Goal: Task Accomplishment & Management: Complete application form

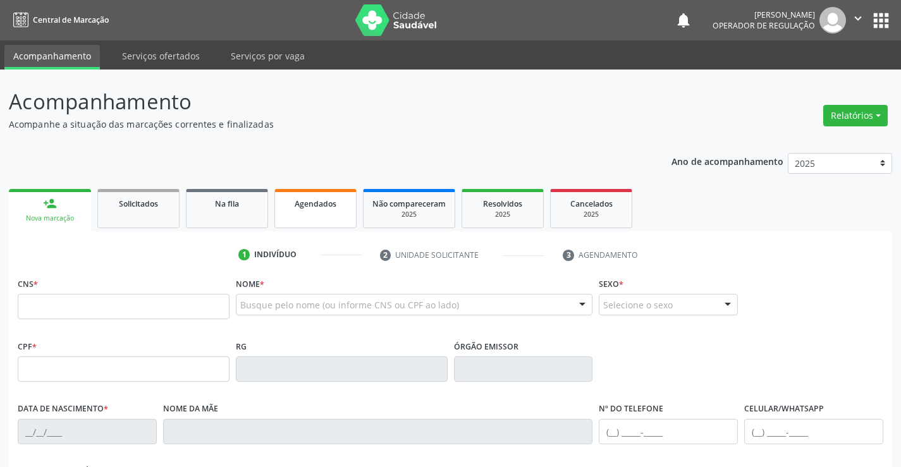
click at [313, 219] on link "Agendados" at bounding box center [316, 208] width 82 height 39
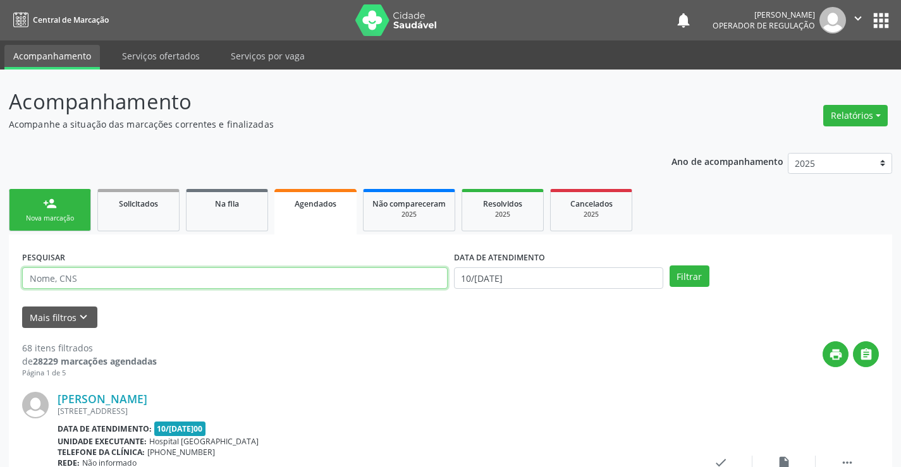
click at [109, 280] on input "text" at bounding box center [235, 279] width 426 height 22
click at [685, 273] on button "Filtrar" at bounding box center [690, 277] width 40 height 22
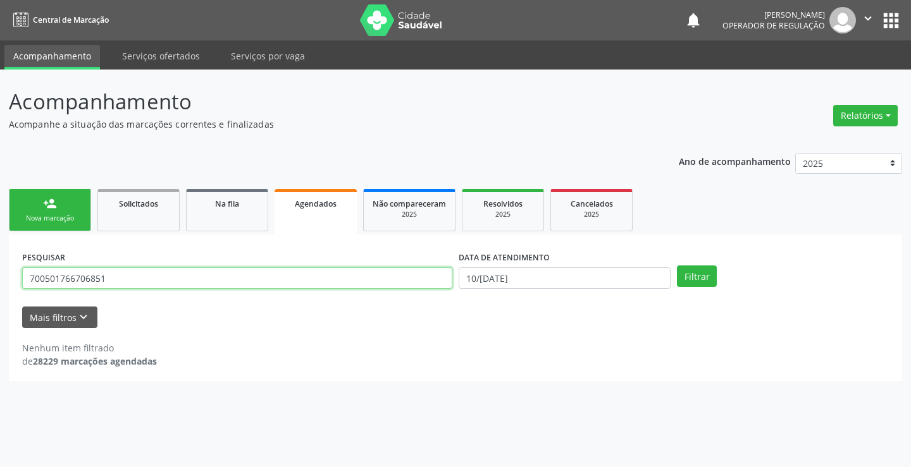
click at [124, 274] on input "700501766706851" at bounding box center [237, 279] width 430 height 22
type input "700501766706851"
click at [229, 211] on link "Na fila" at bounding box center [227, 210] width 82 height 42
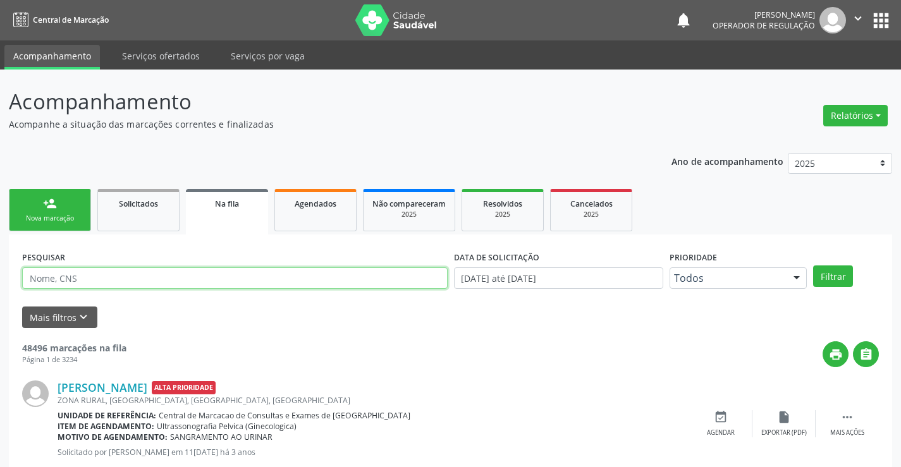
click at [136, 277] on input "text" at bounding box center [235, 279] width 426 height 22
type input "700501766706851"
click at [829, 275] on button "Filtrar" at bounding box center [833, 277] width 40 height 22
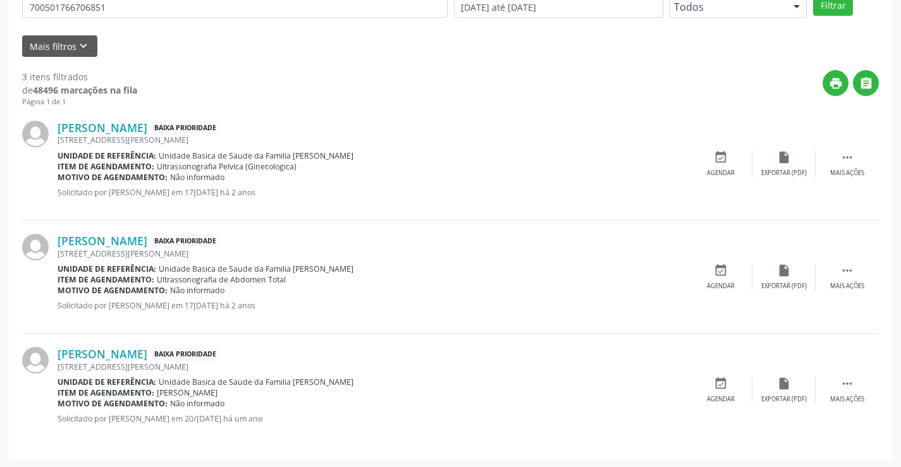
scroll to position [273, 0]
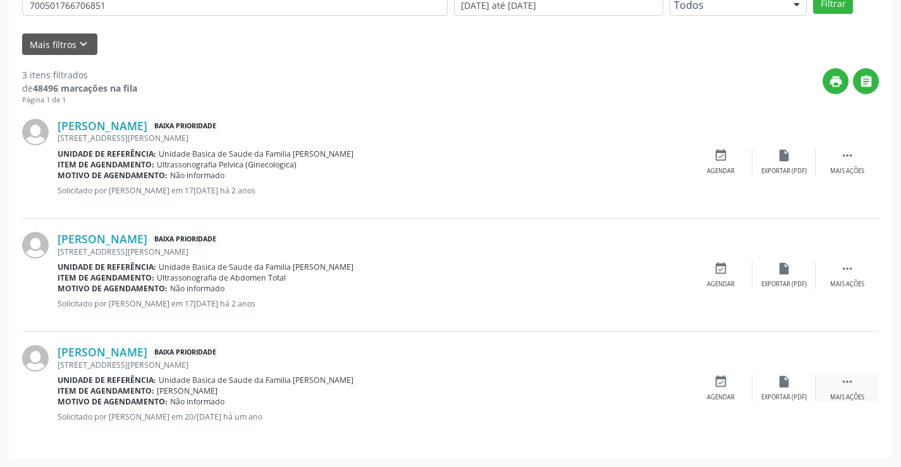
click at [846, 382] on icon "" at bounding box center [848, 382] width 14 height 14
click at [657, 385] on icon "print" at bounding box center [658, 382] width 14 height 14
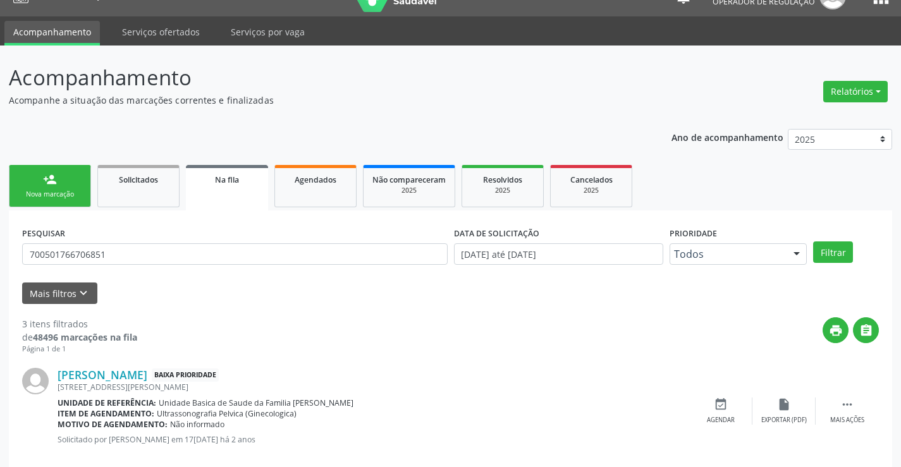
scroll to position [20, 0]
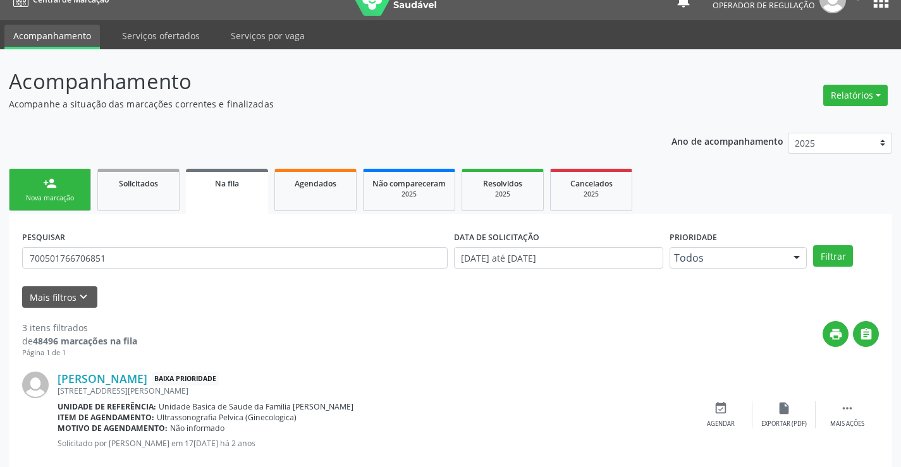
click at [62, 192] on link "person_add Nova marcação" at bounding box center [50, 190] width 82 height 42
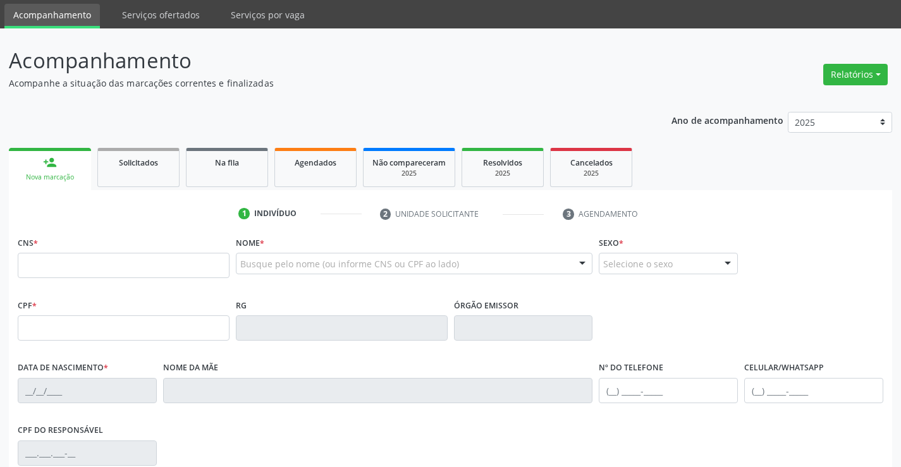
scroll to position [63, 0]
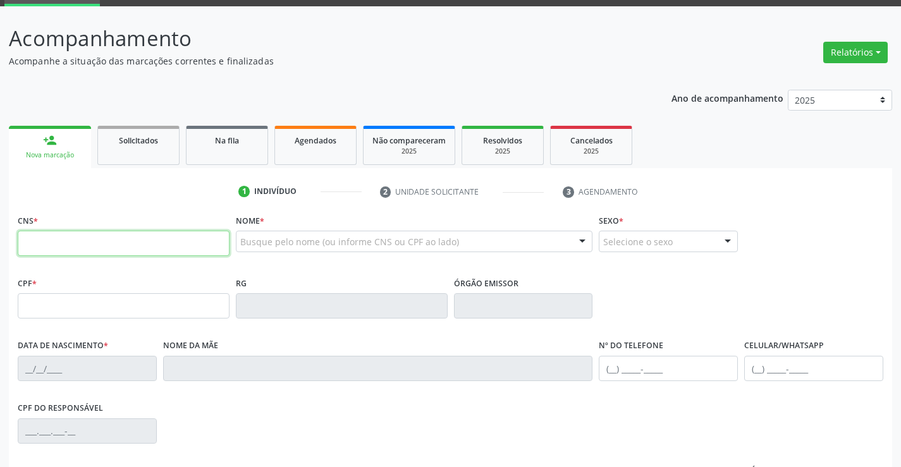
click at [150, 247] on input "text" at bounding box center [124, 243] width 212 height 25
type input "709 2092 5962 7431"
type input "0166995568"
type input "18/05/1961"
type input "S/N"
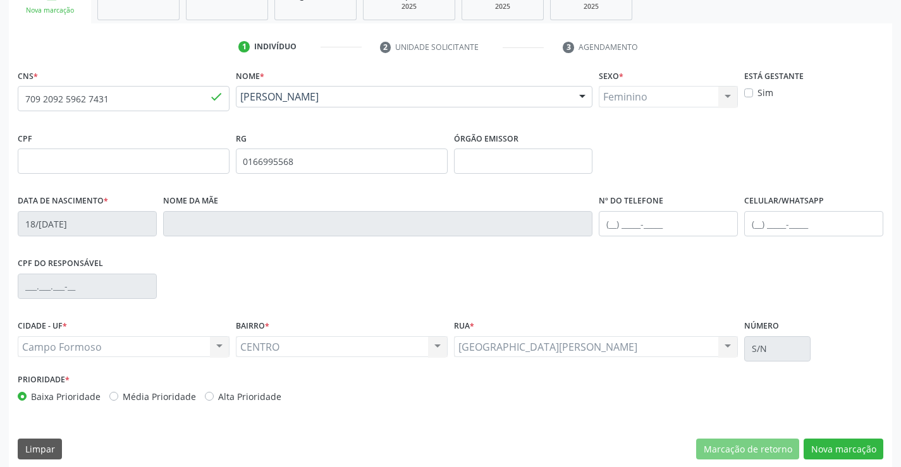
scroll to position [218, 0]
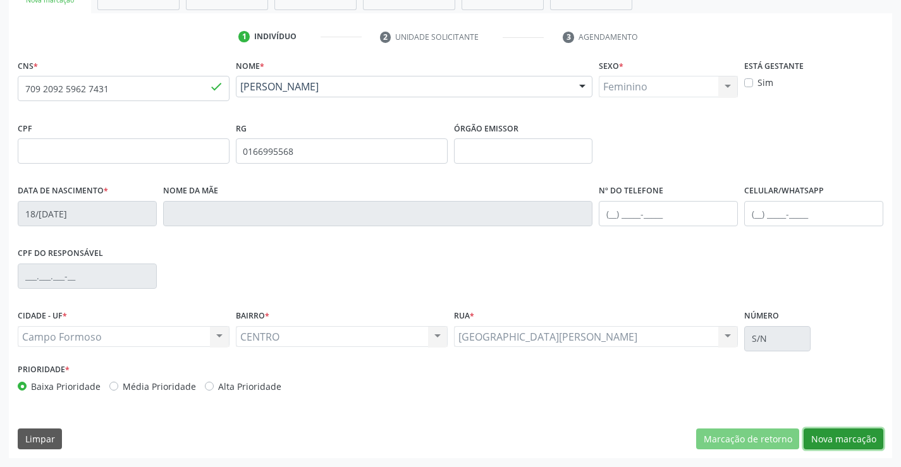
click at [848, 439] on button "Nova marcação" at bounding box center [844, 440] width 80 height 22
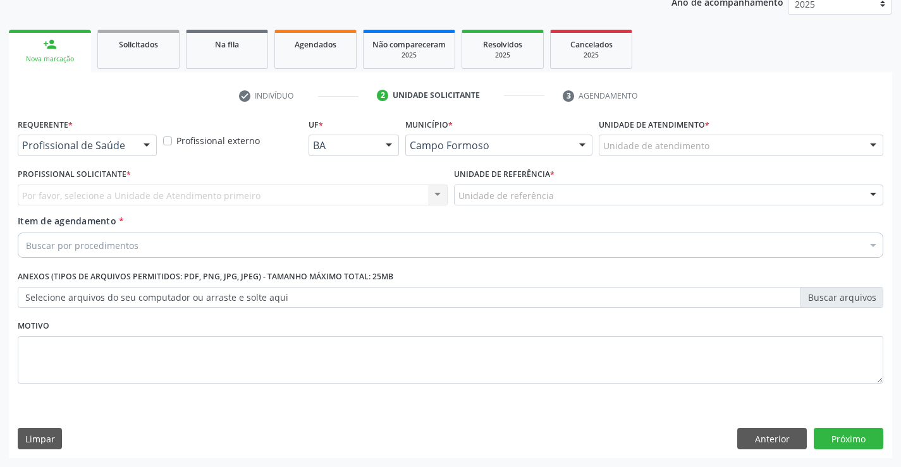
scroll to position [159, 0]
click at [147, 143] on div at bounding box center [146, 146] width 19 height 22
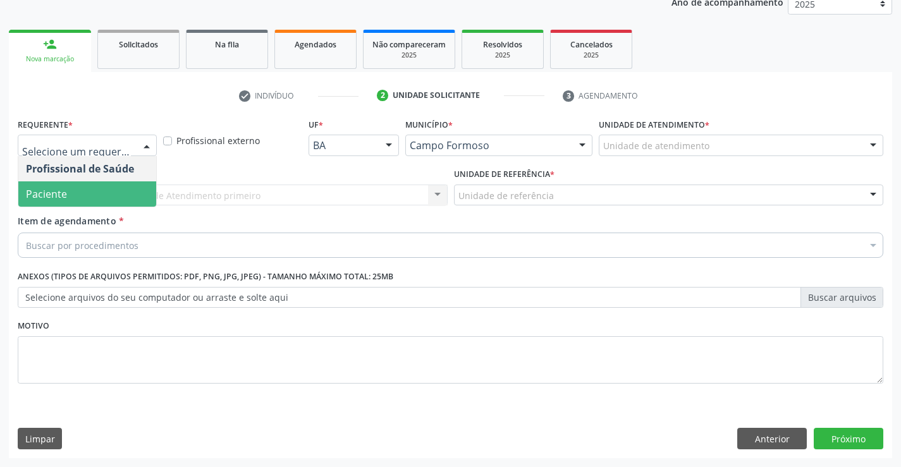
click at [68, 197] on span "Paciente" at bounding box center [87, 194] width 138 height 25
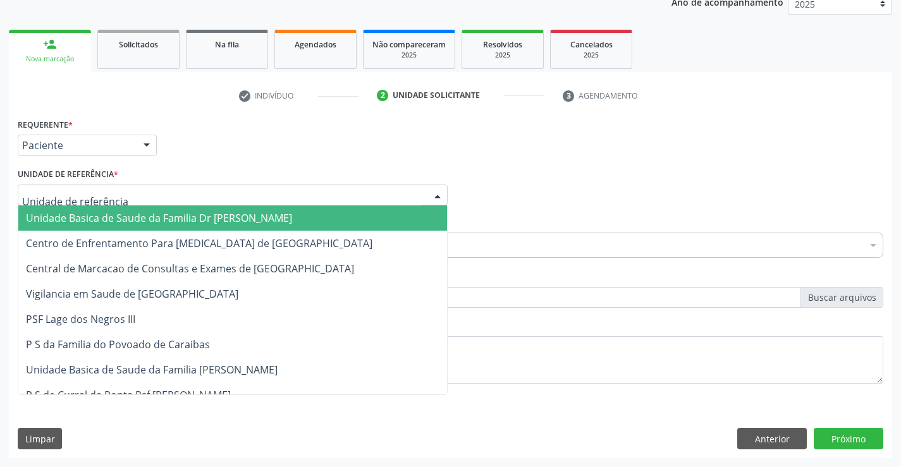
click at [187, 199] on div at bounding box center [233, 196] width 430 height 22
click at [187, 224] on span "Unidade Basica de Saude da Familia Dr [PERSON_NAME]" at bounding box center [159, 218] width 266 height 14
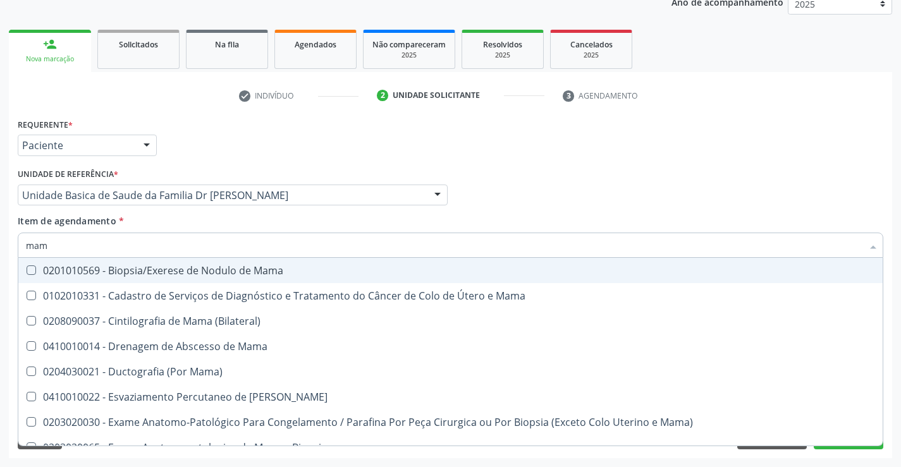
type input "mamo"
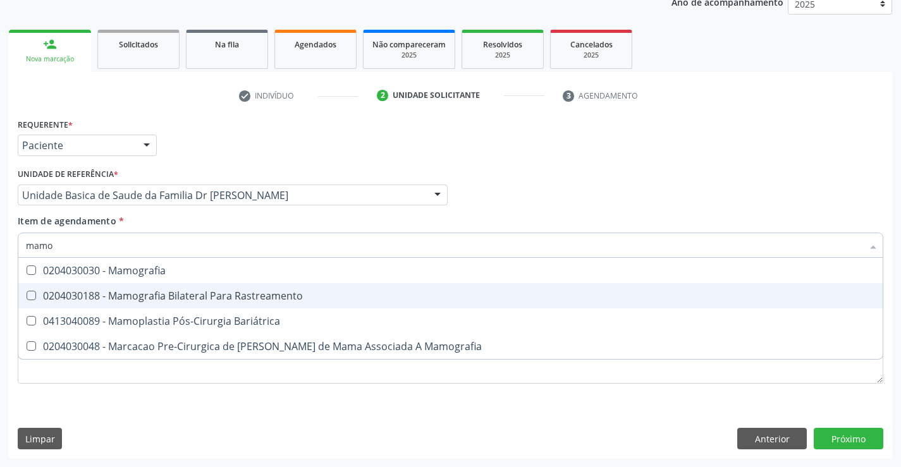
click at [151, 297] on div "0204030188 - Mamografia Bilateral Para Rastreamento" at bounding box center [450, 296] width 849 height 10
checkbox Rastreamento "true"
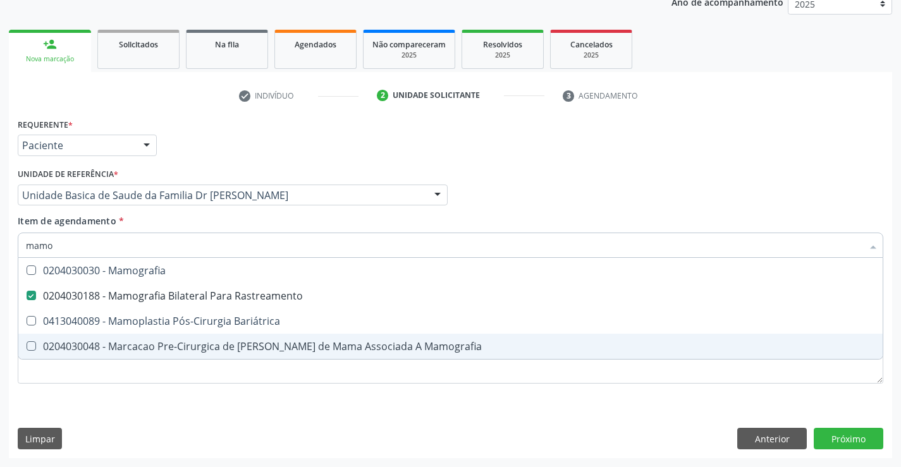
click at [273, 400] on div "Requerente * Paciente Profissional de Saúde Paciente Nenhum resultado encontrad…" at bounding box center [451, 258] width 866 height 287
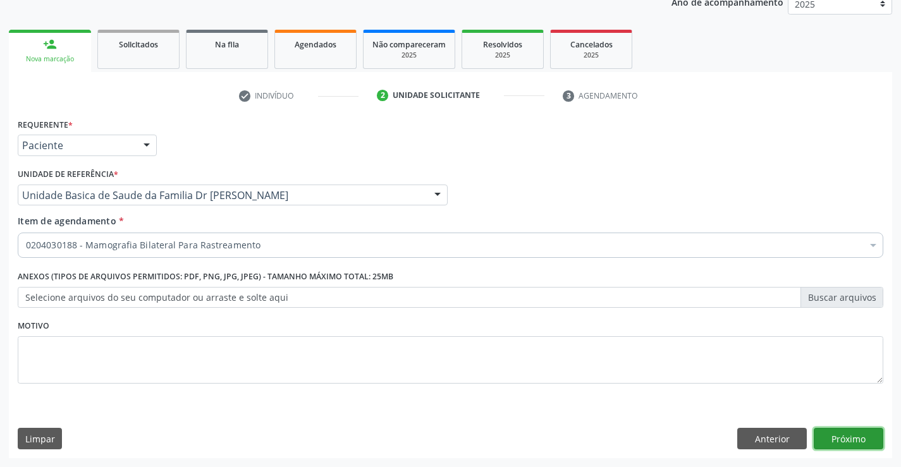
click at [855, 438] on button "Próximo" at bounding box center [849, 439] width 70 height 22
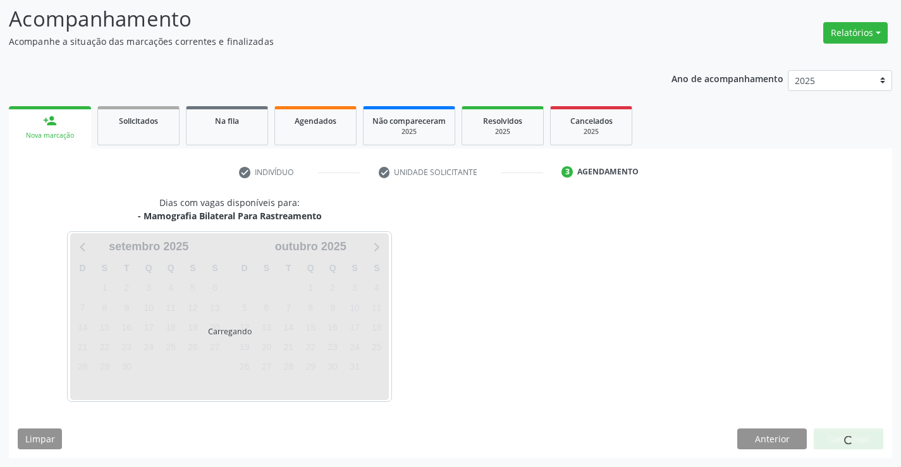
scroll to position [83, 0]
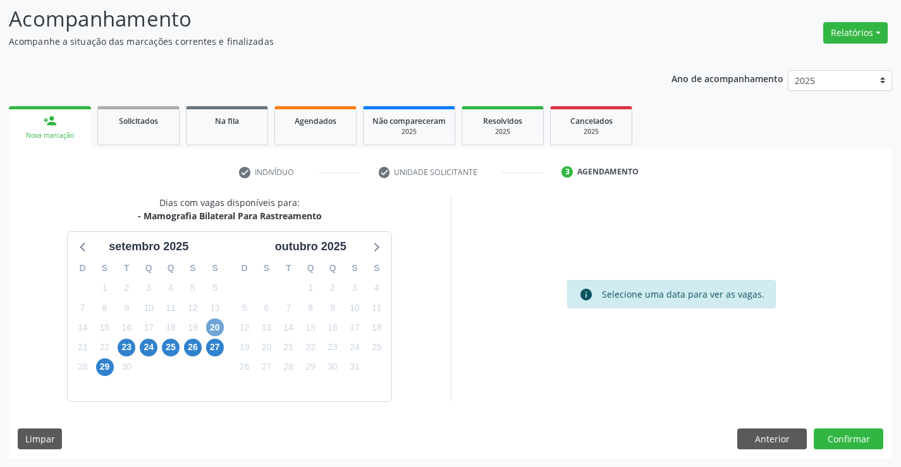
click at [216, 325] on span "20" at bounding box center [215, 328] width 18 height 18
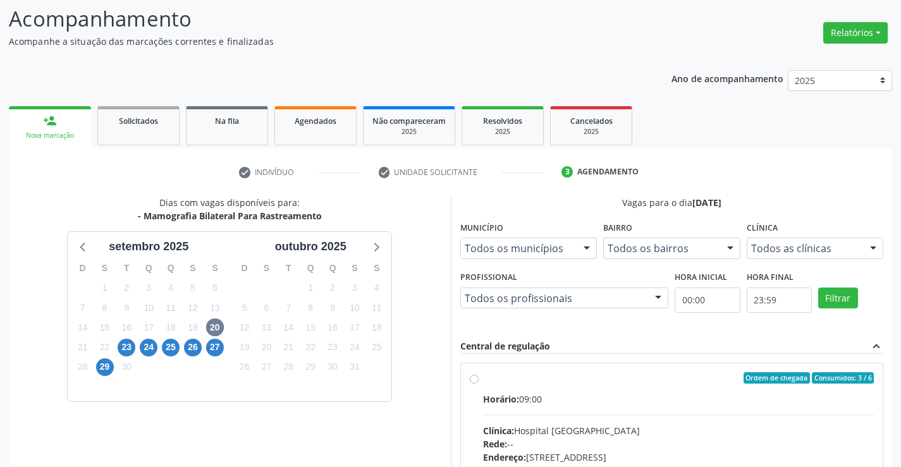
click at [483, 378] on label "Ordem de chegada Consumidos: 3 / 6 Horário: 09:00 Clínica: Hospital Sao Francis…" at bounding box center [679, 470] width 392 height 194
click at [471, 378] on input "Ordem de chegada Consumidos: 3 / 6 Horário: 09:00 Clínica: Hospital Sao Francis…" at bounding box center [474, 378] width 9 height 11
radio input "true"
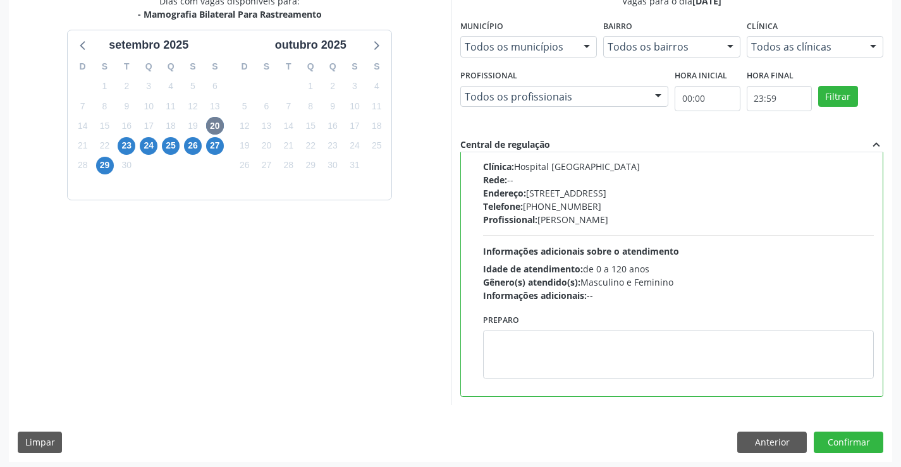
scroll to position [288, 0]
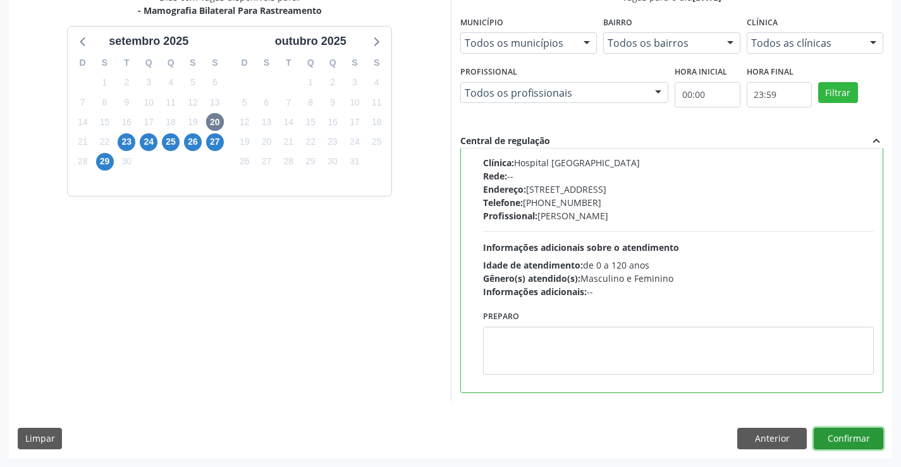
click at [847, 433] on button "Confirmar" at bounding box center [849, 439] width 70 height 22
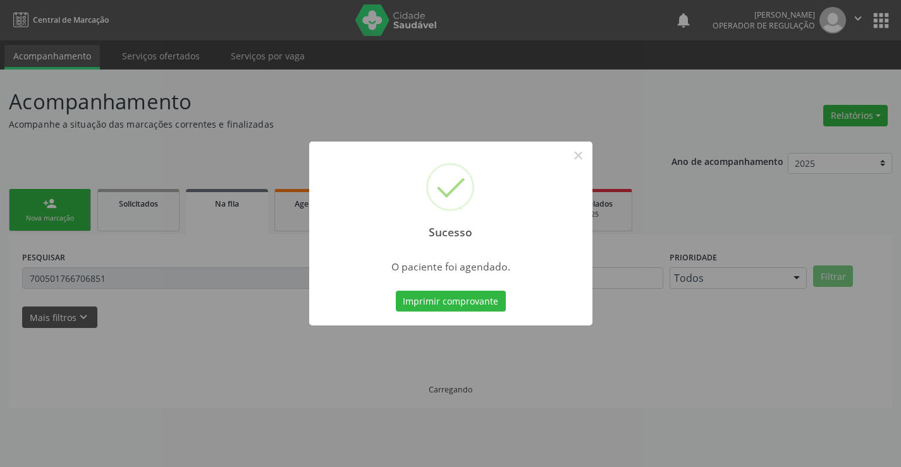
scroll to position [0, 0]
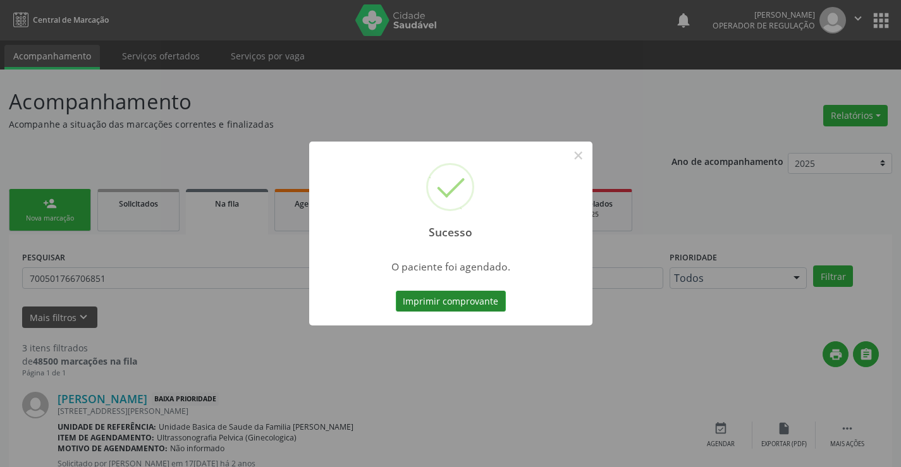
click at [466, 303] on button "Imprimir comprovante" at bounding box center [451, 302] width 110 height 22
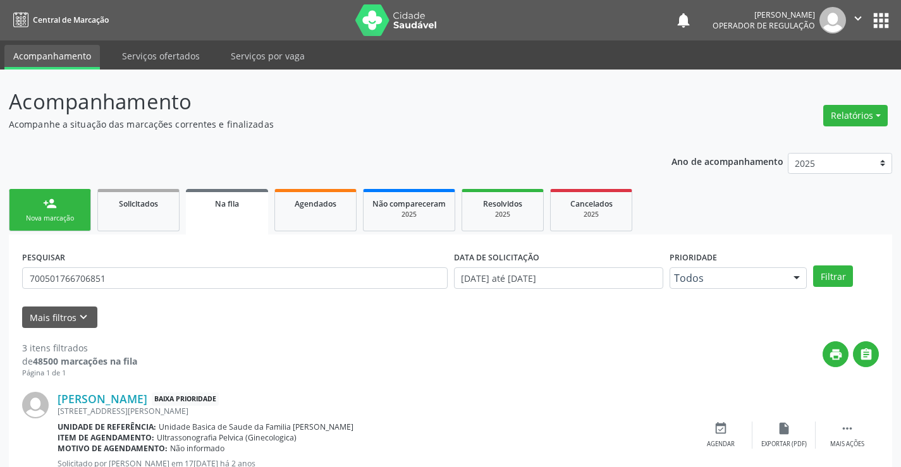
click at [75, 215] on div "Nova marcação" at bounding box center [49, 218] width 63 height 9
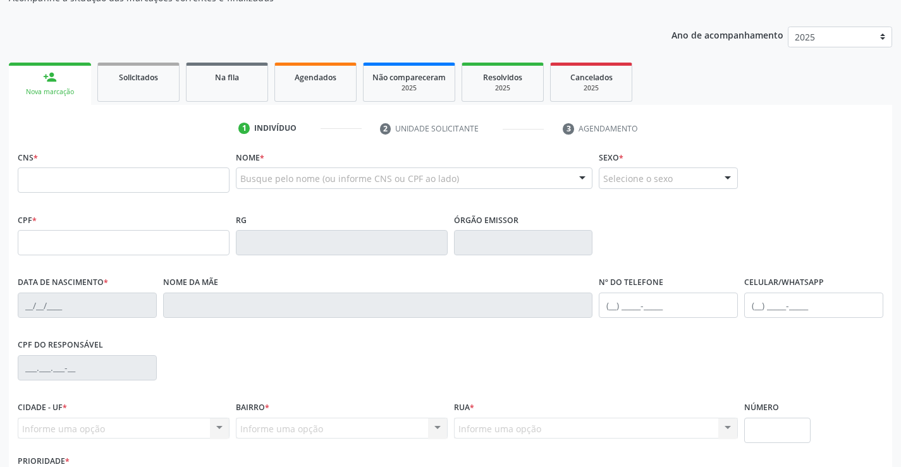
scroll to position [190, 0]
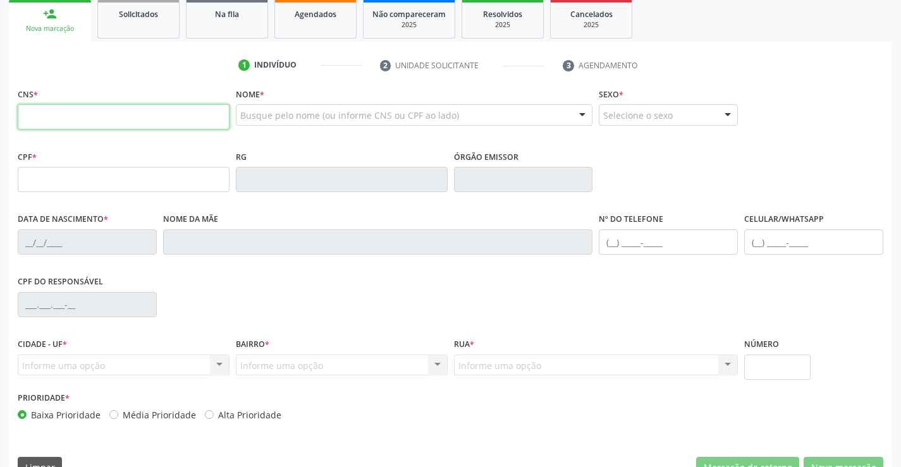
click at [63, 113] on input "text" at bounding box center [124, 116] width 212 height 25
type input "703 6050 8557 3238"
type input "1603253157"
type input "01/01/2005"
type input "(74) 98833-0194"
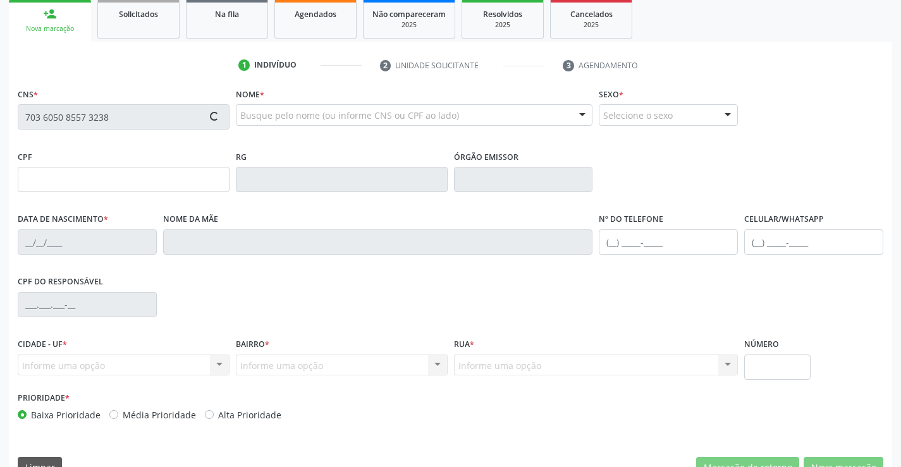
type input "(74) 98814-1366"
type input "S/N"
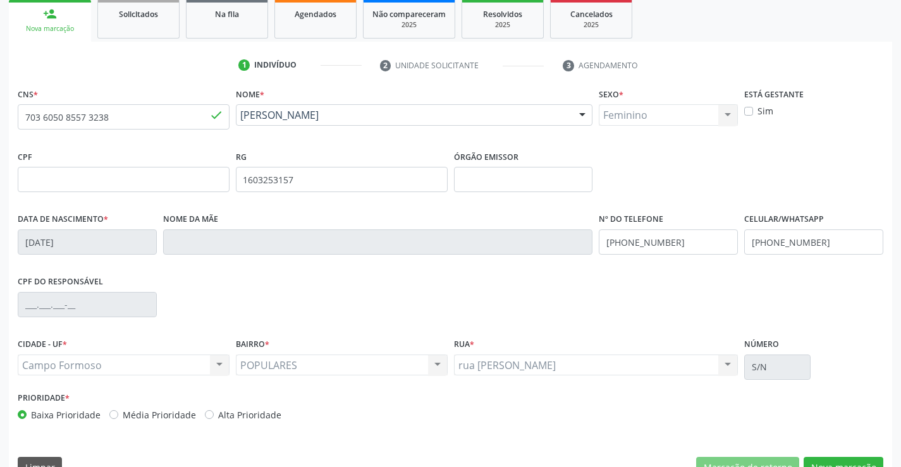
scroll to position [218, 0]
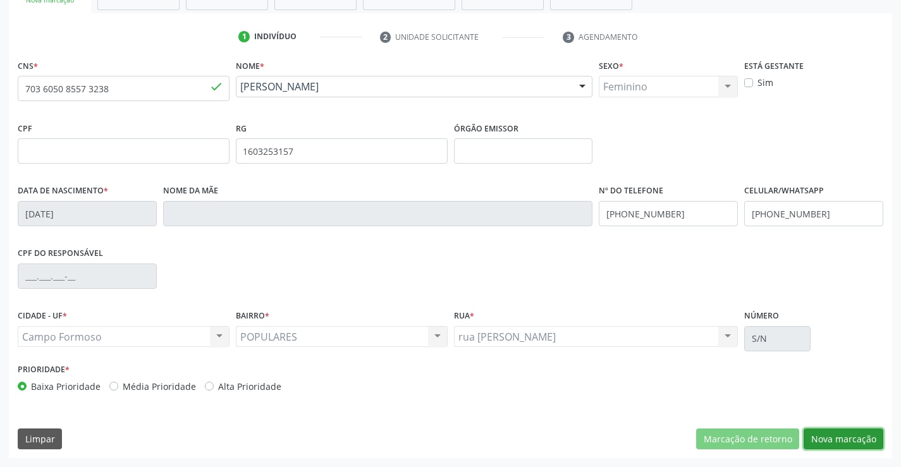
click at [853, 441] on button "Nova marcação" at bounding box center [844, 440] width 80 height 22
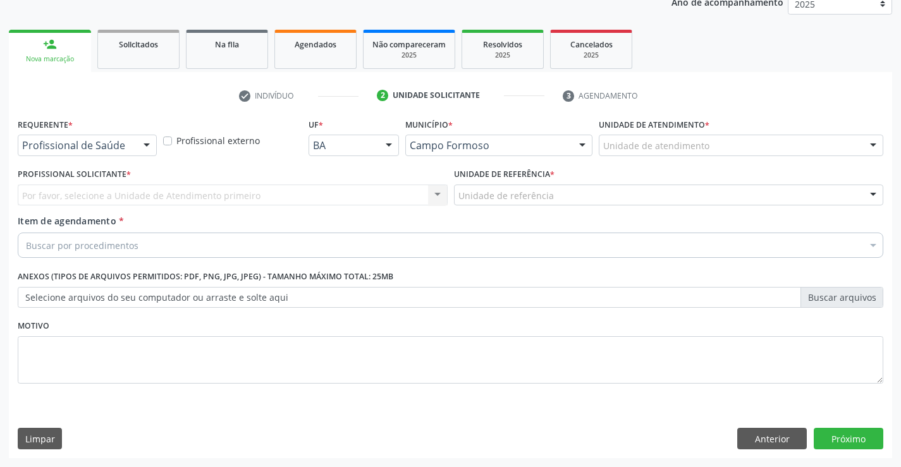
scroll to position [159, 0]
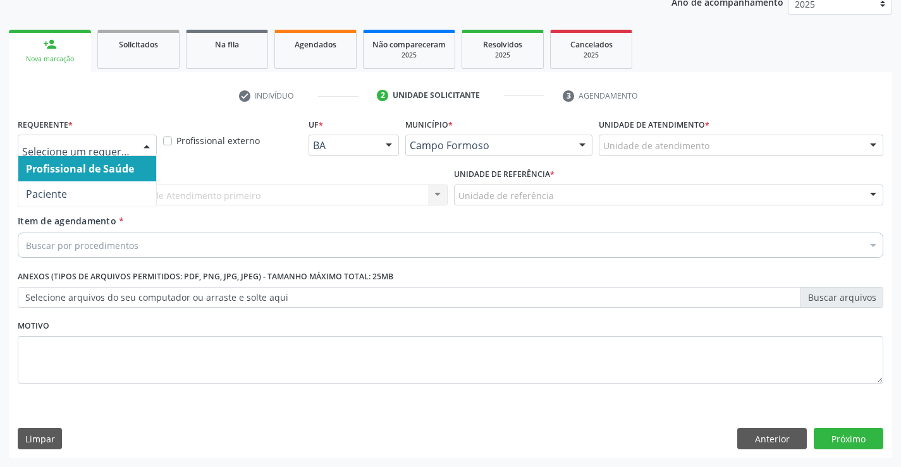
click at [146, 145] on div at bounding box center [146, 146] width 19 height 22
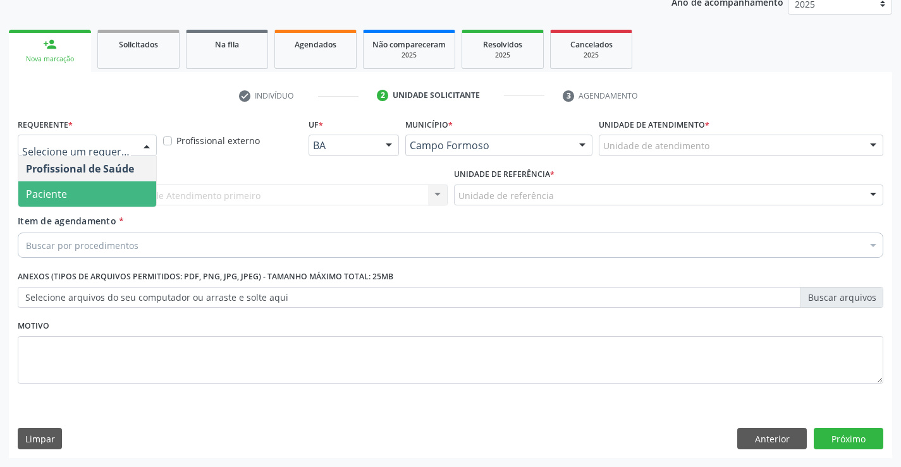
click at [118, 192] on span "Paciente" at bounding box center [87, 194] width 138 height 25
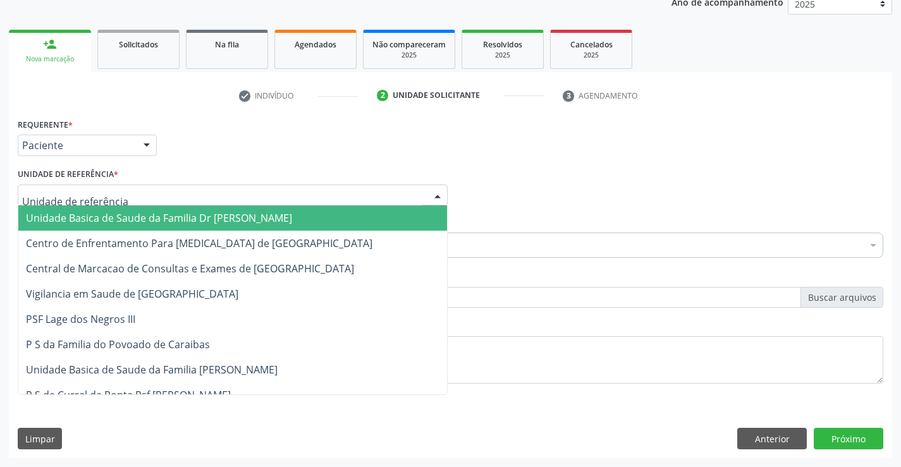
click at [149, 193] on div at bounding box center [233, 196] width 430 height 22
click at [171, 218] on span "Unidade Basica de Saude da Familia Dr [PERSON_NAME]" at bounding box center [159, 218] width 266 height 14
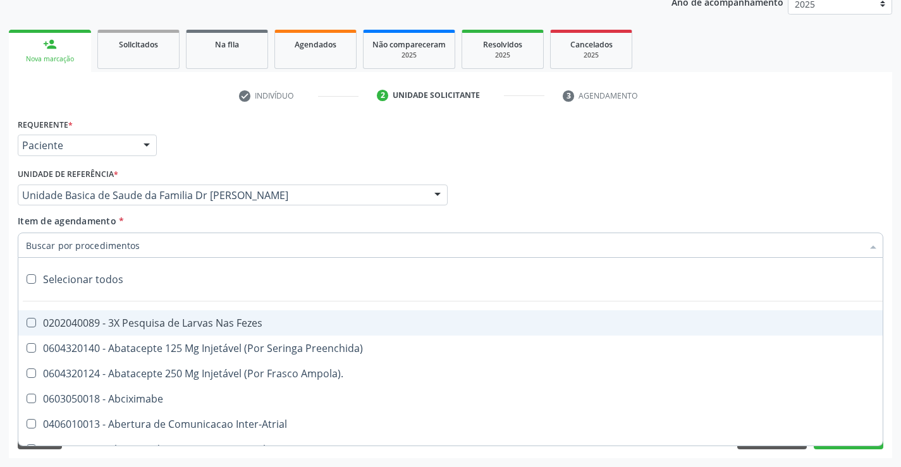
click at [166, 252] on div at bounding box center [451, 245] width 866 height 25
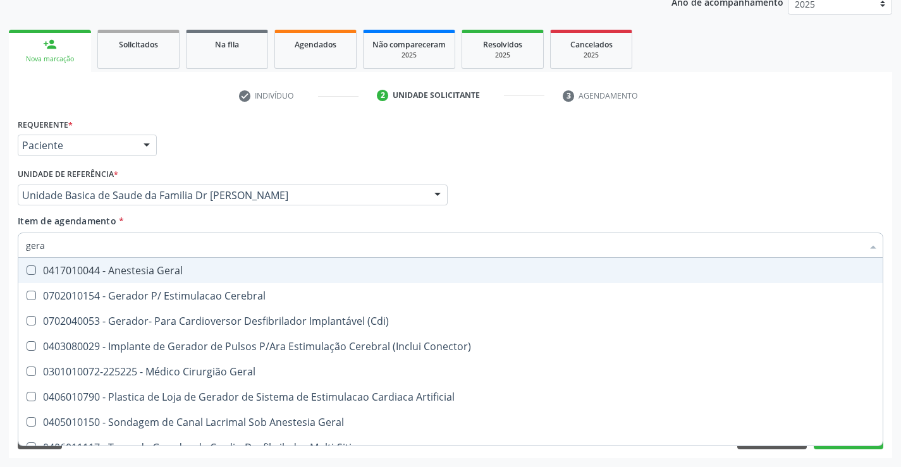
type input "geral"
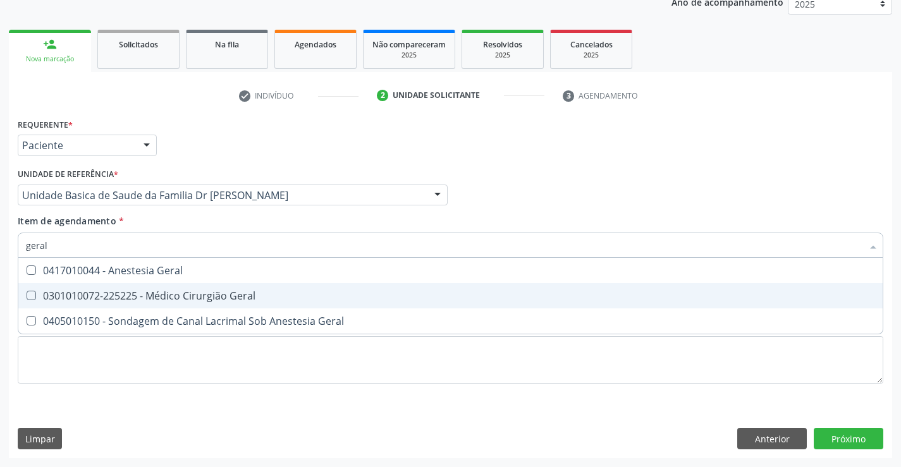
click at [232, 299] on div "0301010072-225225 - Médico Cirurgião Geral" at bounding box center [450, 296] width 849 height 10
checkbox Geral "true"
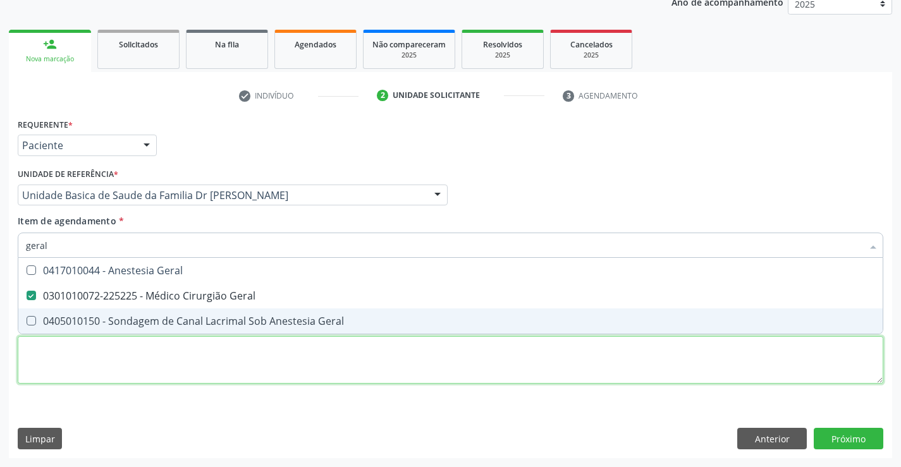
click at [231, 370] on div "Requerente * Paciente Profissional de Saúde Paciente Nenhum resultado encontrad…" at bounding box center [451, 258] width 866 height 287
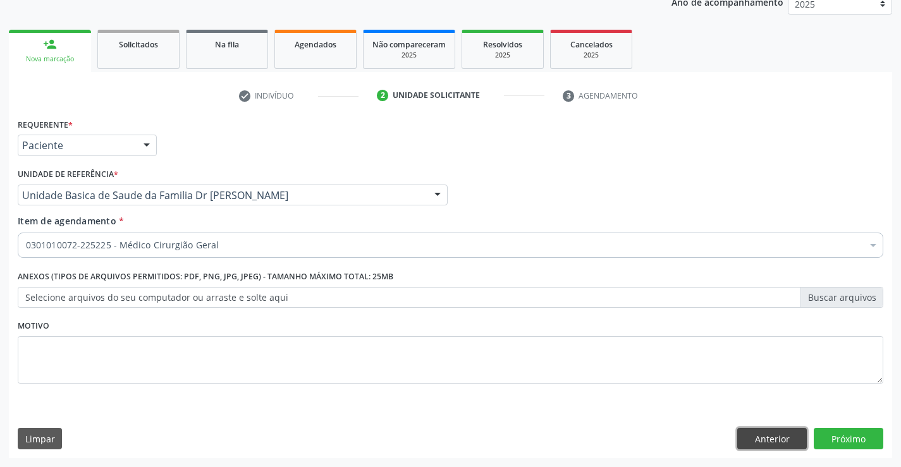
click at [765, 438] on button "Anterior" at bounding box center [773, 439] width 70 height 22
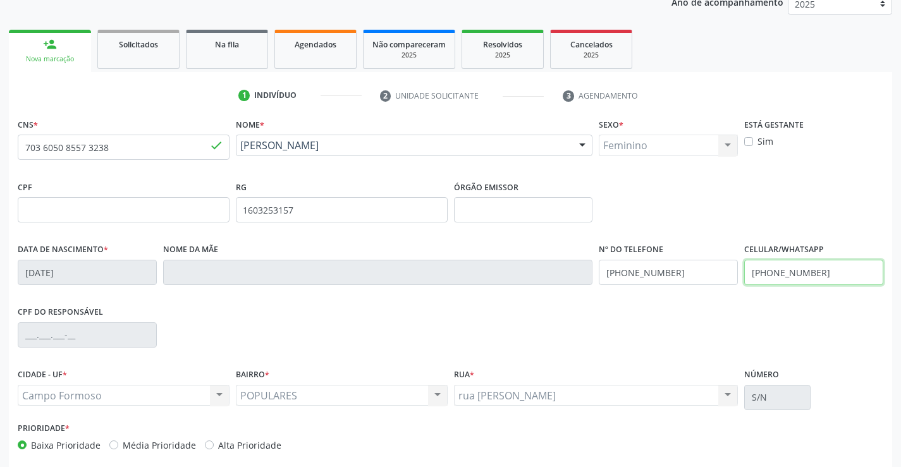
click at [827, 273] on input "(74) 98814-1366" at bounding box center [813, 272] width 139 height 25
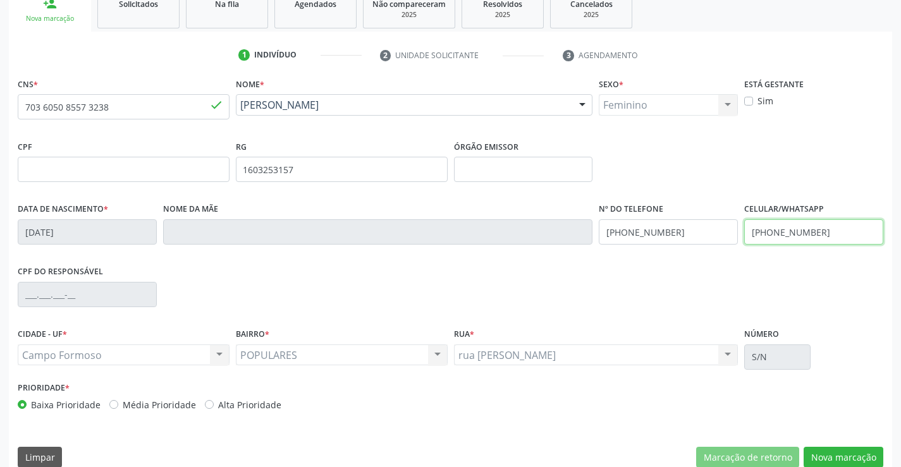
scroll to position [218, 0]
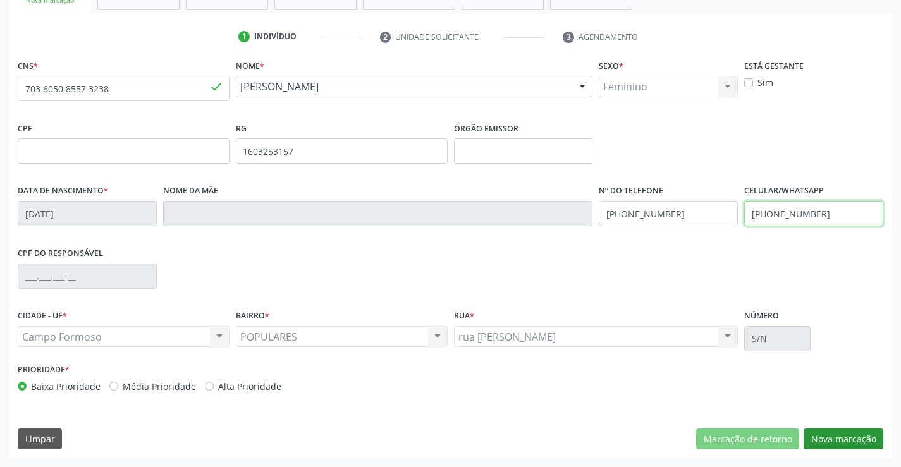
type input "(74) 98111-8058"
click at [849, 439] on button "Nova marcação" at bounding box center [844, 440] width 80 height 22
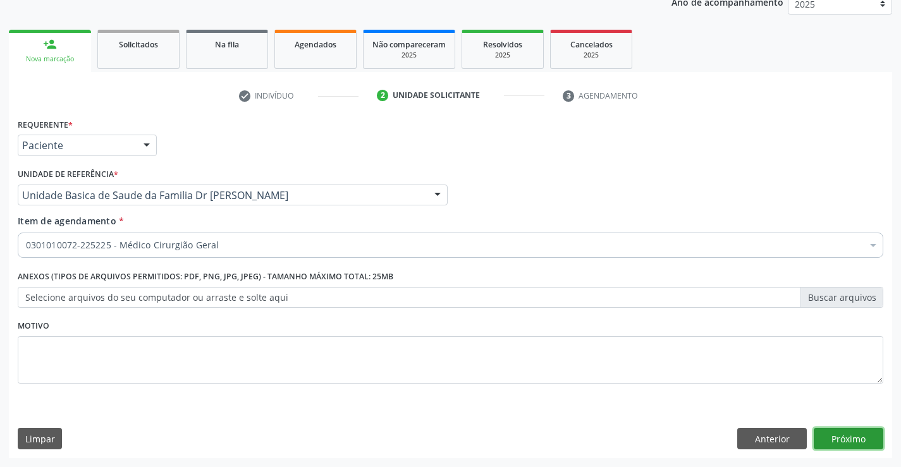
click at [849, 439] on button "Próximo" at bounding box center [849, 439] width 70 height 22
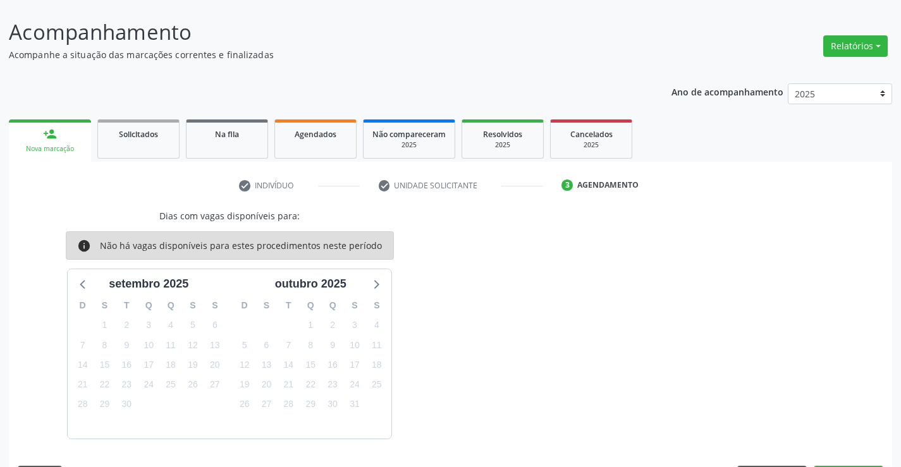
scroll to position [107, 0]
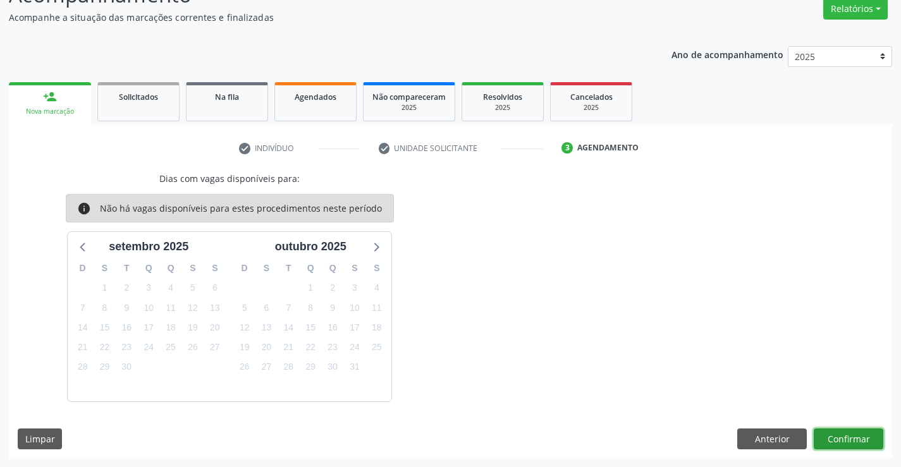
click at [849, 439] on button "Confirmar" at bounding box center [849, 440] width 70 height 22
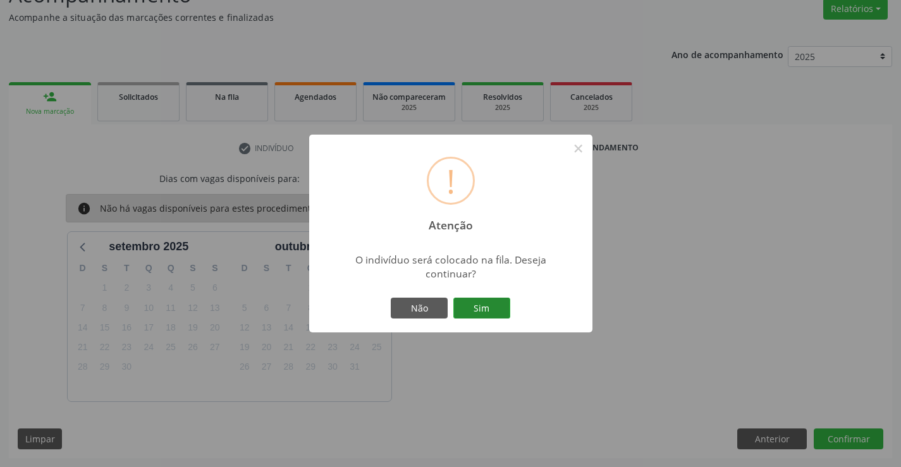
click at [490, 313] on button "Sim" at bounding box center [482, 309] width 57 height 22
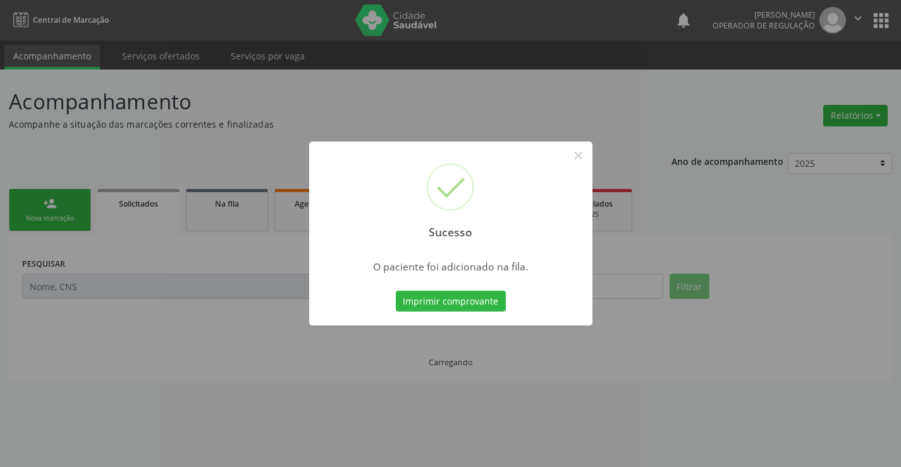
scroll to position [0, 0]
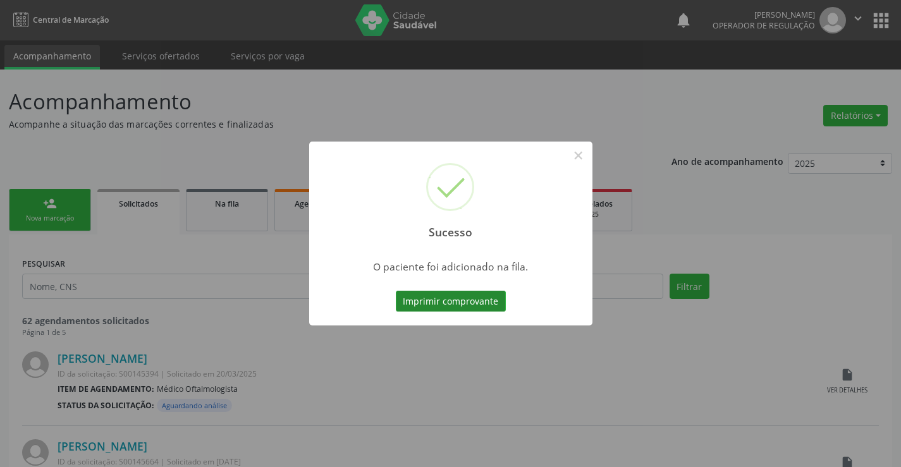
click at [478, 303] on button "Imprimir comprovante" at bounding box center [451, 302] width 110 height 22
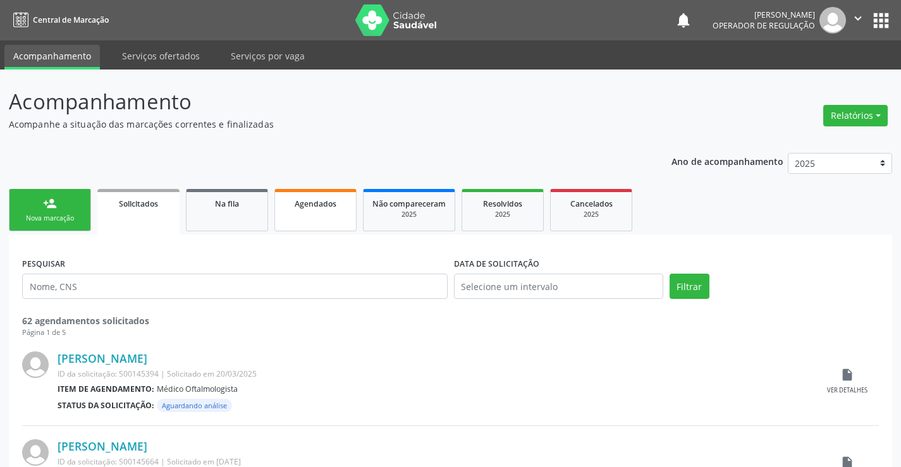
click at [315, 215] on link "Agendados" at bounding box center [316, 210] width 82 height 42
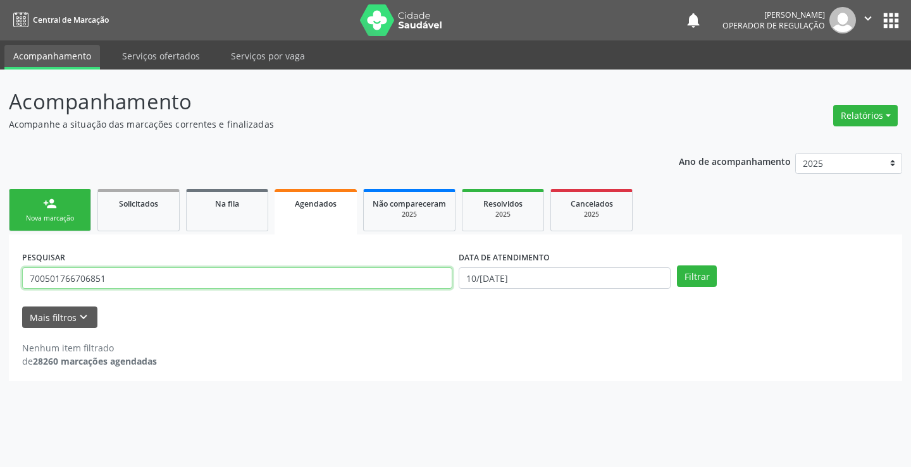
click at [143, 278] on input "700501766706851" at bounding box center [237, 279] width 430 height 22
type input "7"
type input "706408119588584"
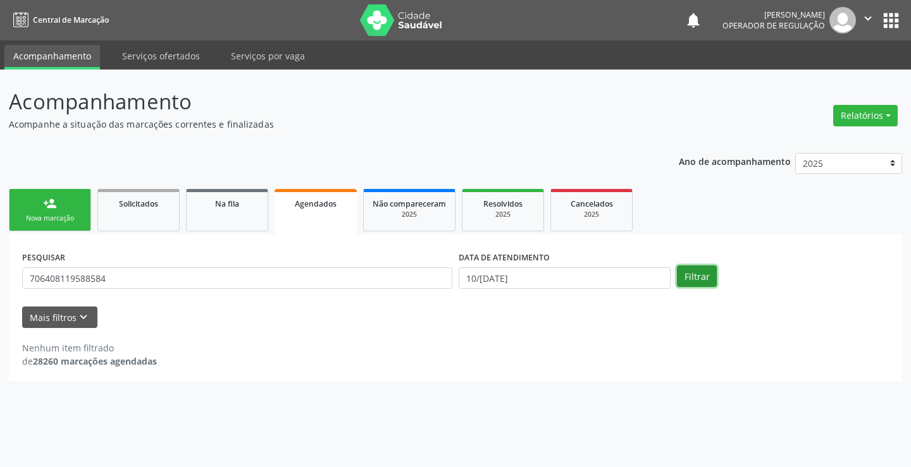
click at [698, 275] on button "Filtrar" at bounding box center [697, 277] width 40 height 22
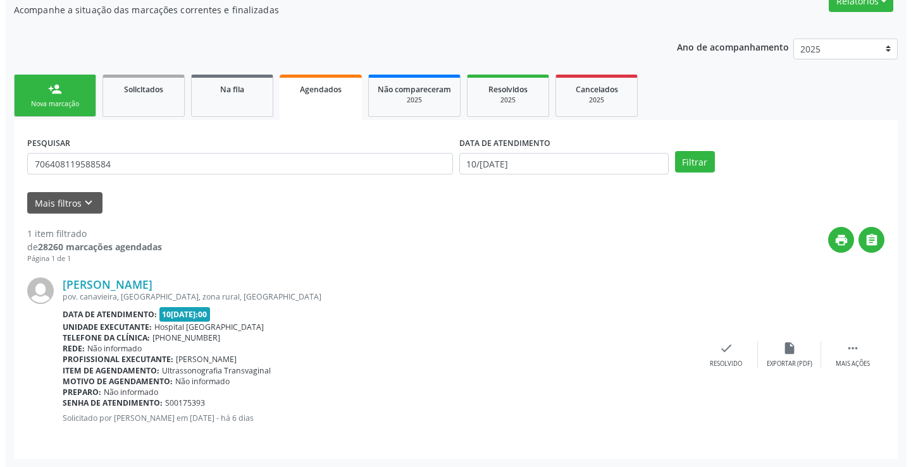
scroll to position [115, 0]
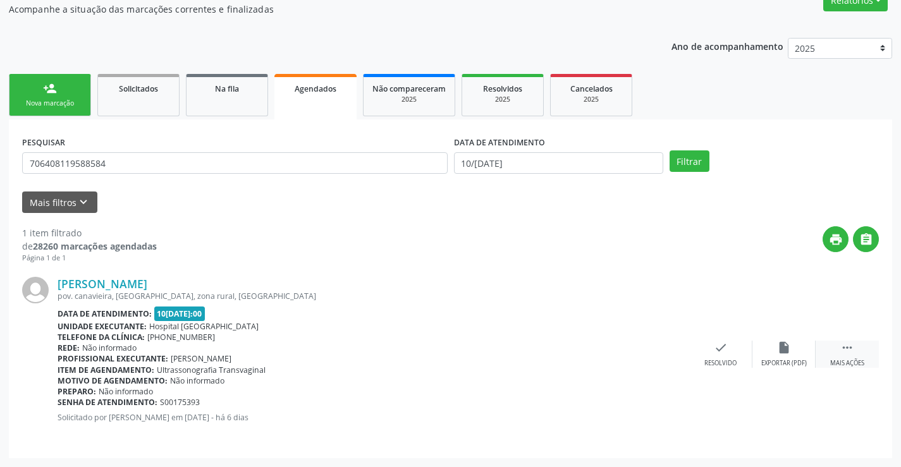
click at [850, 350] on icon "" at bounding box center [848, 348] width 14 height 14
click at [657, 344] on icon "cancel" at bounding box center [658, 348] width 14 height 14
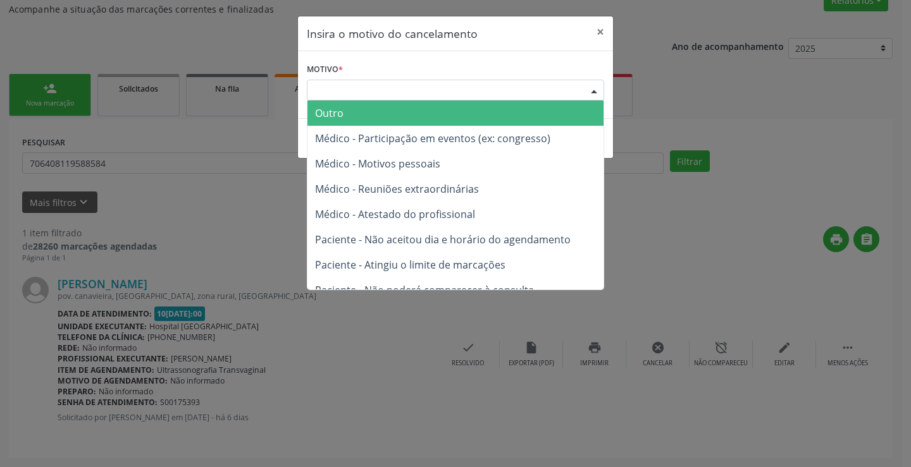
click at [459, 90] on div "Escolha o motivo" at bounding box center [455, 91] width 297 height 22
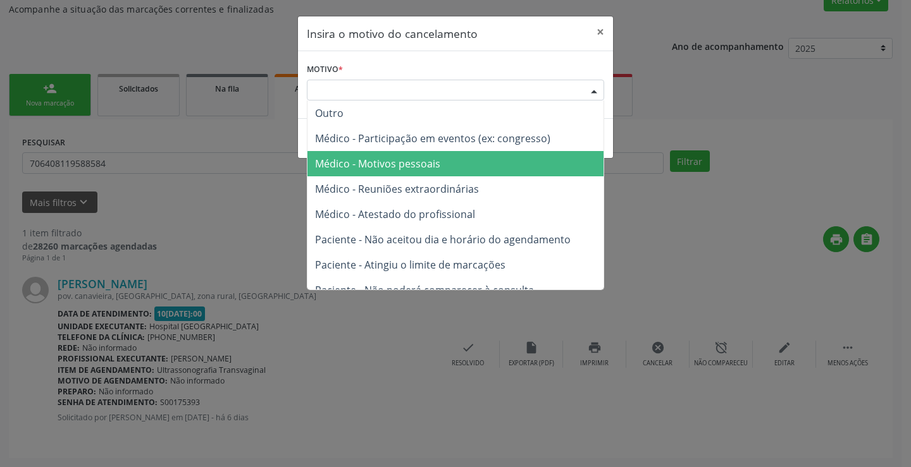
click at [421, 164] on span "Médico - Motivos pessoais" at bounding box center [377, 164] width 125 height 14
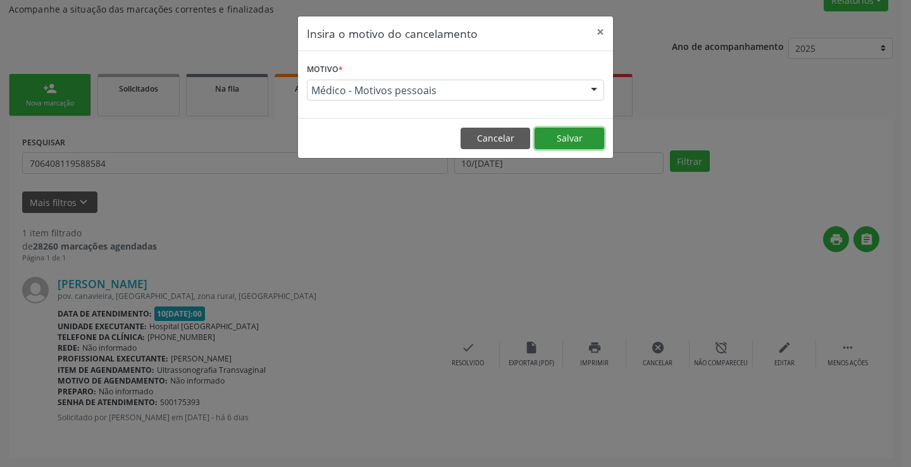
click at [569, 133] on button "Salvar" at bounding box center [569, 139] width 70 height 22
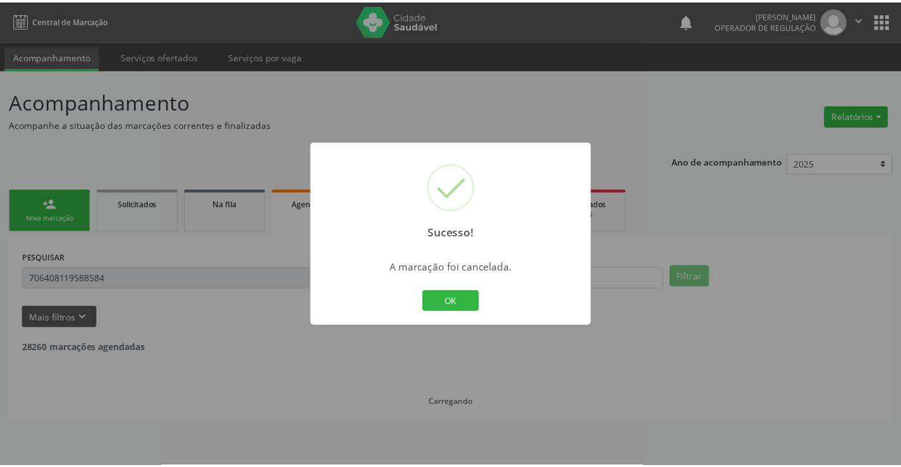
scroll to position [0, 0]
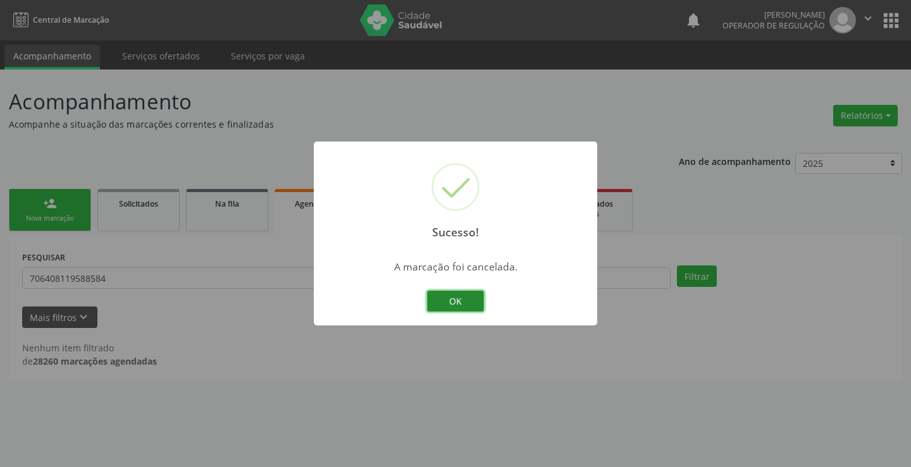
click at [459, 300] on button "OK" at bounding box center [455, 302] width 57 height 22
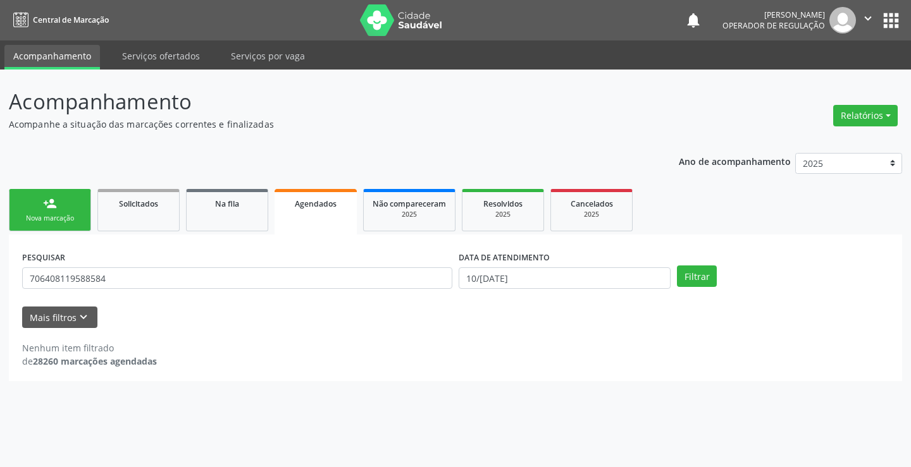
click at [69, 220] on div "Nova marcação" at bounding box center [49, 218] width 63 height 9
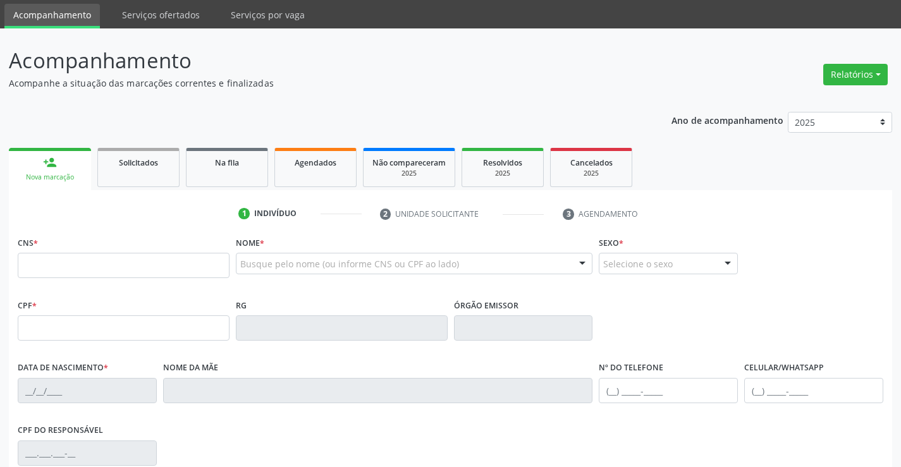
scroll to position [63, 0]
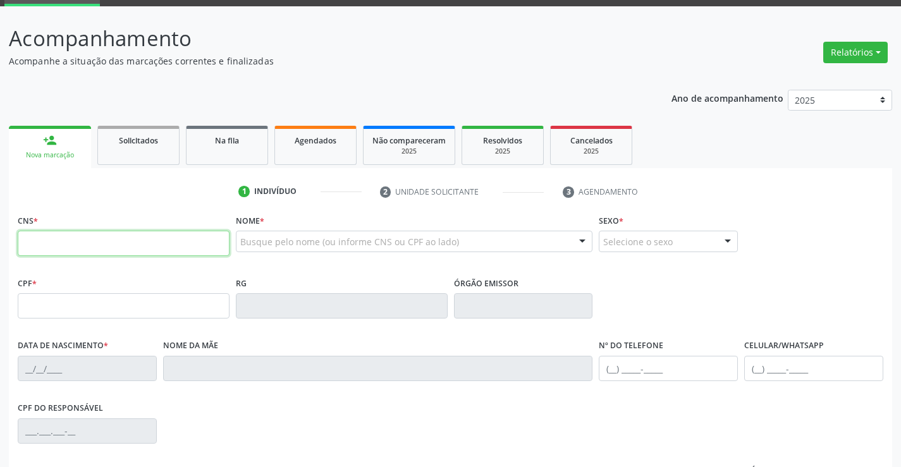
click at [49, 248] on input "text" at bounding box center [124, 243] width 212 height 25
type input "706 4081 1958 8584"
type input "09/05/1997"
type input "(74) 99950-0478"
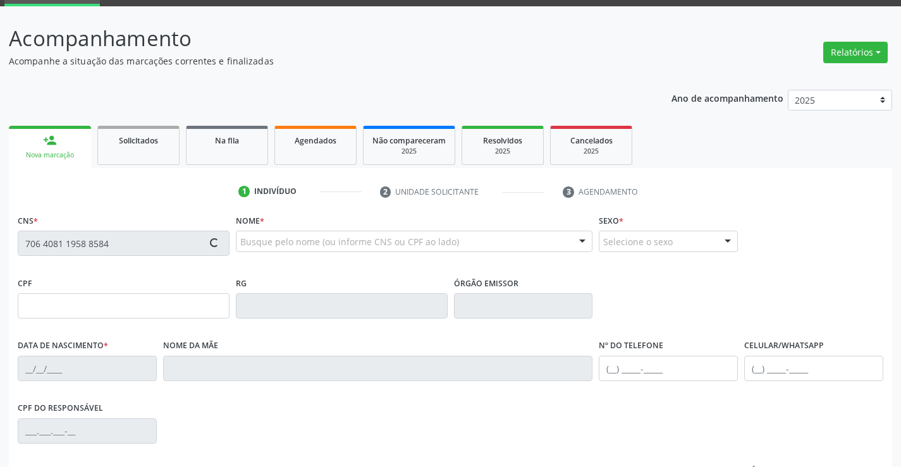
type input "SN"
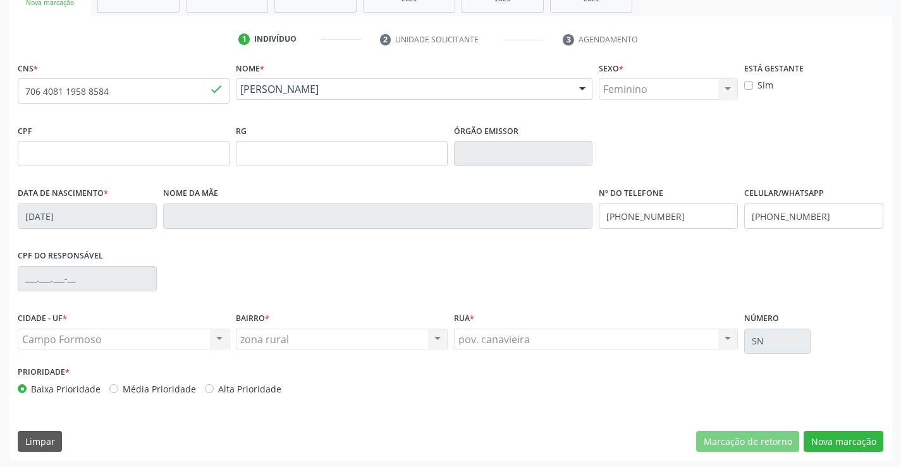
scroll to position [218, 0]
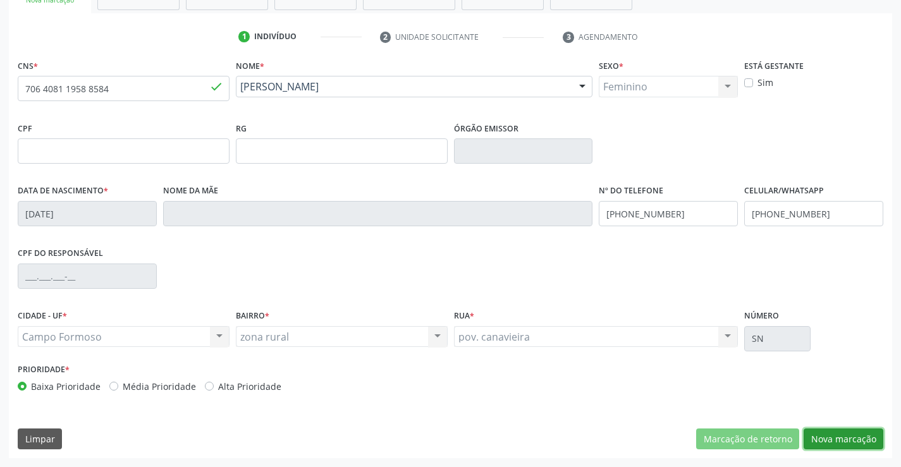
click at [834, 436] on button "Nova marcação" at bounding box center [844, 440] width 80 height 22
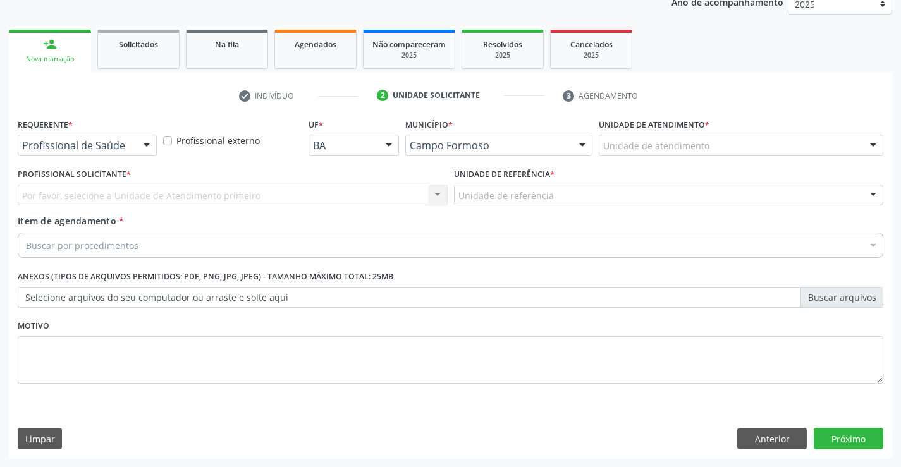
drag, startPoint x: 143, startPoint y: 139, endPoint x: 135, endPoint y: 160, distance: 23.0
click at [139, 152] on div at bounding box center [146, 146] width 19 height 22
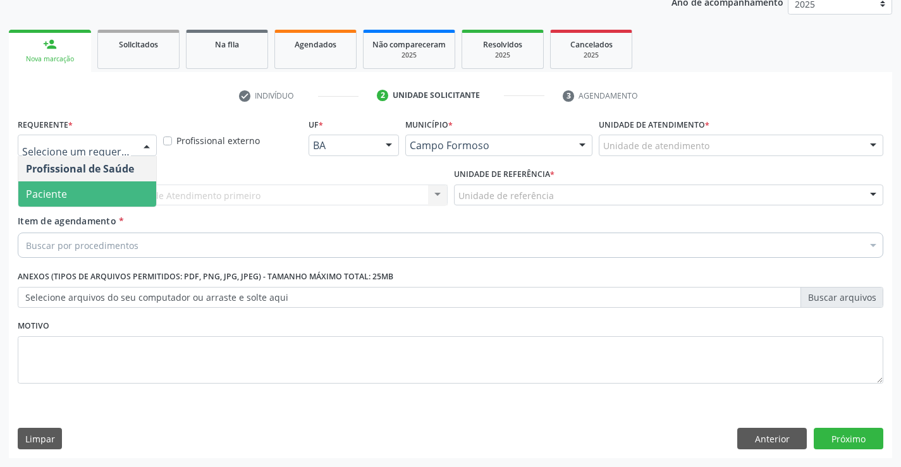
click at [121, 195] on span "Paciente" at bounding box center [87, 194] width 138 height 25
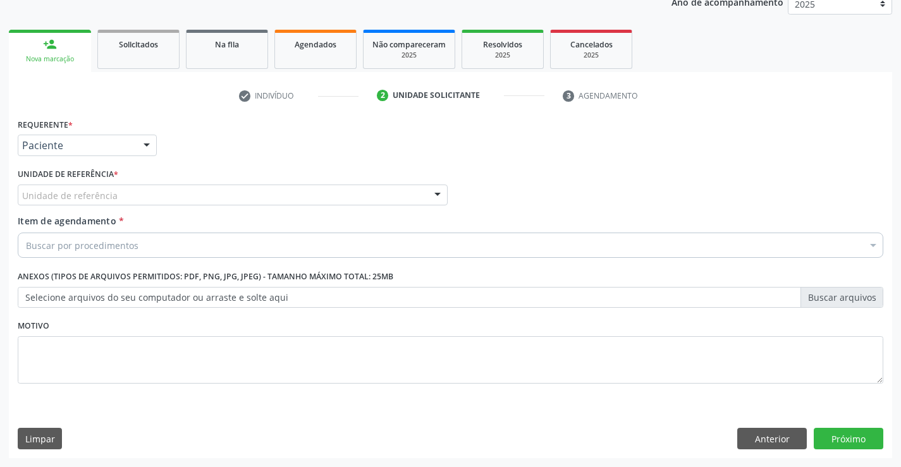
click at [135, 196] on div "Unidade de referência" at bounding box center [233, 196] width 430 height 22
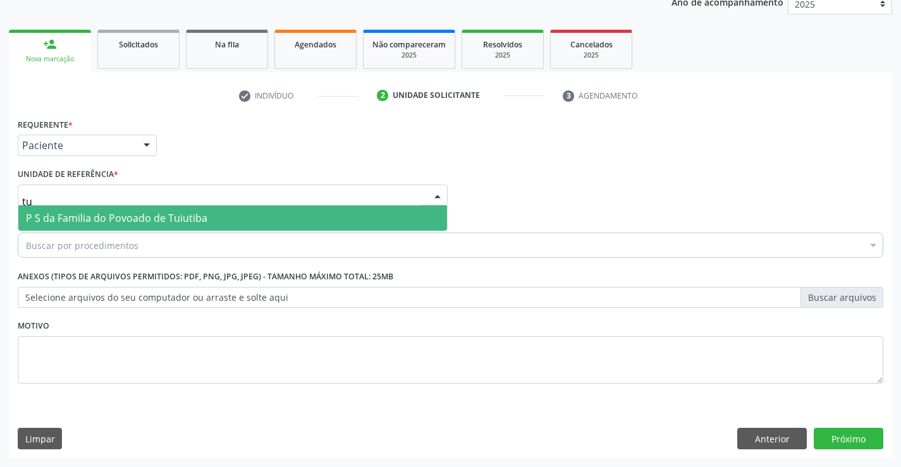
type input "tui"
click at [165, 218] on span "P S da Familia do Povoado de Tuiutiba" at bounding box center [117, 218] width 182 height 14
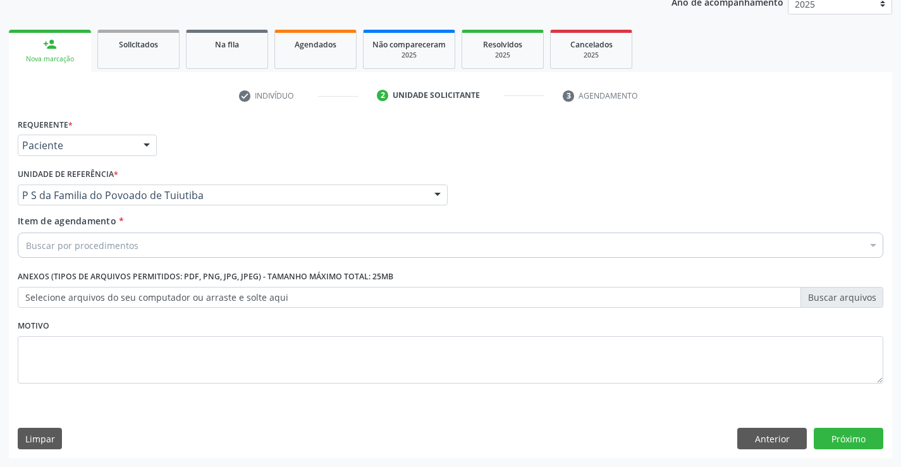
click at [141, 248] on div "Buscar por procedimentos" at bounding box center [451, 245] width 866 height 25
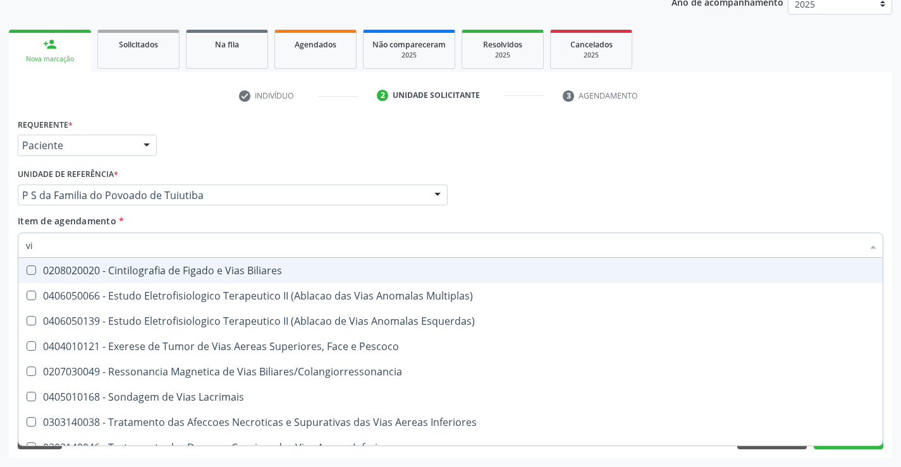
type input "v"
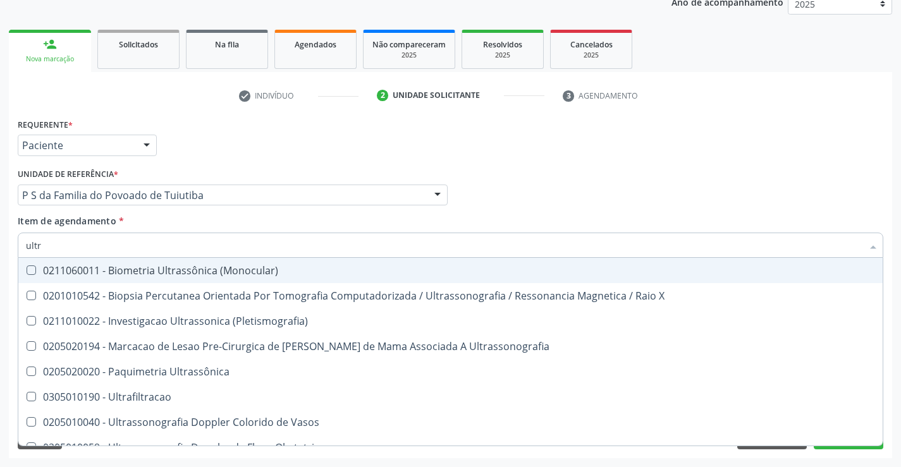
type input "ultra"
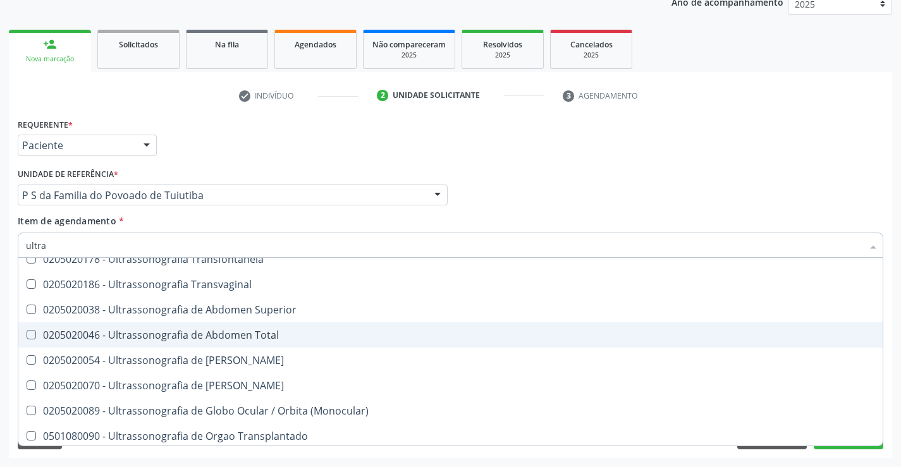
scroll to position [316, 0]
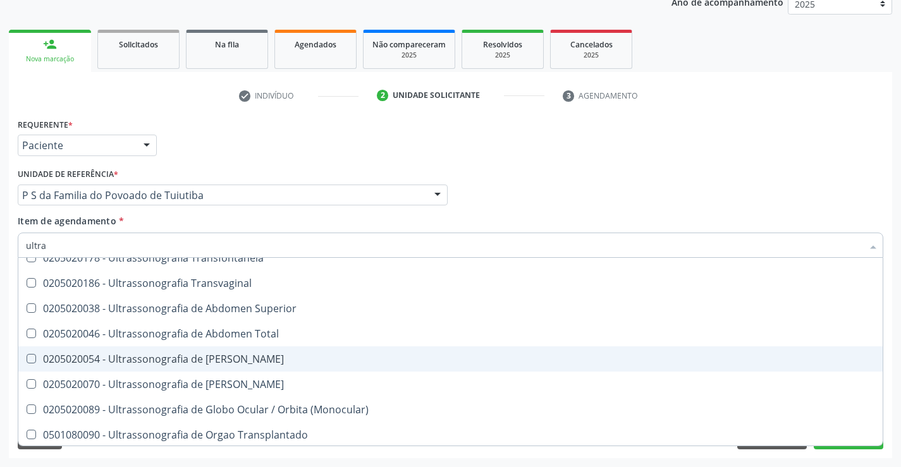
click at [202, 361] on div "0205020054 - Ultrassonografia de Aparelho Urinario" at bounding box center [450, 359] width 849 height 10
checkbox Urinario "true"
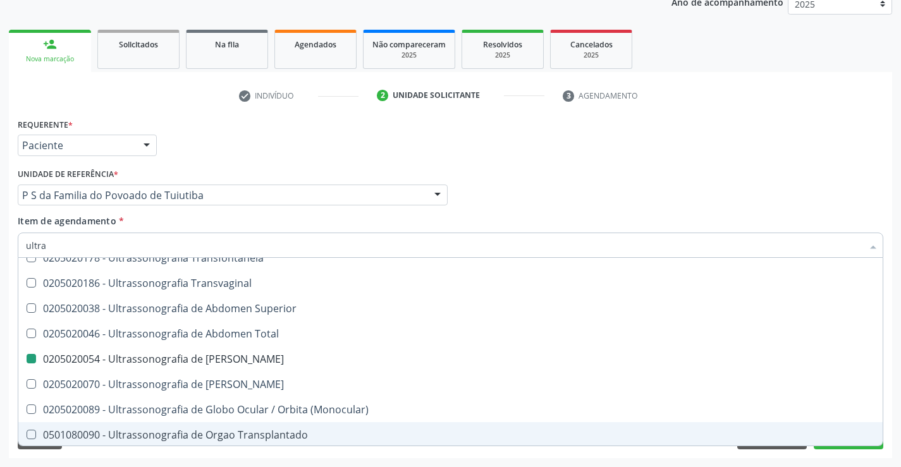
click at [90, 463] on div "Acompanhamento Acompanhe a situação das marcações correntes e finalizadas Relat…" at bounding box center [450, 188] width 901 height 557
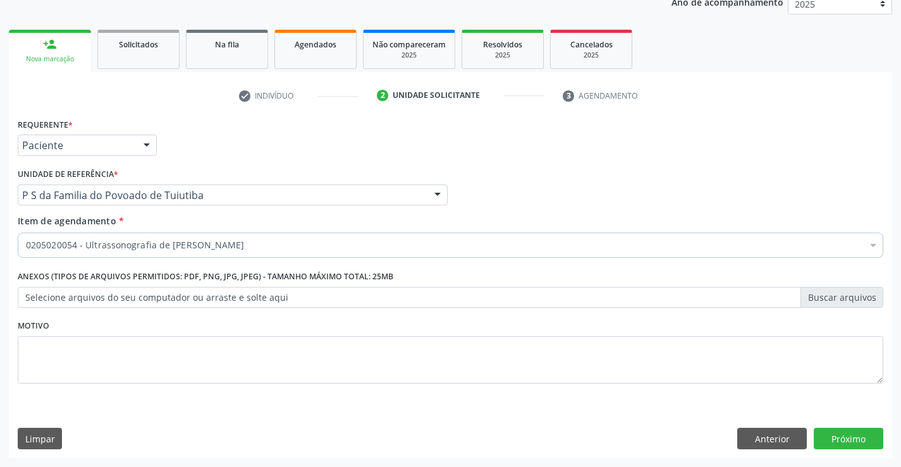
scroll to position [0, 0]
click at [861, 437] on button "Próximo" at bounding box center [849, 439] width 70 height 22
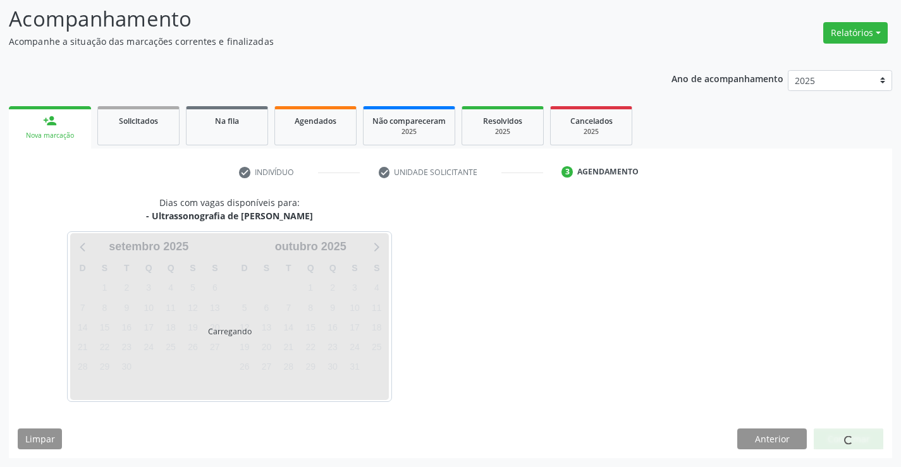
scroll to position [83, 0]
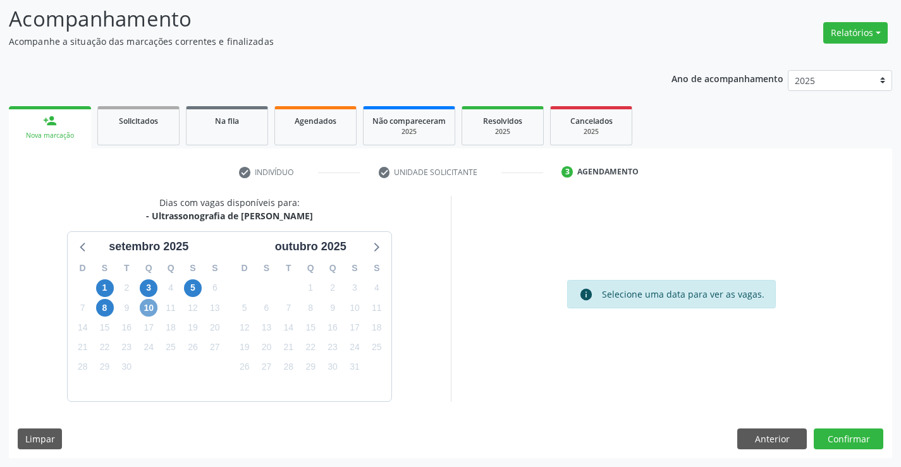
click at [150, 310] on span "10" at bounding box center [149, 308] width 18 height 18
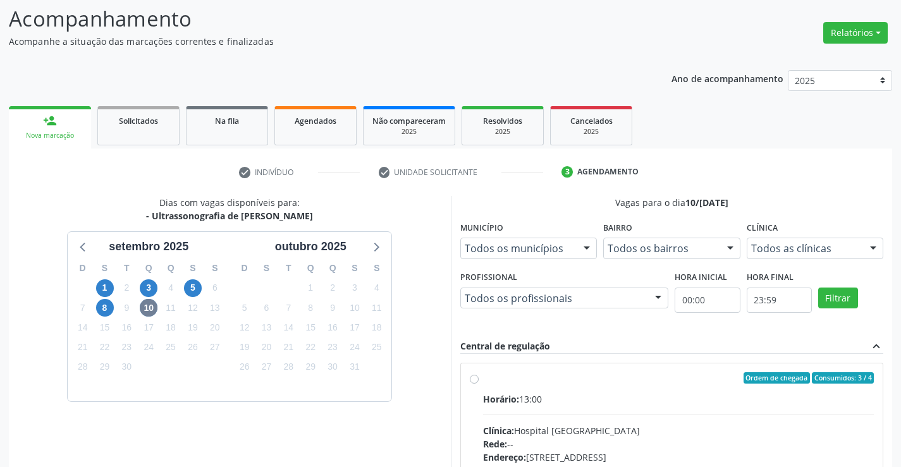
click at [483, 381] on label "Ordem de chegada Consumidos: 3 / 4 Horário: 13:00 Clínica: Hospital Sao Francis…" at bounding box center [679, 470] width 392 height 194
click at [476, 381] on input "Ordem de chegada Consumidos: 3 / 4 Horário: 13:00 Clínica: Hospital Sao Francis…" at bounding box center [474, 378] width 9 height 11
radio input "true"
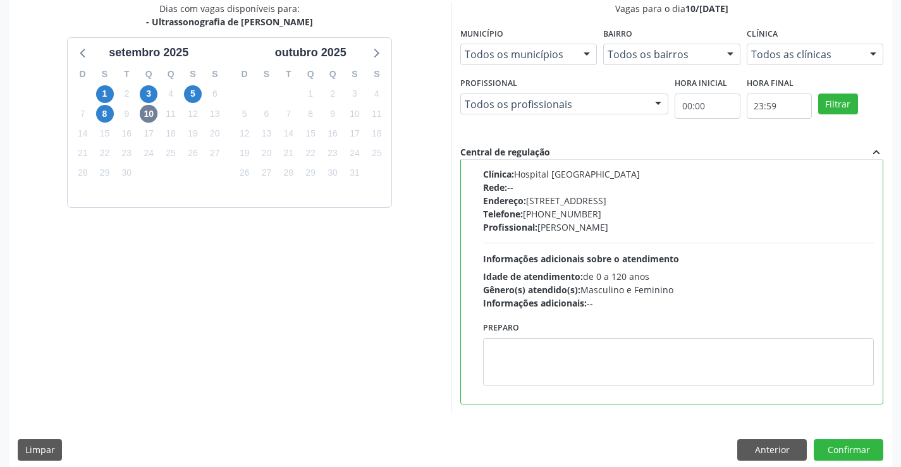
scroll to position [288, 0]
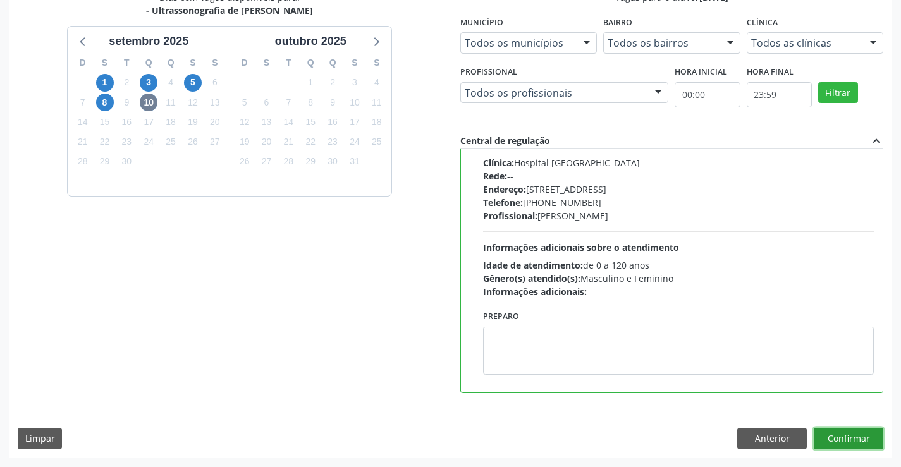
click at [843, 441] on button "Confirmar" at bounding box center [849, 439] width 70 height 22
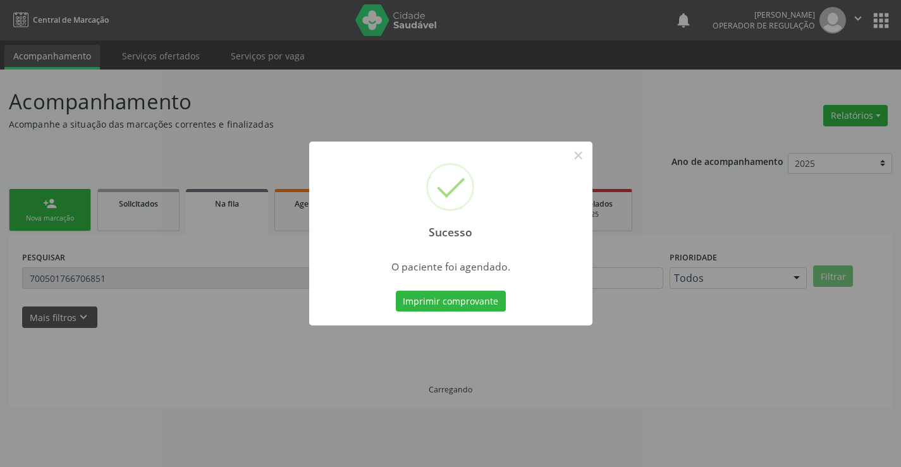
scroll to position [0, 0]
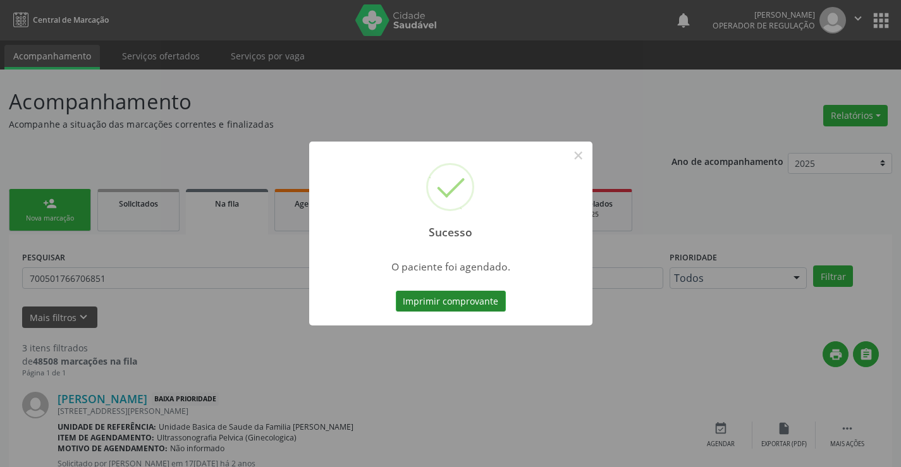
click at [462, 296] on button "Imprimir comprovante" at bounding box center [451, 302] width 110 height 22
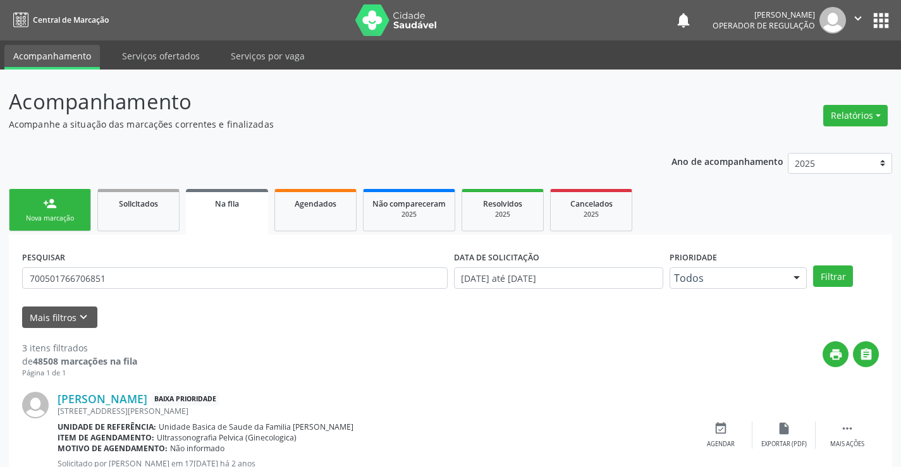
click at [76, 225] on link "person_add Nova marcação" at bounding box center [50, 210] width 82 height 42
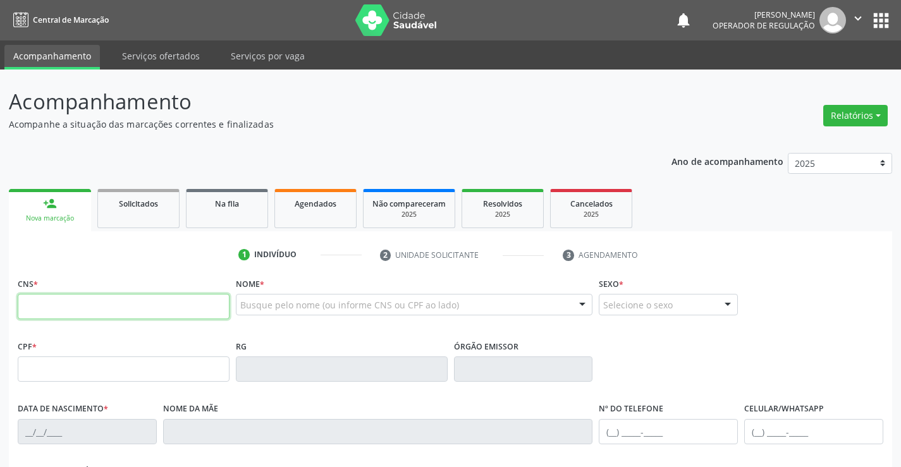
click at [65, 306] on input "text" at bounding box center [124, 306] width 212 height 25
type input "707 8026 7138 1810"
type input "11/08/1987"
type input "(74) 98857-2427"
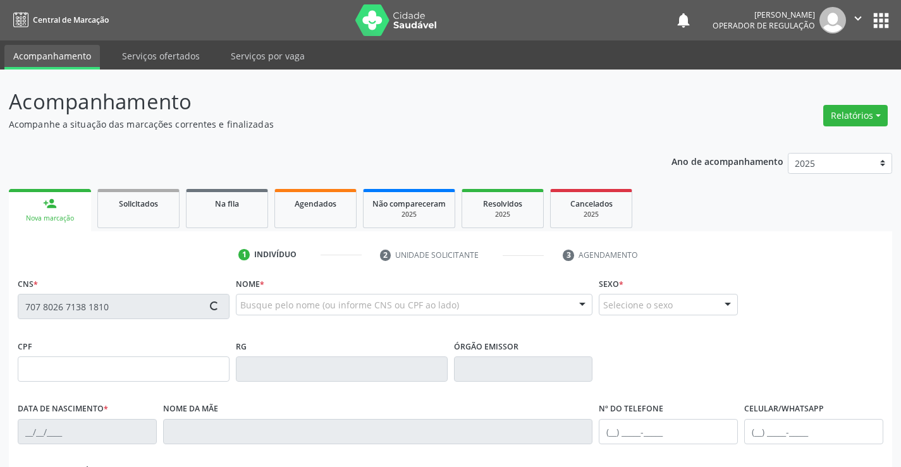
type input "S/N"
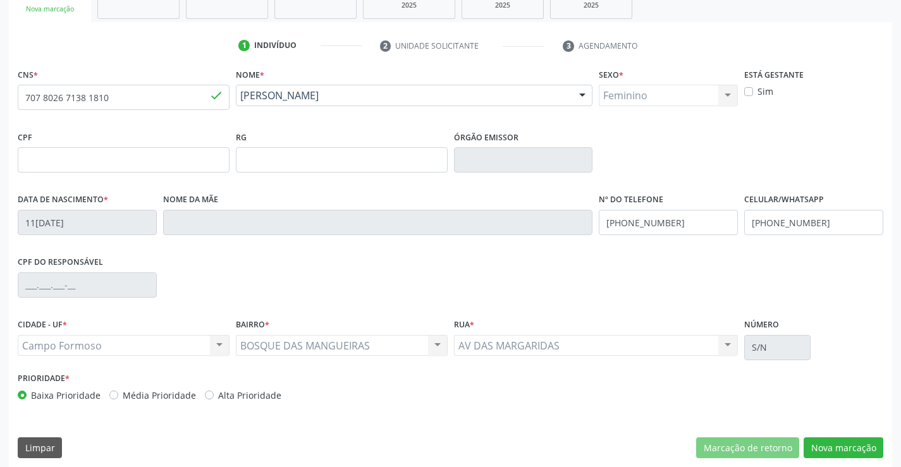
scroll to position [218, 0]
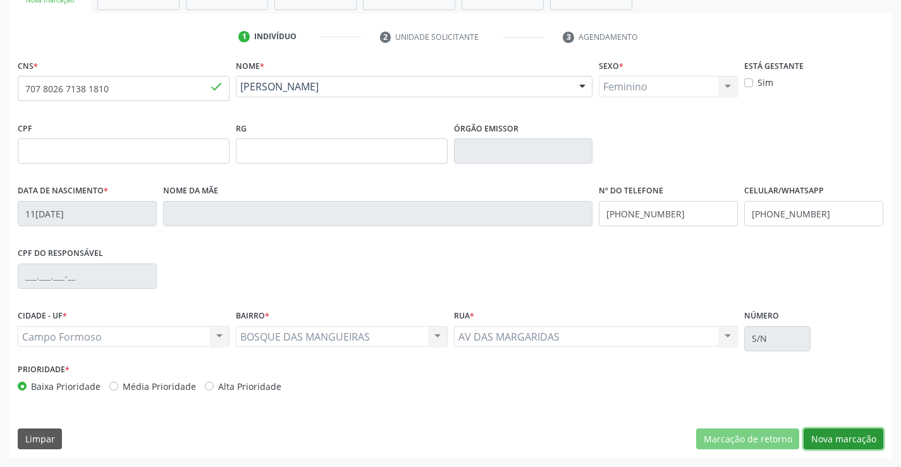
click at [870, 442] on button "Nova marcação" at bounding box center [844, 440] width 80 height 22
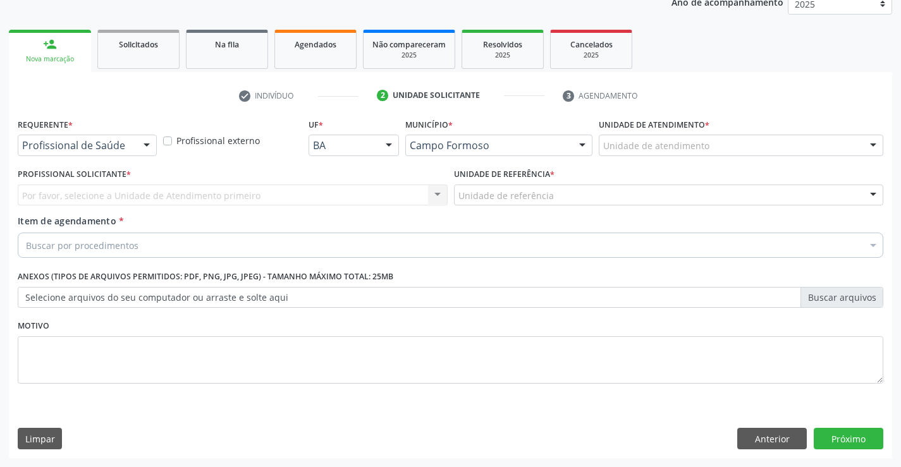
scroll to position [159, 0]
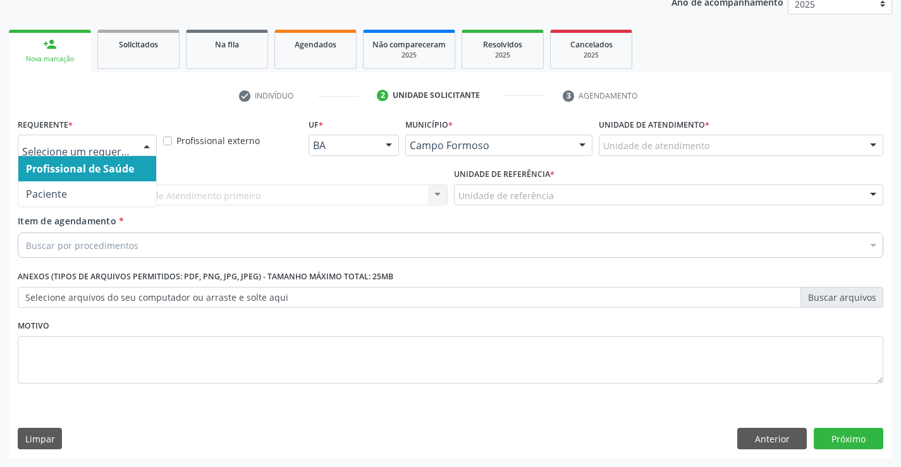
click at [144, 144] on div at bounding box center [146, 146] width 19 height 22
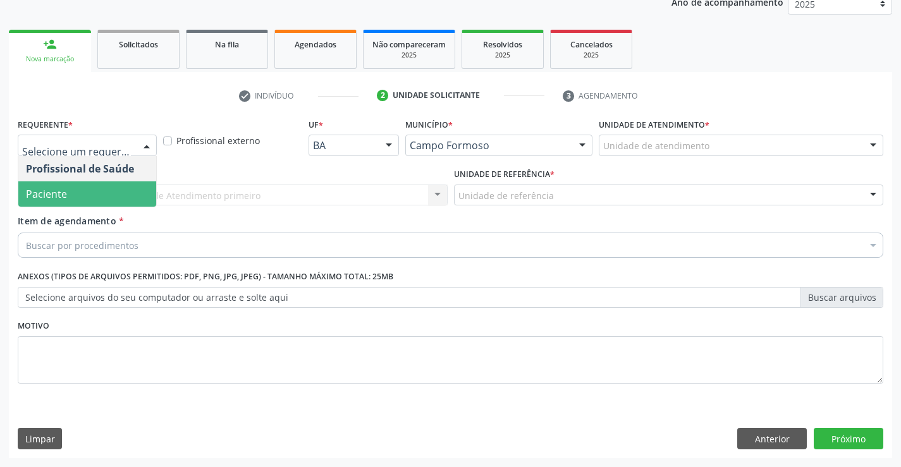
click at [101, 192] on span "Paciente" at bounding box center [87, 194] width 138 height 25
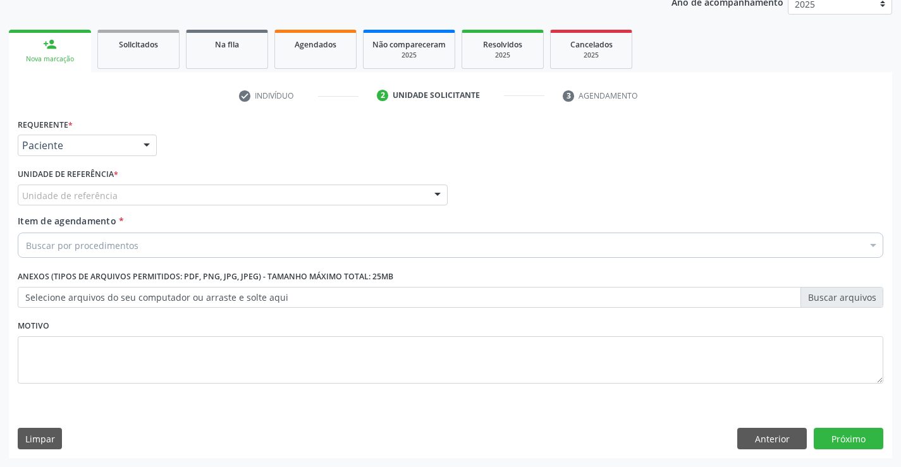
click at [133, 193] on div "Unidade de referência" at bounding box center [233, 196] width 430 height 22
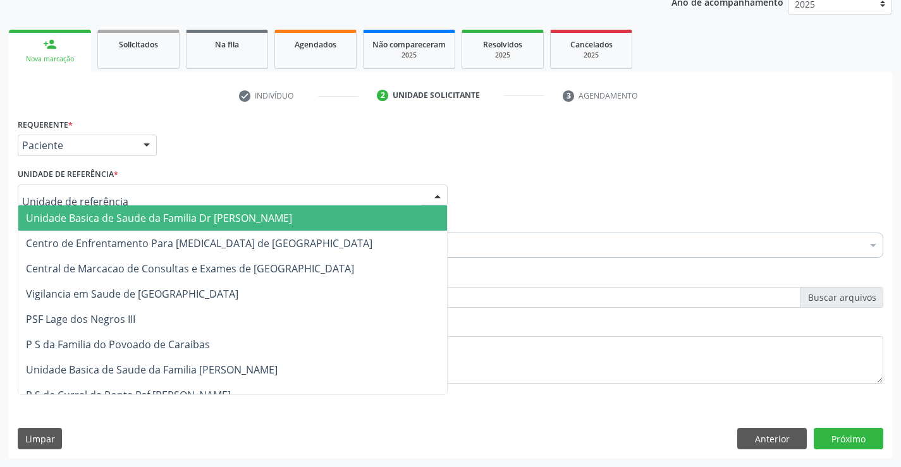
click at [163, 216] on span "Unidade Basica de Saude da Familia Dr [PERSON_NAME]" at bounding box center [159, 218] width 266 height 14
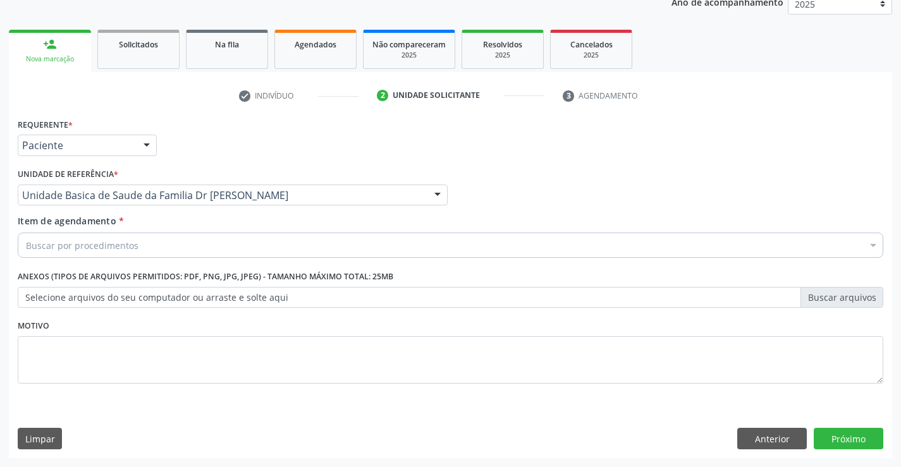
click at [163, 250] on div "Buscar por procedimentos" at bounding box center [451, 245] width 866 height 25
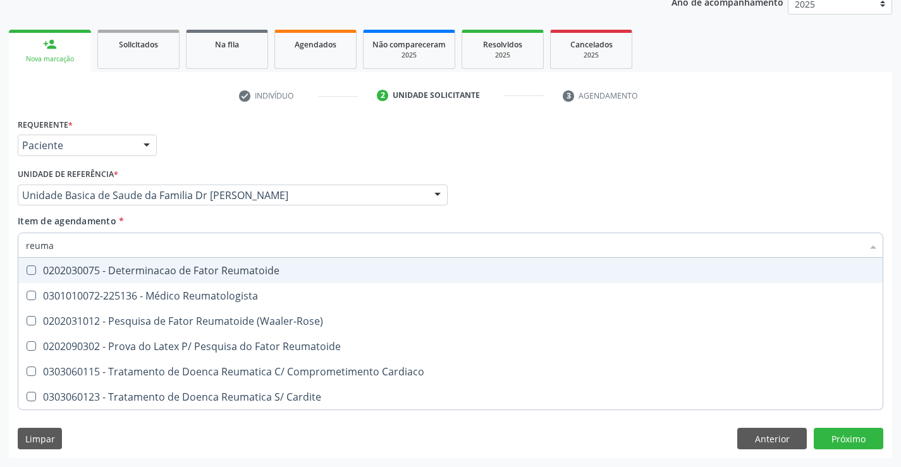
type input "reumat"
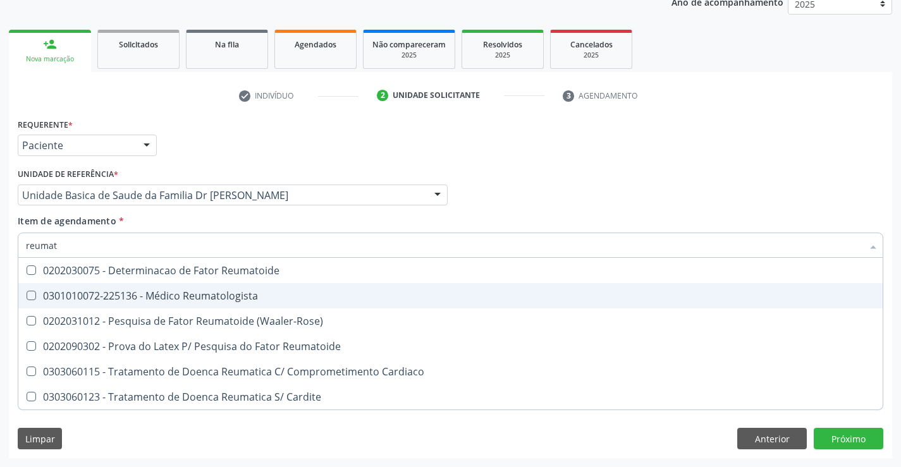
click at [168, 291] on div "0301010072-225136 - Médico Reumatologista" at bounding box center [450, 296] width 849 height 10
checkbox Reumatologista "true"
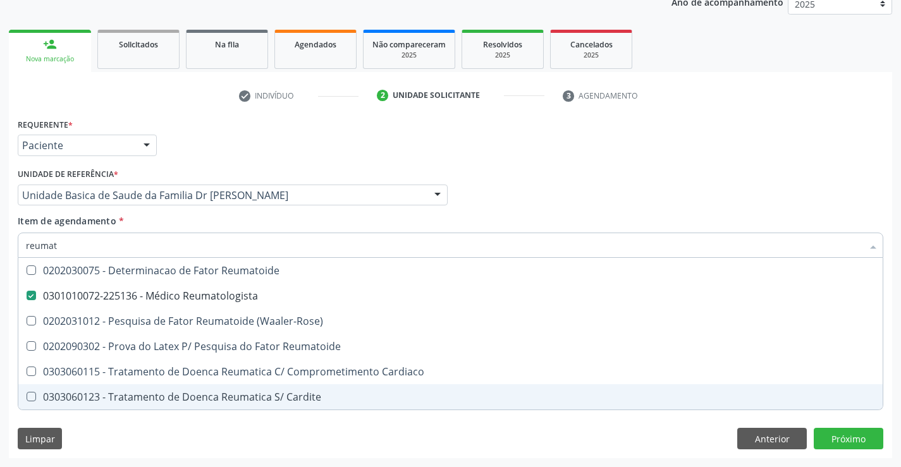
click at [273, 444] on div "Requerente * Paciente Profissional de Saúde Paciente Nenhum resultado encontrad…" at bounding box center [451, 286] width 884 height 343
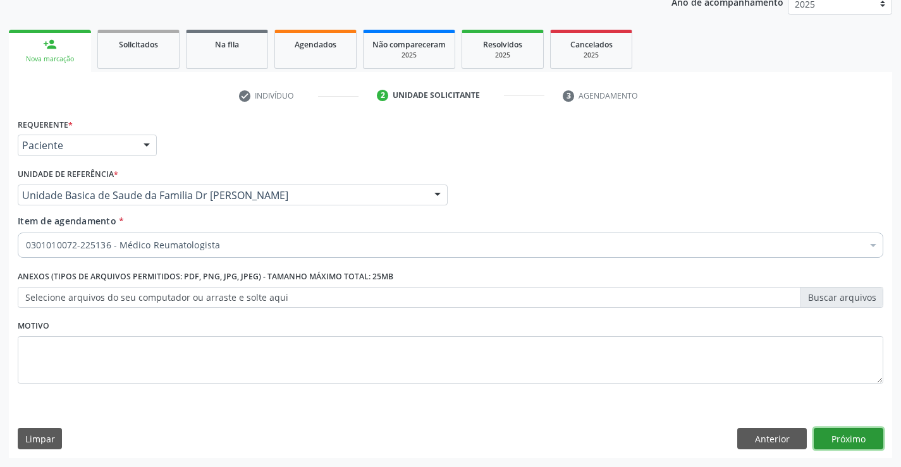
click at [855, 443] on button "Próximo" at bounding box center [849, 439] width 70 height 22
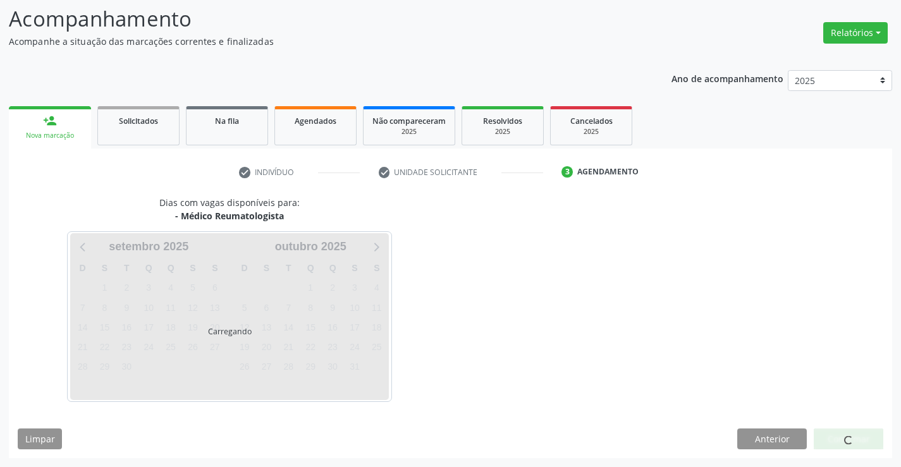
scroll to position [120, 0]
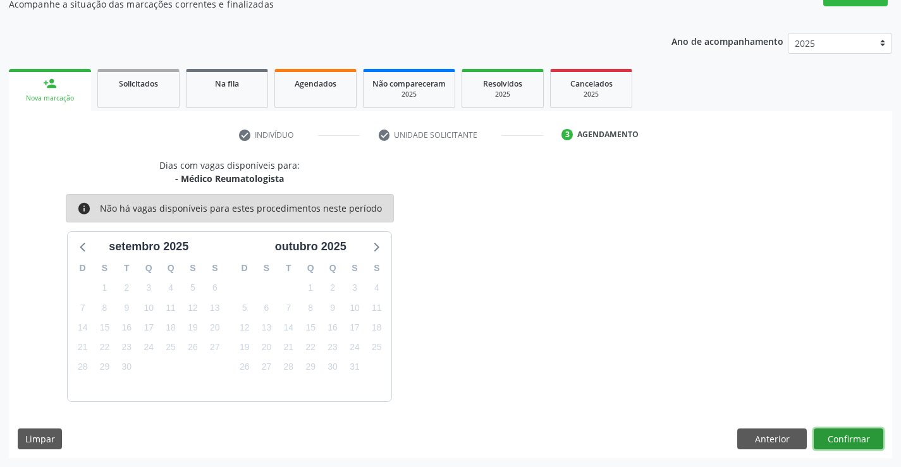
click at [855, 443] on button "Confirmar" at bounding box center [849, 440] width 70 height 22
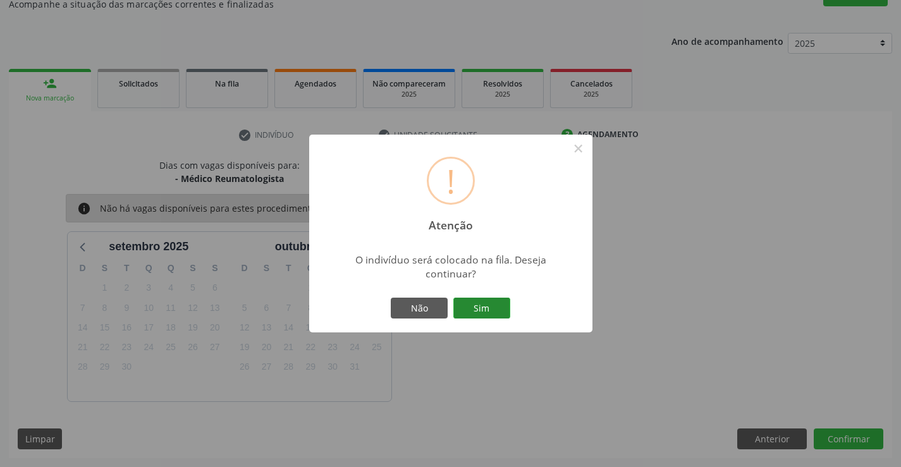
click at [495, 302] on button "Sim" at bounding box center [482, 309] width 57 height 22
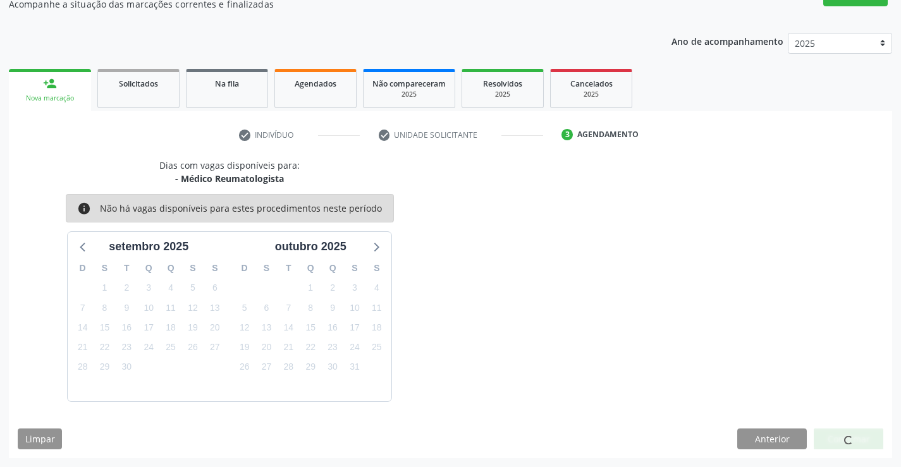
scroll to position [0, 0]
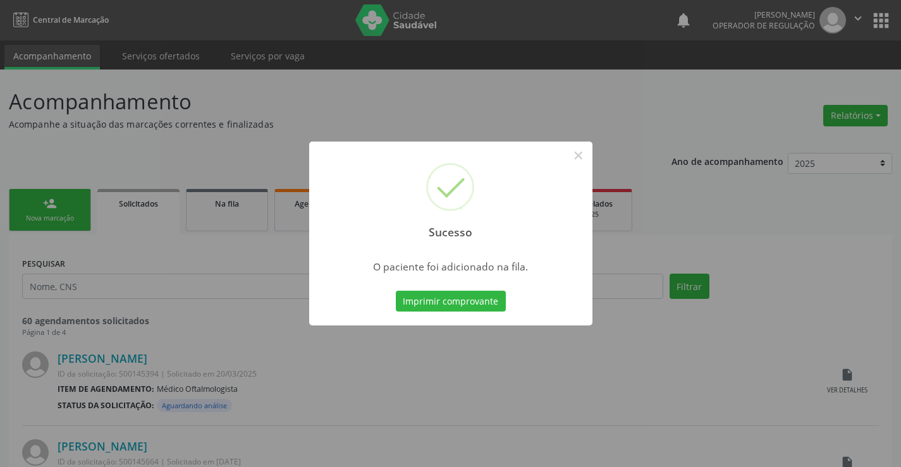
click at [495, 302] on button "Imprimir comprovante" at bounding box center [451, 302] width 110 height 22
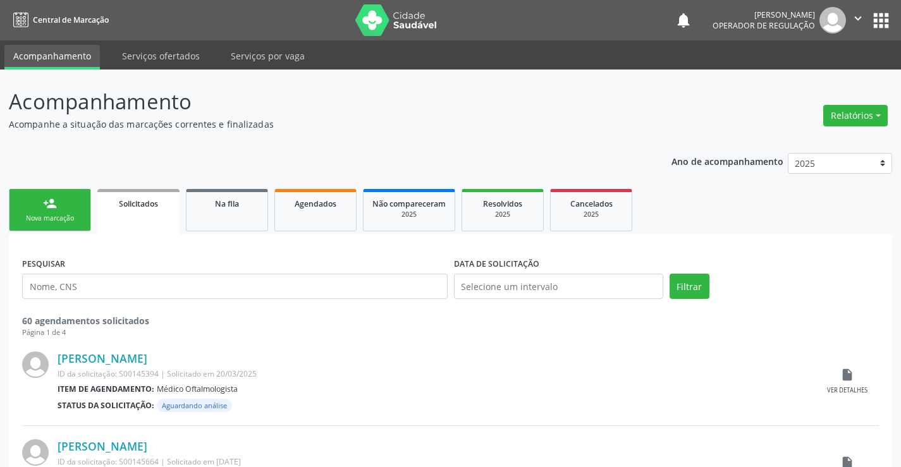
click at [78, 216] on div "Nova marcação" at bounding box center [49, 218] width 63 height 9
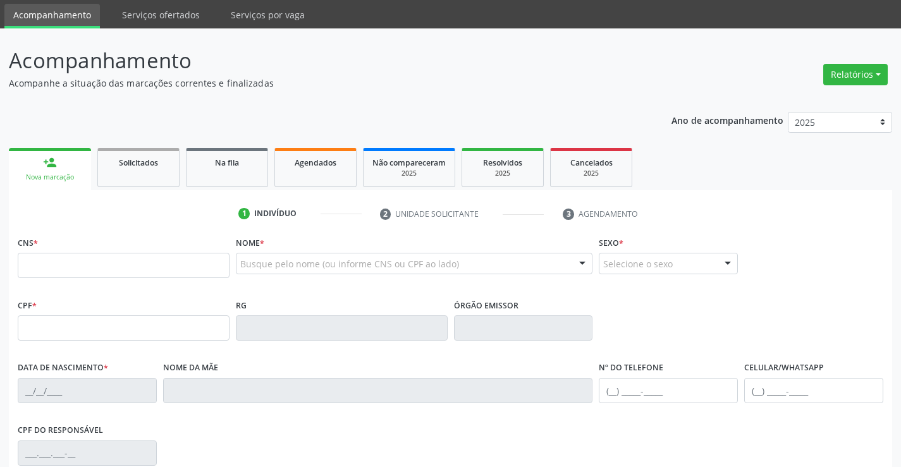
scroll to position [63, 0]
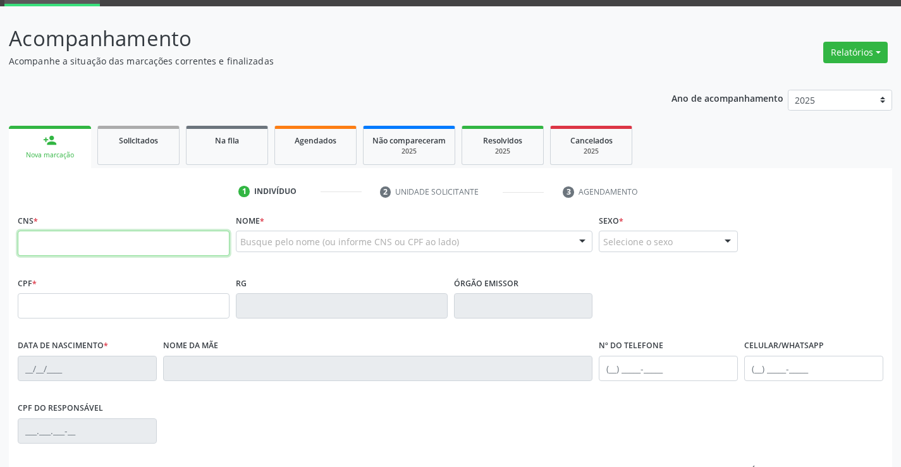
click at [83, 245] on input "text" at bounding box center [124, 243] width 212 height 25
click at [75, 248] on input "text" at bounding box center [124, 243] width 212 height 25
type input "700 5099 5011 2354"
type input "0360814778"
type input "06/01/1951"
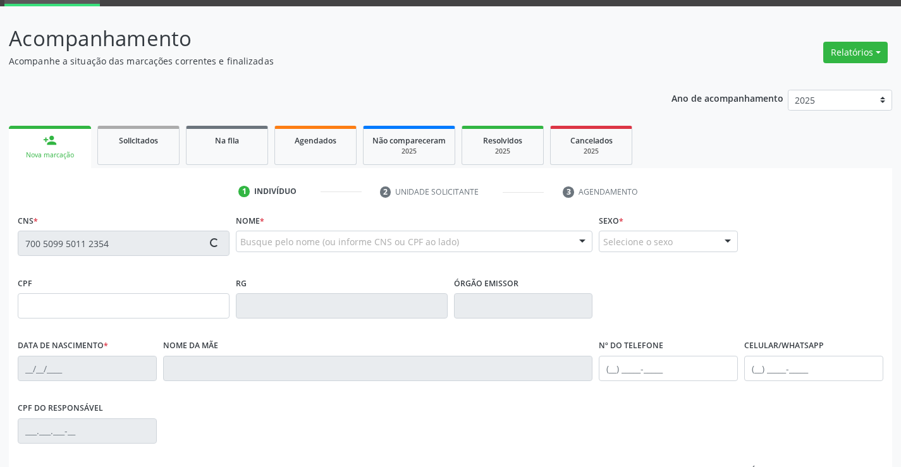
type input "(74) 99130-5671"
type input "(74) 98814-9099"
type input "833.277.486-16"
type input "50"
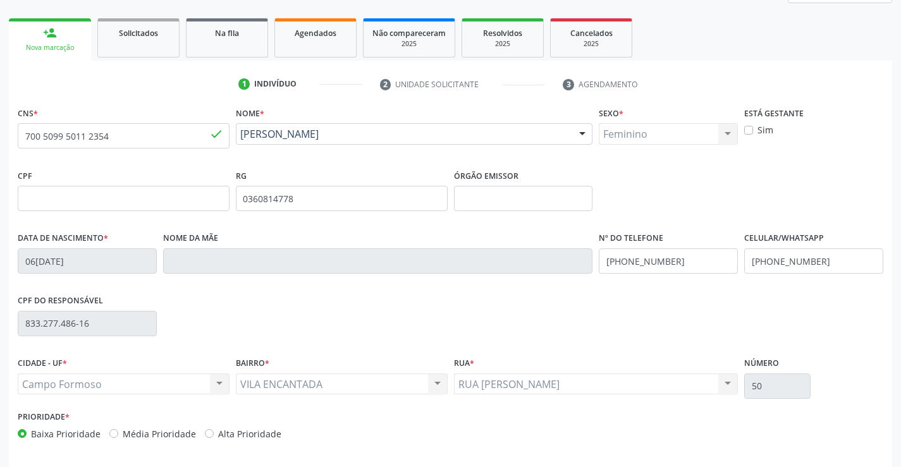
scroll to position [190, 0]
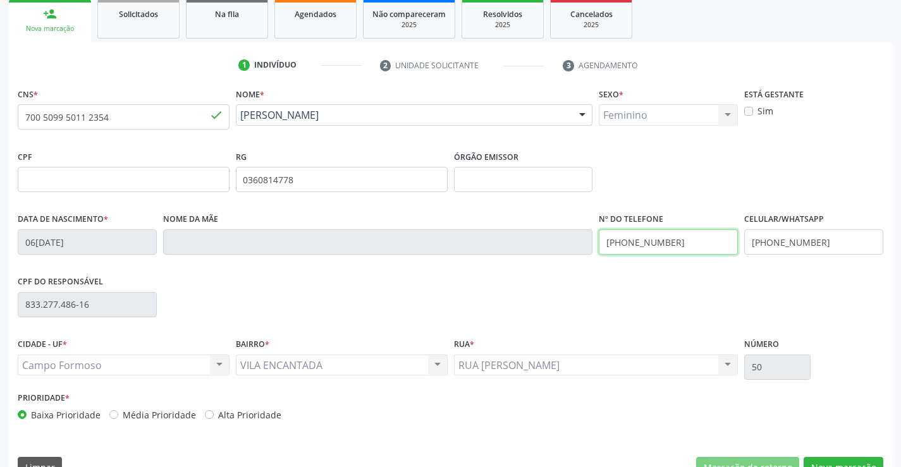
click at [681, 242] on input "(74) 99130-5671" at bounding box center [668, 242] width 139 height 25
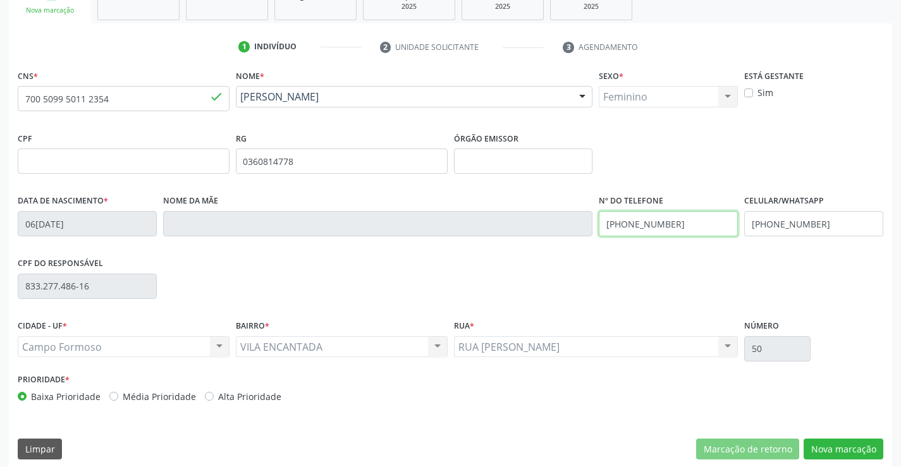
scroll to position [218, 0]
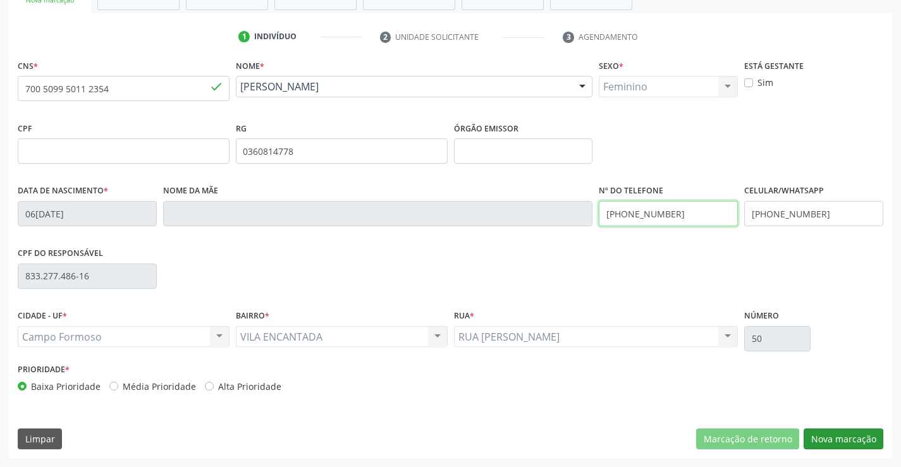
type input "(74) 99138-1097"
click at [836, 436] on button "Nova marcação" at bounding box center [844, 440] width 80 height 22
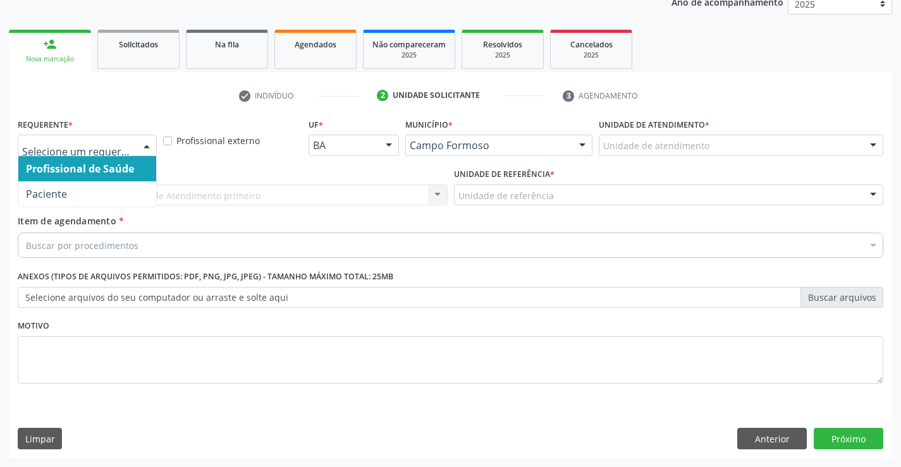
click at [151, 140] on div at bounding box center [146, 146] width 19 height 22
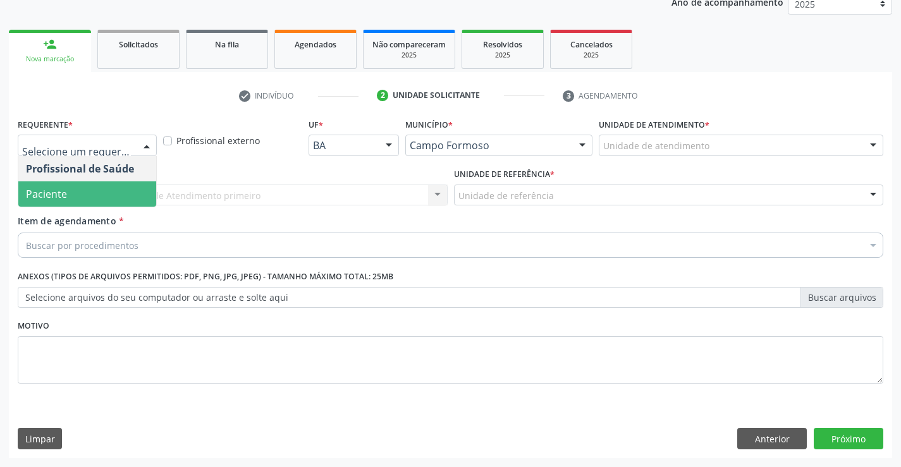
click at [125, 194] on span "Paciente" at bounding box center [87, 194] width 138 height 25
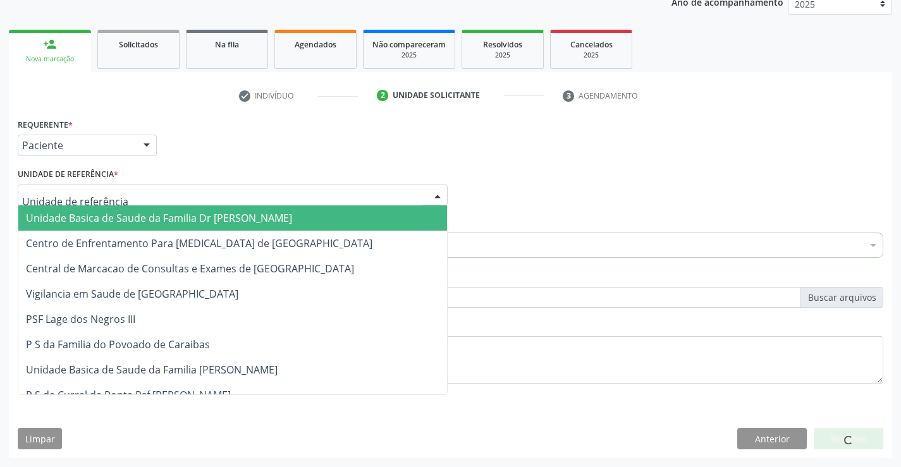
click at [154, 198] on div at bounding box center [233, 196] width 430 height 22
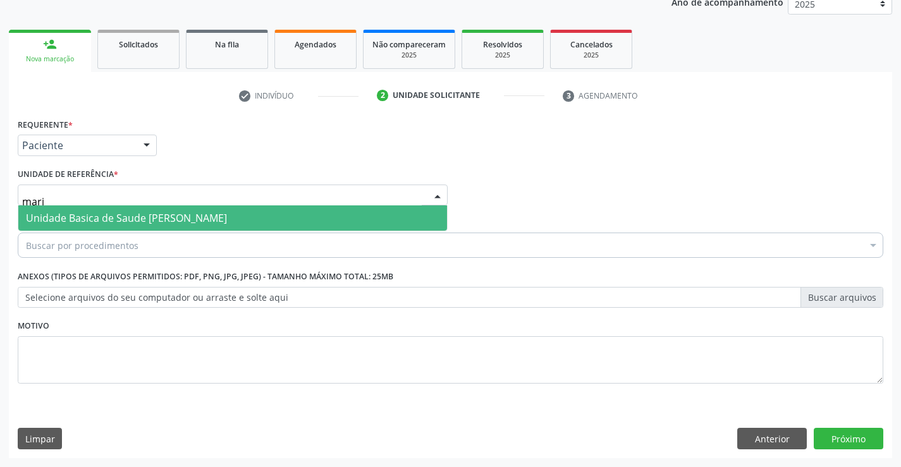
type input "maria"
click at [227, 216] on span "Unidade Basica de Saude [PERSON_NAME]" at bounding box center [126, 218] width 201 height 14
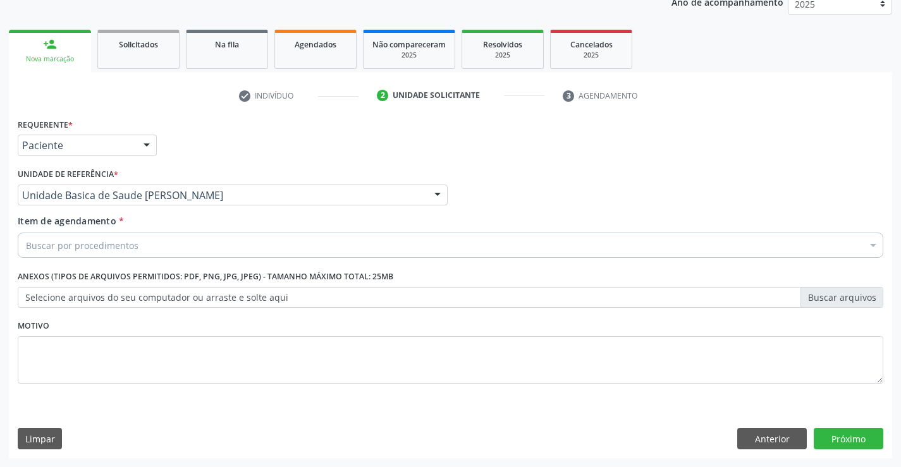
click at [163, 248] on div "Buscar por procedimentos" at bounding box center [451, 245] width 866 height 25
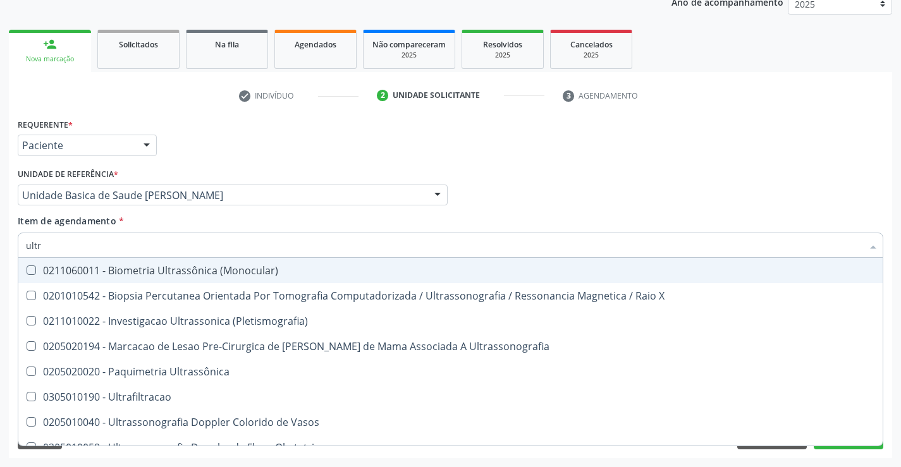
type input "ultra"
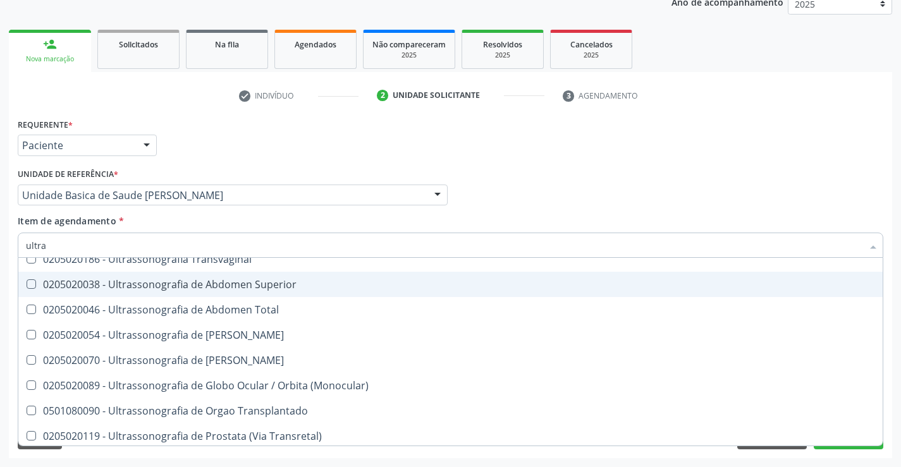
scroll to position [380, 0]
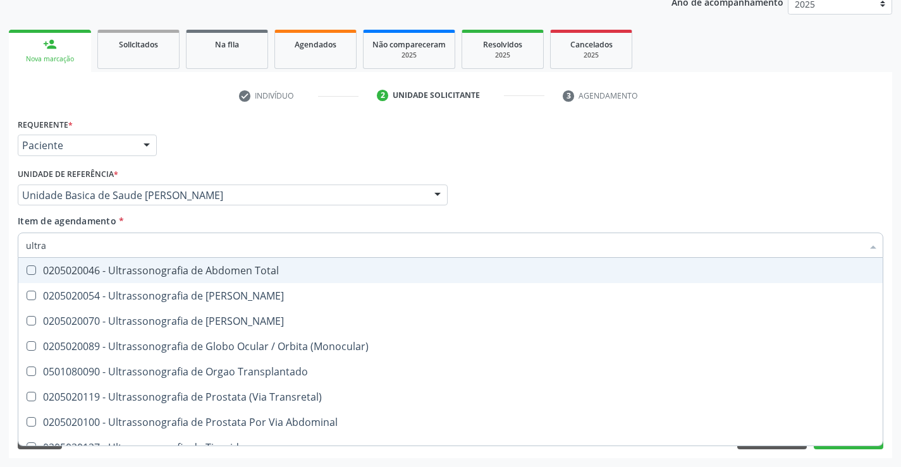
click at [222, 271] on div "0205020046 - Ultrassonografia de Abdomen Total" at bounding box center [450, 271] width 849 height 10
checkbox Total "true"
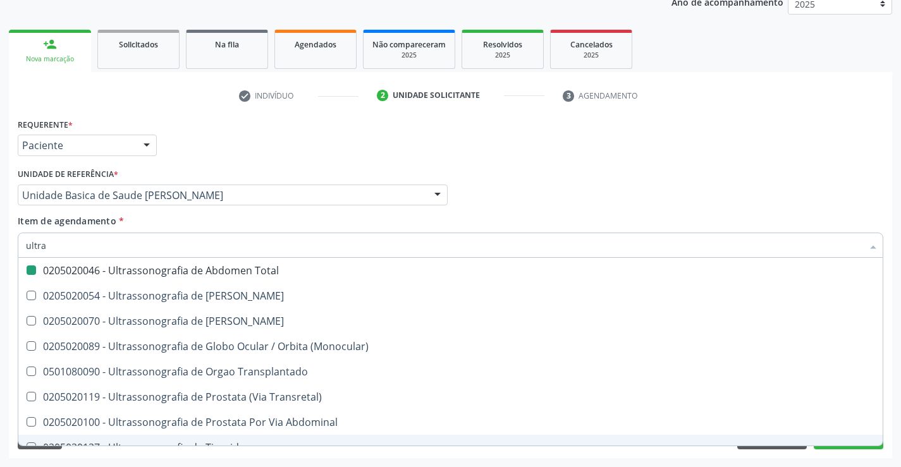
click at [228, 462] on div "Acompanhamento Acompanhe a situação das marcações correntes e finalizadas Relat…" at bounding box center [450, 188] width 901 height 557
checkbox X "true"
checkbox Total "false"
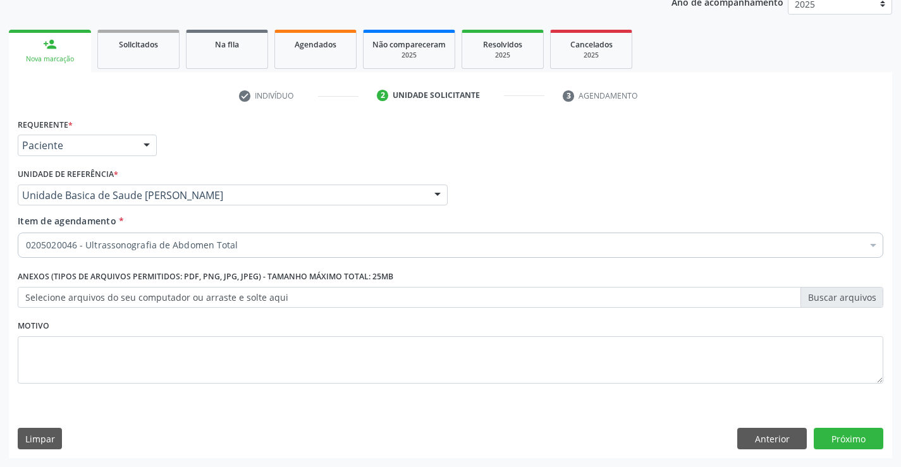
scroll to position [0, 0]
click at [853, 435] on button "Próximo" at bounding box center [849, 439] width 70 height 22
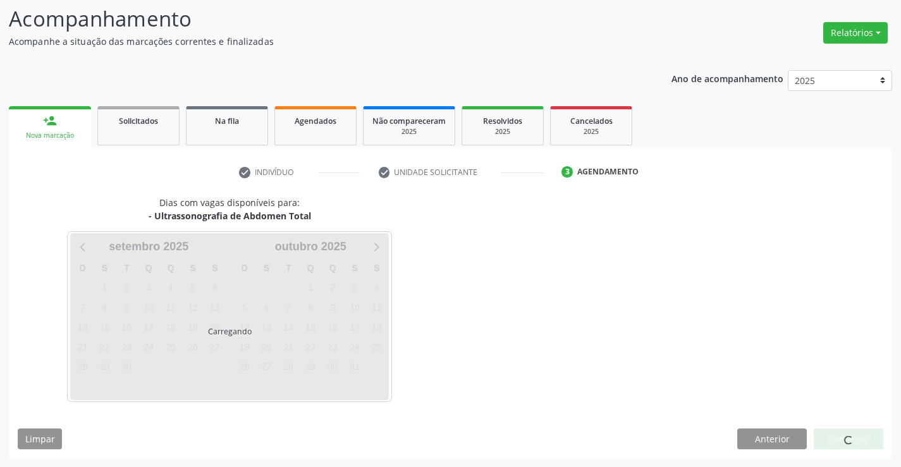
scroll to position [83, 0]
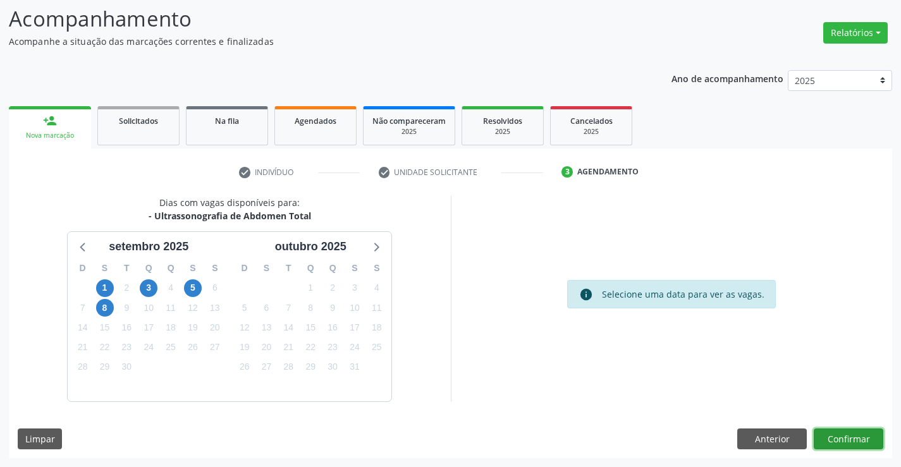
click at [853, 435] on button "Confirmar" at bounding box center [849, 440] width 70 height 22
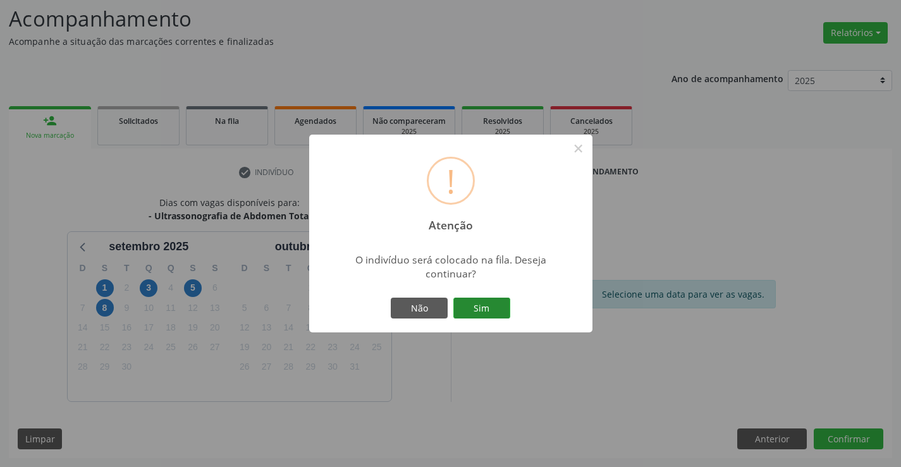
click at [488, 305] on button "Sim" at bounding box center [482, 309] width 57 height 22
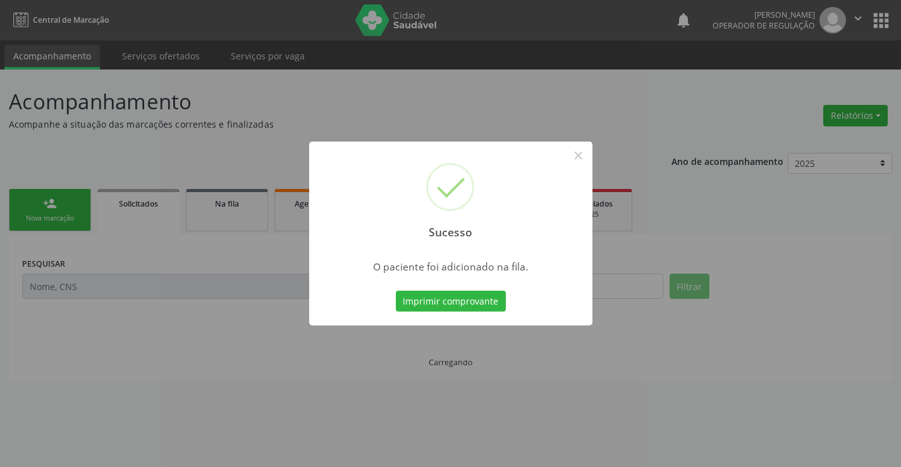
scroll to position [0, 0]
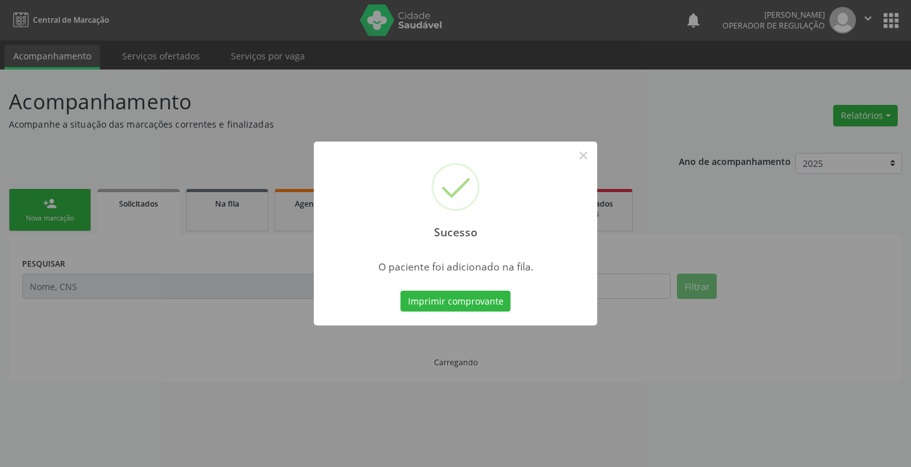
click at [488, 305] on button "Imprimir comprovante" at bounding box center [455, 302] width 110 height 22
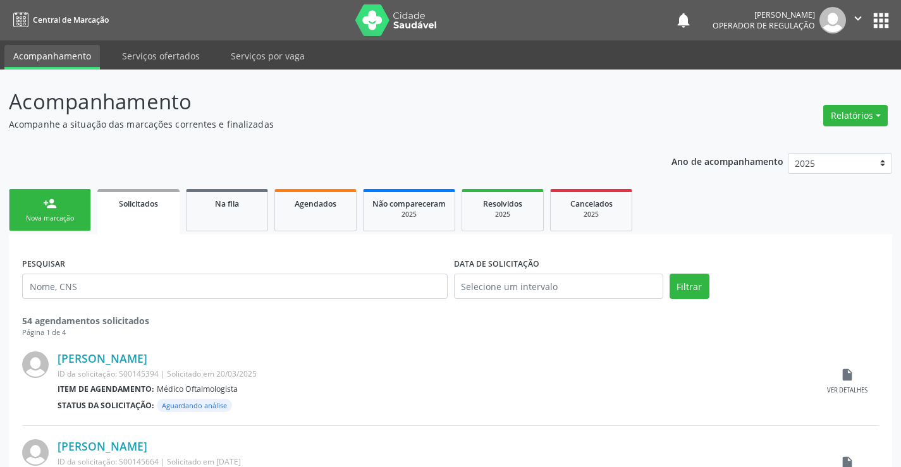
click at [80, 212] on link "person_add Nova marcação" at bounding box center [50, 210] width 82 height 42
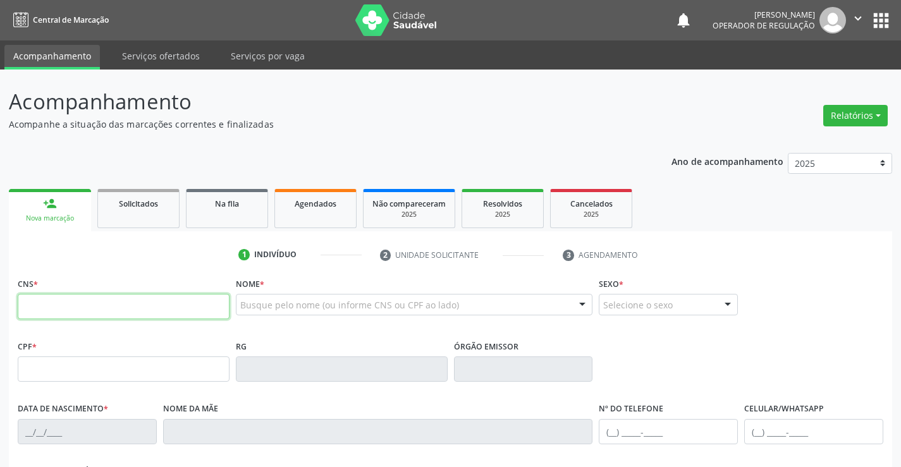
click at [68, 304] on input "text" at bounding box center [124, 306] width 212 height 25
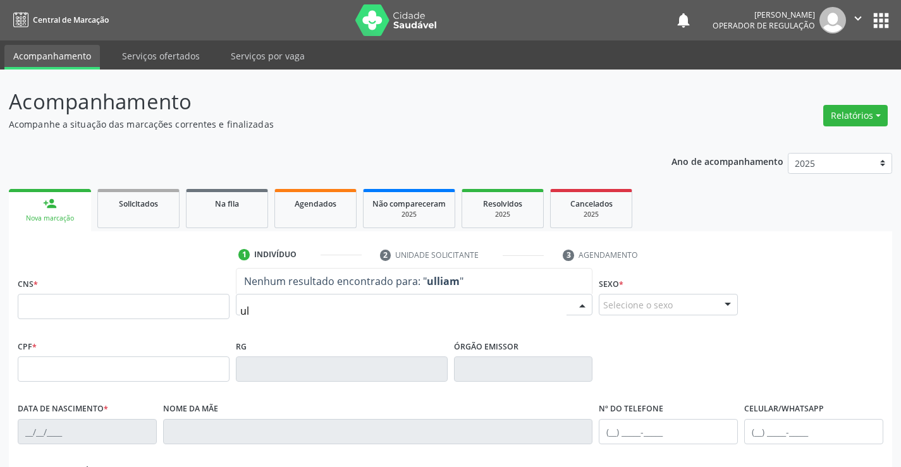
type input "u"
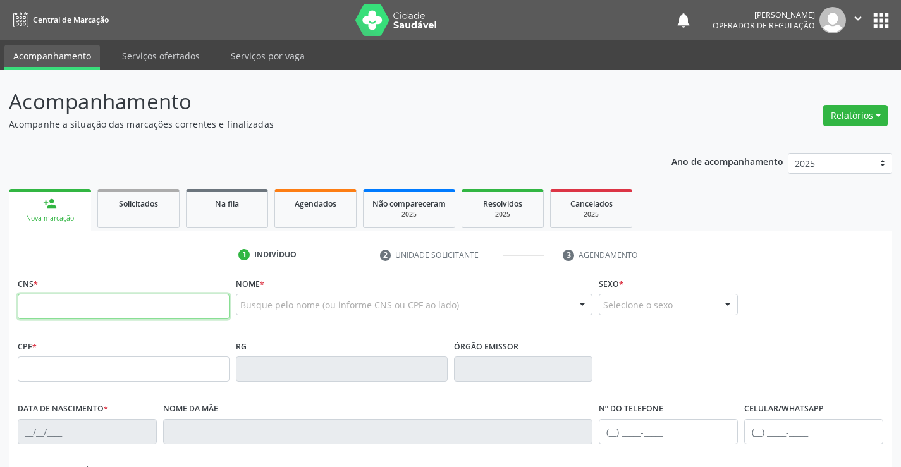
click at [81, 304] on input "text" at bounding box center [124, 306] width 212 height 25
type input "704 1051 4142 5173"
type input "1272620670"
type input "SSPBA"
type input "[DATE]"
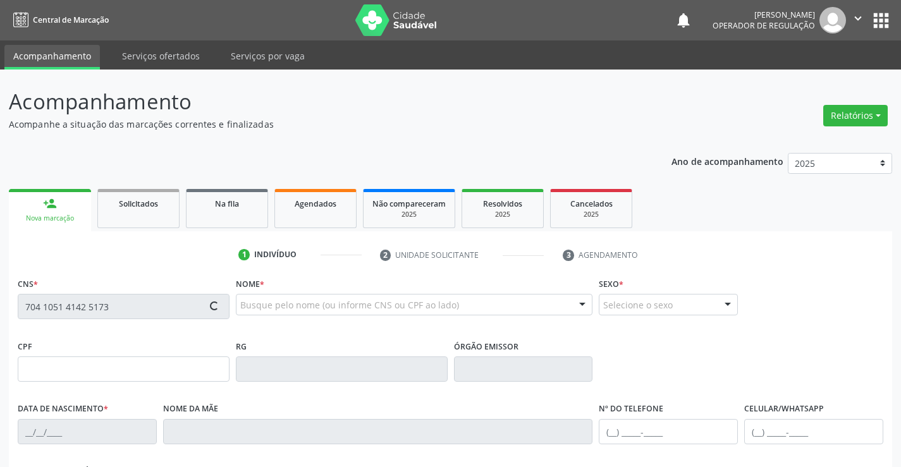
type input "[PHONE_NUMBER]"
type input "036.096.895-36"
type input "S/N"
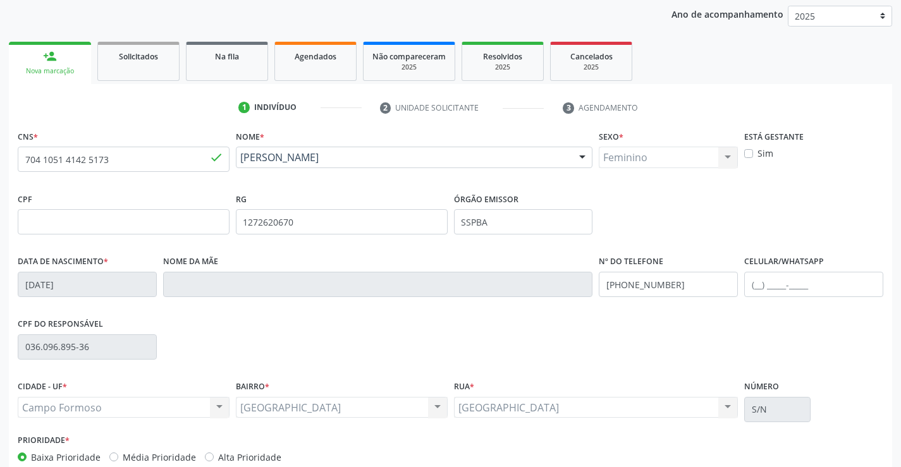
scroll to position [190, 0]
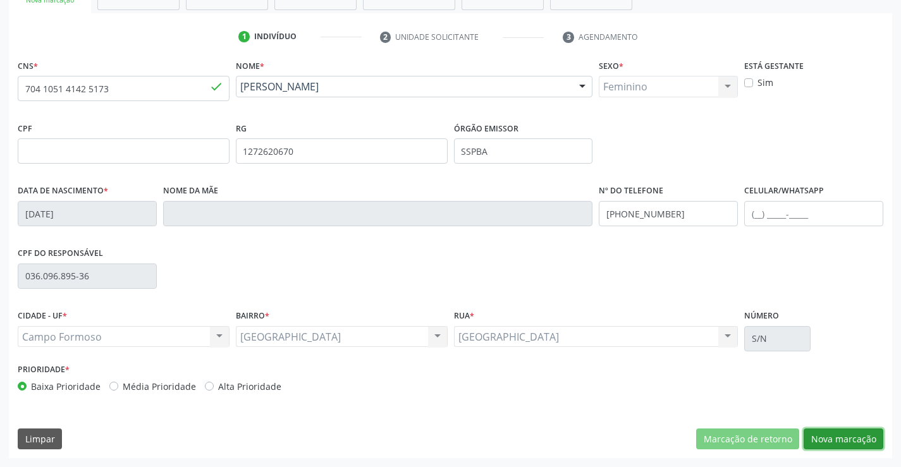
click at [818, 442] on button "Nova marcação" at bounding box center [844, 440] width 80 height 22
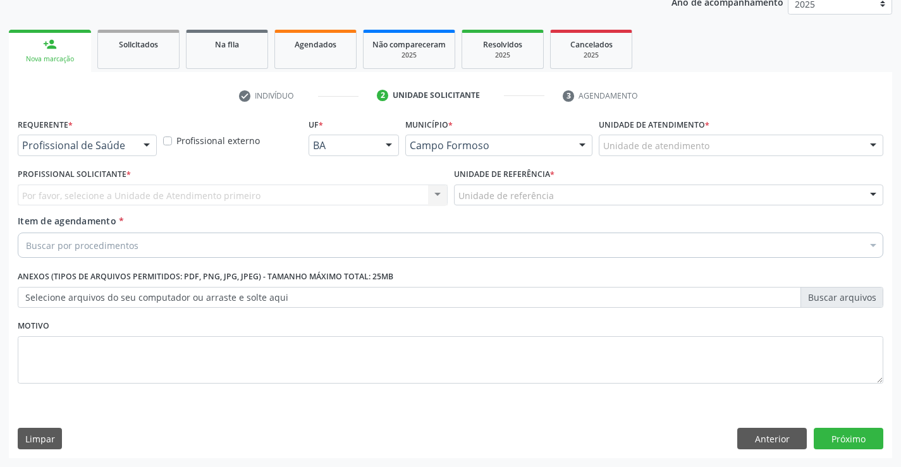
scroll to position [159, 0]
click at [144, 143] on div at bounding box center [146, 146] width 19 height 22
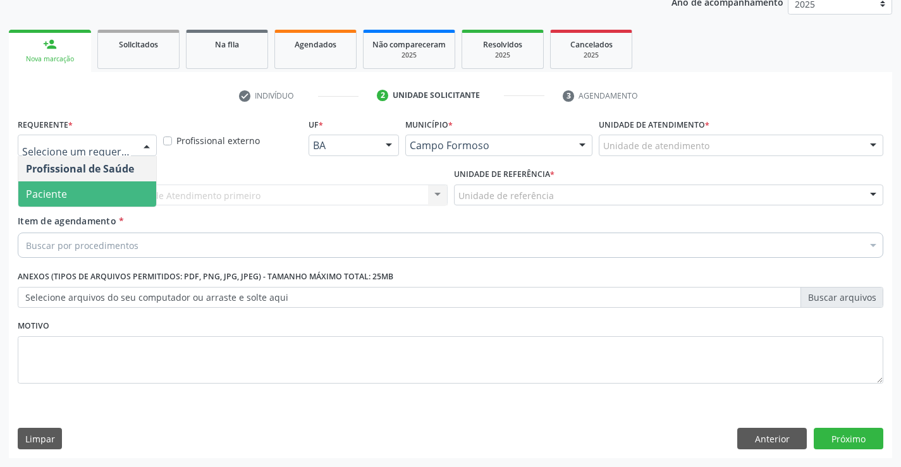
click at [124, 188] on span "Paciente" at bounding box center [87, 194] width 138 height 25
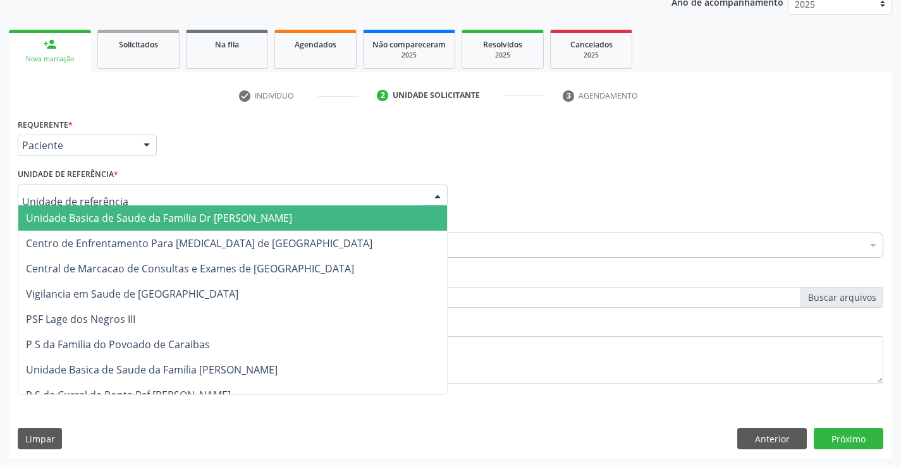
click at [133, 199] on div at bounding box center [233, 196] width 430 height 22
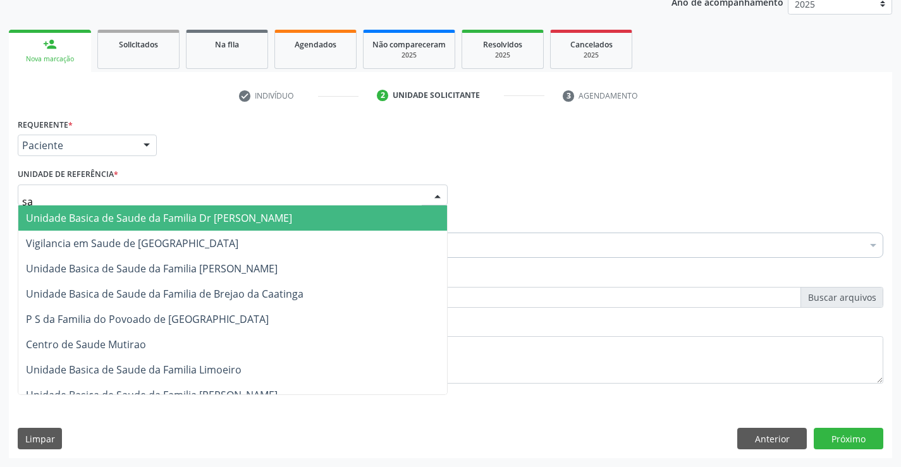
type input "sao"
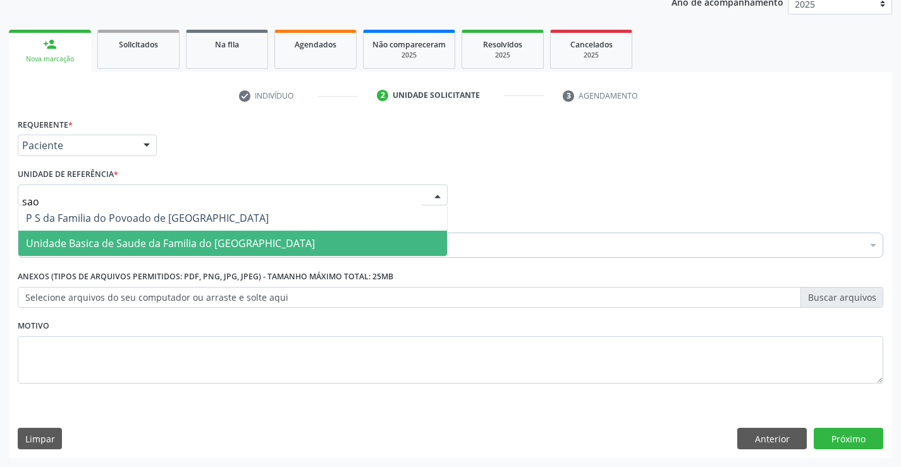
click at [173, 241] on span "Unidade Basica de Saude da Familia do [GEOGRAPHIC_DATA]" at bounding box center [170, 244] width 289 height 14
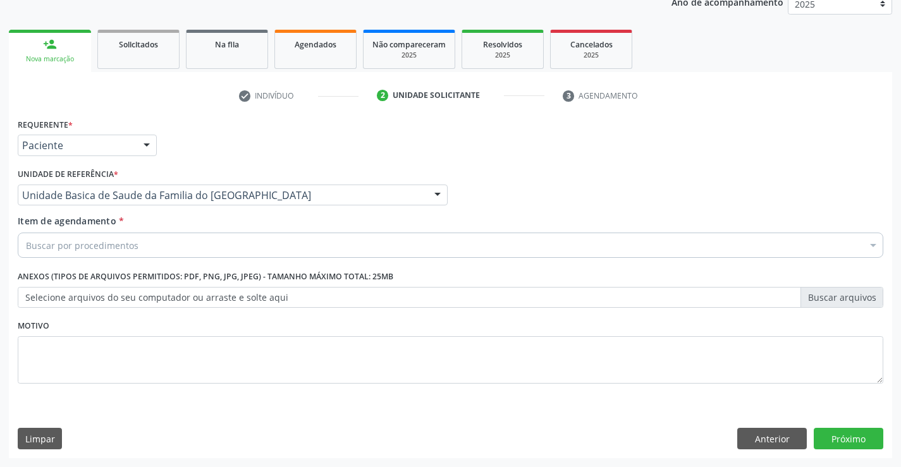
click at [145, 246] on div "Buscar por procedimentos" at bounding box center [451, 245] width 866 height 25
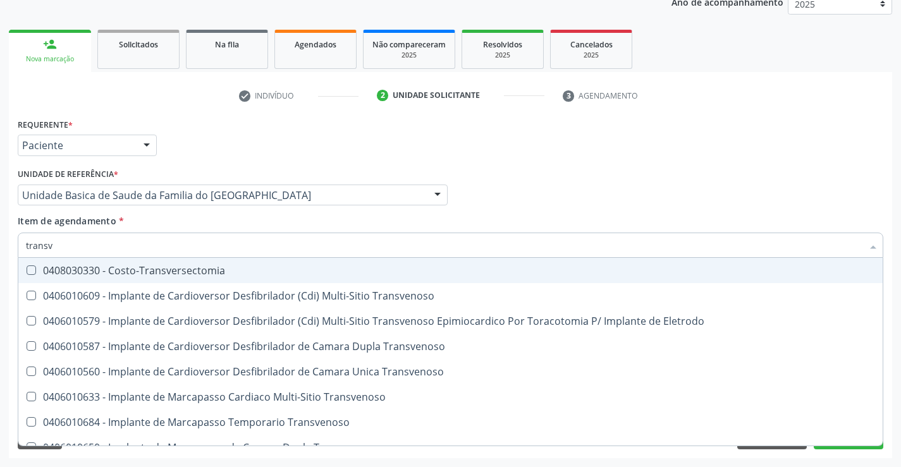
type input "transva"
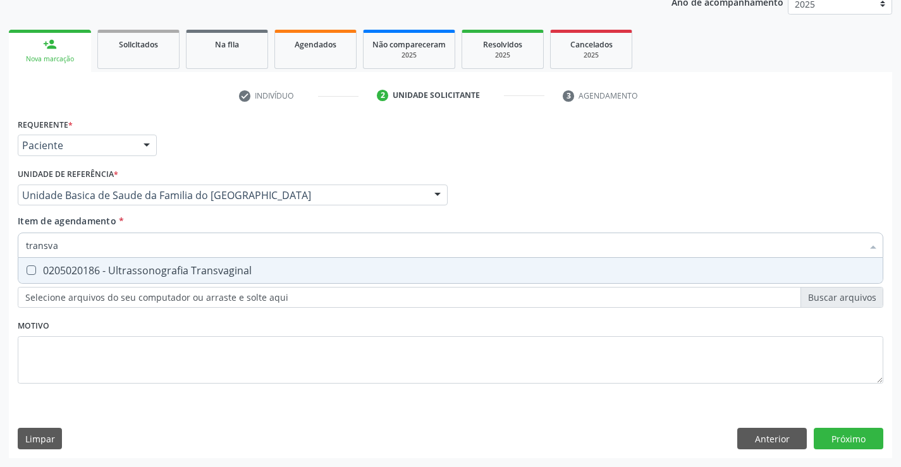
click at [166, 271] on div "0205020186 - Ultrassonografia Transvaginal" at bounding box center [450, 271] width 849 height 10
checkbox Transvaginal "true"
click at [174, 328] on div "Requerente * Paciente Profissional de Saúde Paciente Nenhum resultado encontrad…" at bounding box center [451, 258] width 866 height 287
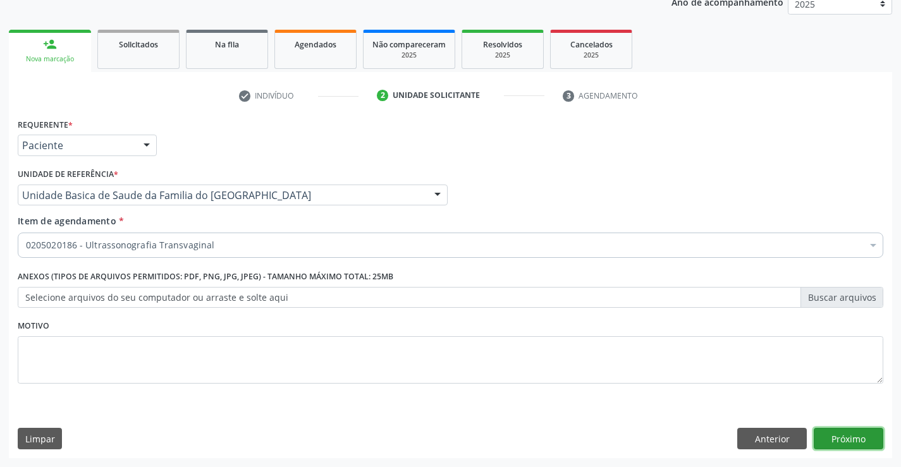
click at [838, 437] on button "Próximo" at bounding box center [849, 439] width 70 height 22
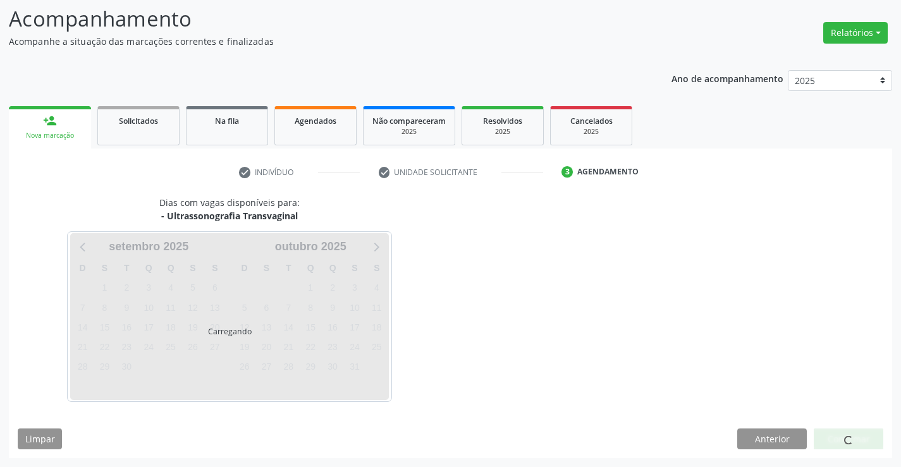
scroll to position [83, 0]
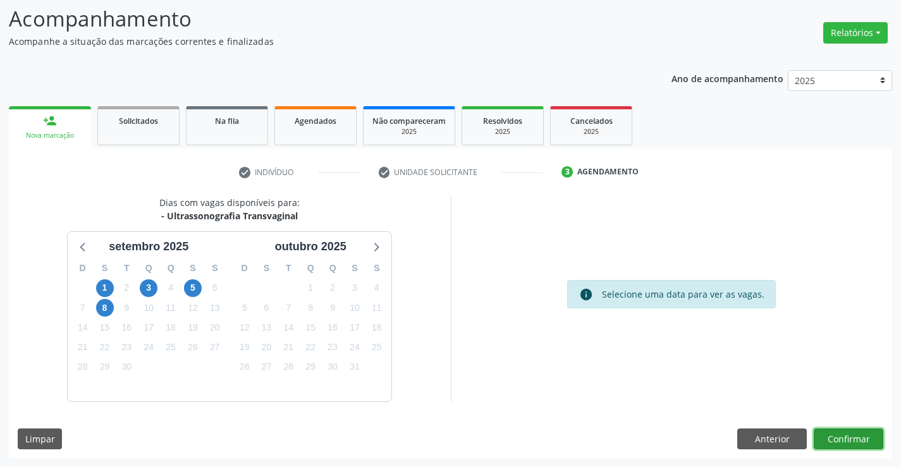
click at [843, 438] on button "Confirmar" at bounding box center [849, 440] width 70 height 22
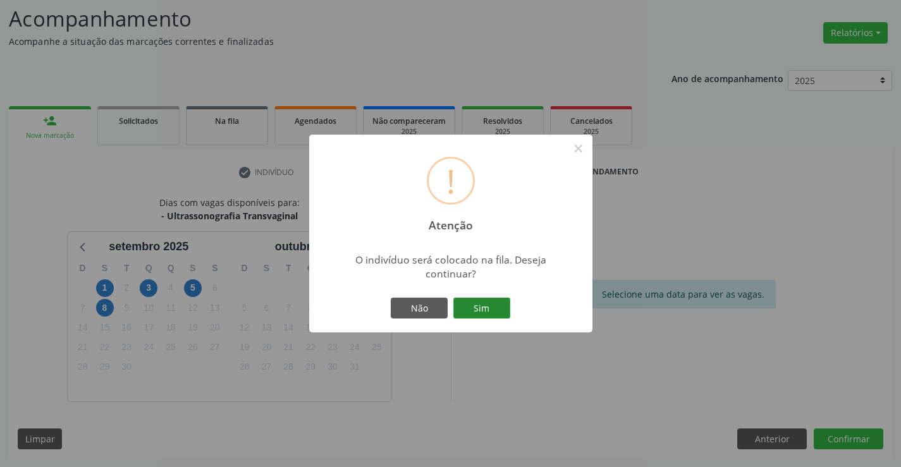
click at [478, 308] on button "Sim" at bounding box center [482, 309] width 57 height 22
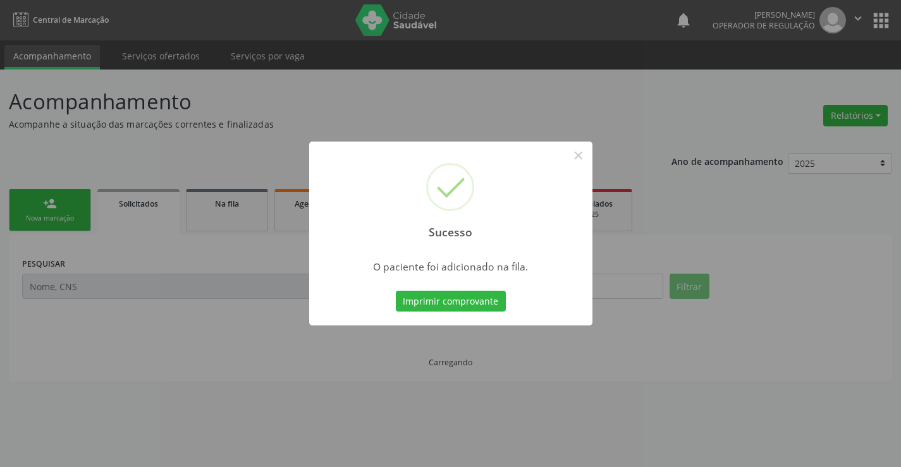
scroll to position [0, 0]
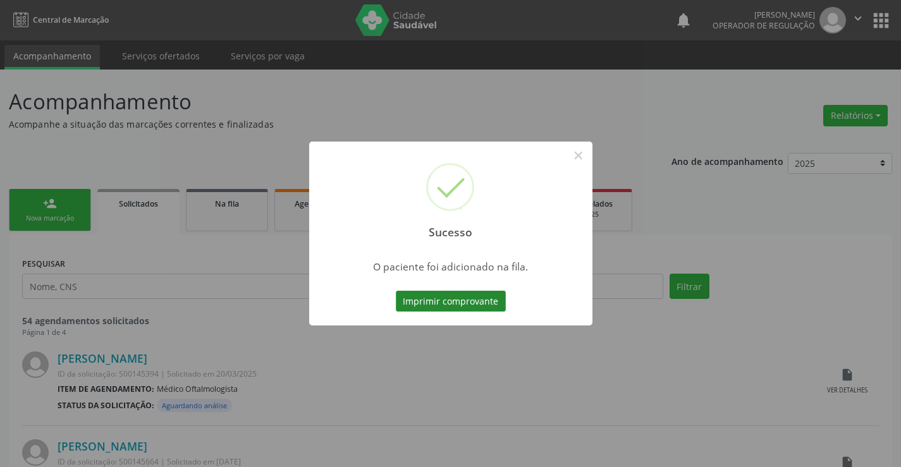
click at [471, 304] on button "Imprimir comprovante" at bounding box center [451, 302] width 110 height 22
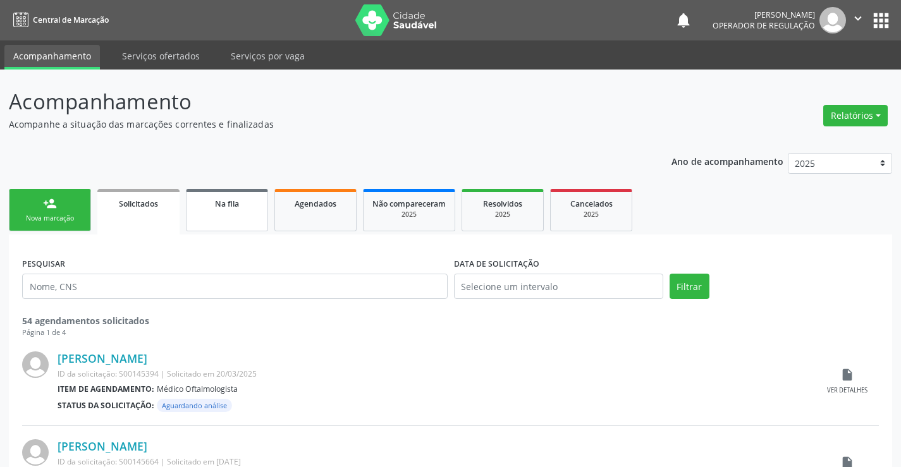
click at [231, 222] on link "Na fila" at bounding box center [227, 210] width 82 height 42
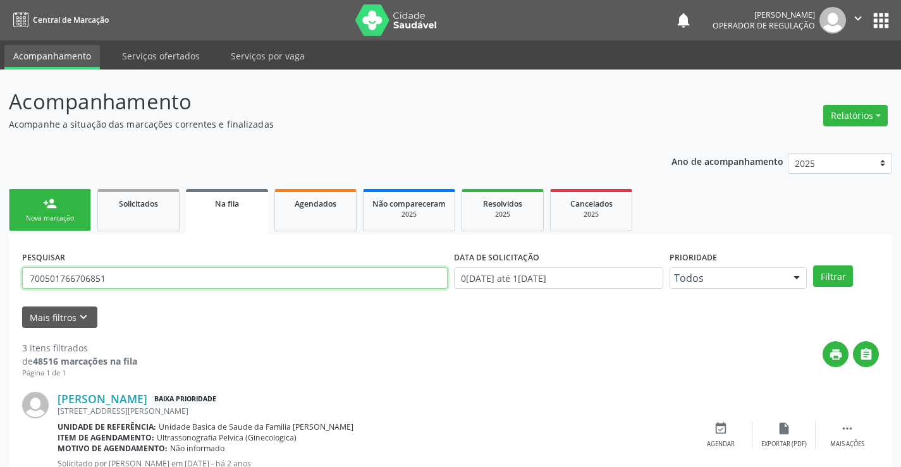
click at [167, 277] on input "700501766706851" at bounding box center [235, 279] width 426 height 22
type input "7"
click at [836, 273] on button "Filtrar" at bounding box center [833, 277] width 40 height 22
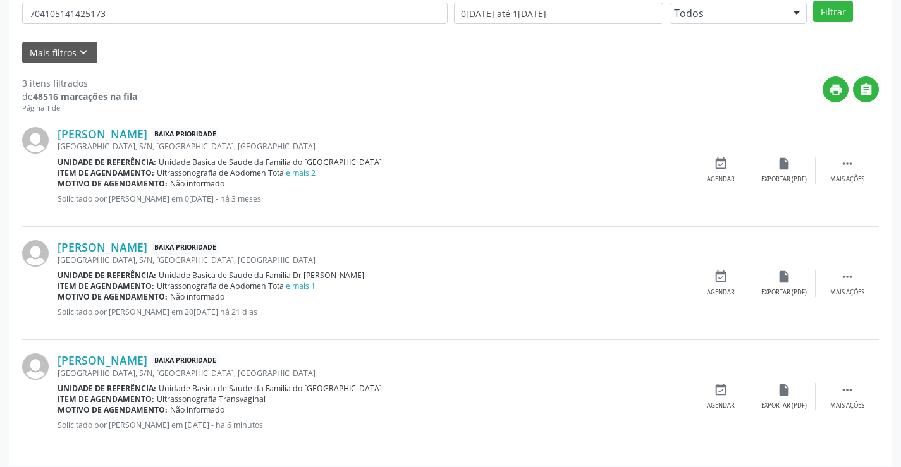
scroll to position [273, 0]
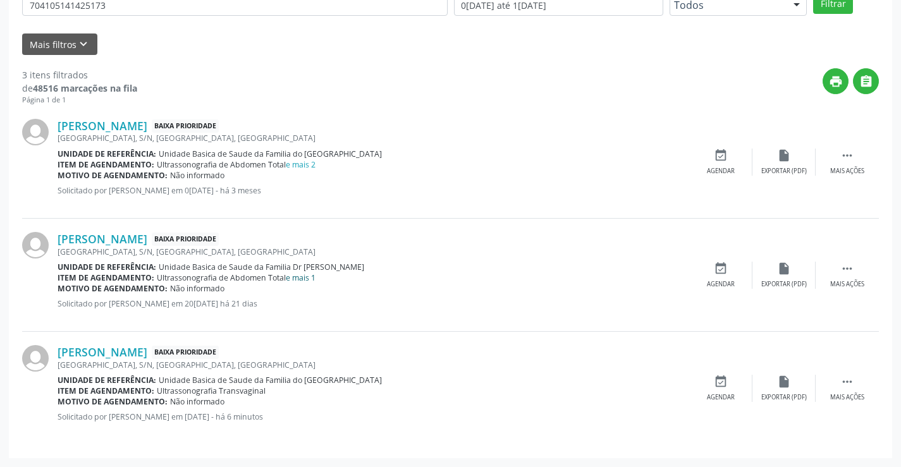
click at [300, 280] on link "e mais 1" at bounding box center [301, 278] width 30 height 11
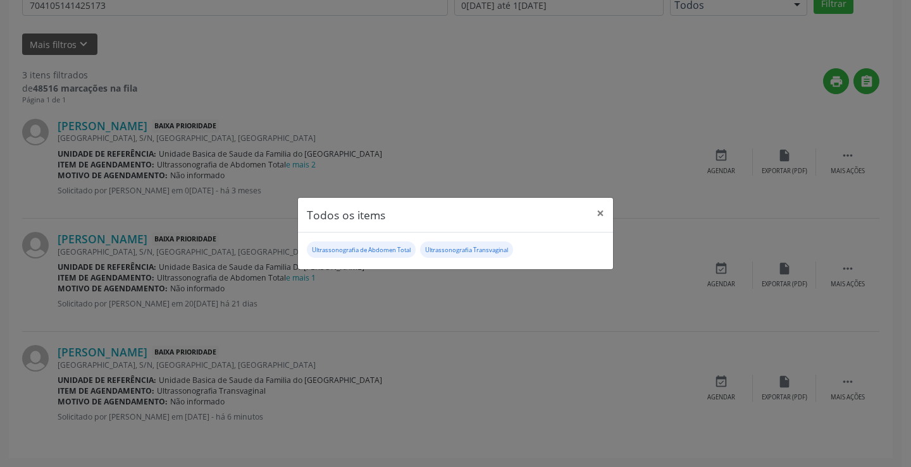
click at [309, 312] on div "Todos os items × Ultrassonografia de Abdomen Total Ultrassonografia Transvaginal" at bounding box center [455, 233] width 911 height 467
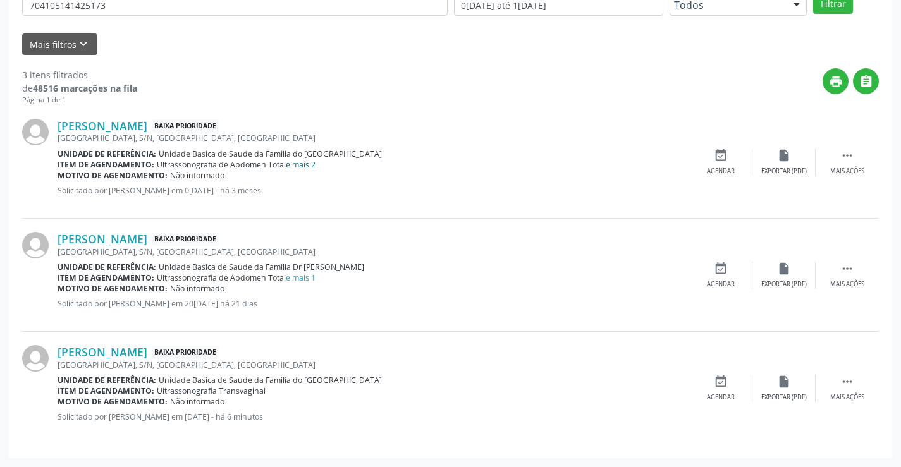
click at [315, 166] on link "e mais 2" at bounding box center [301, 164] width 30 height 11
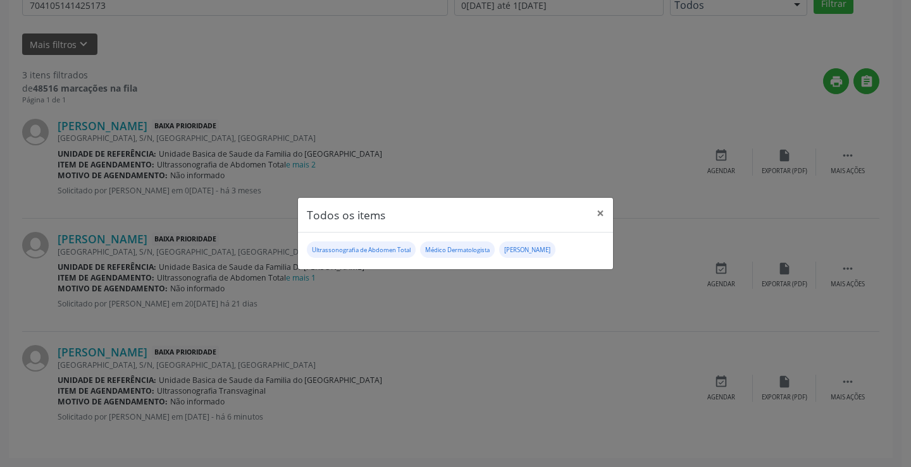
click at [596, 173] on div "Todos os items × Ultrassonografia de Abdomen Total Médico Dermatologista [PERSO…" at bounding box center [455, 233] width 911 height 467
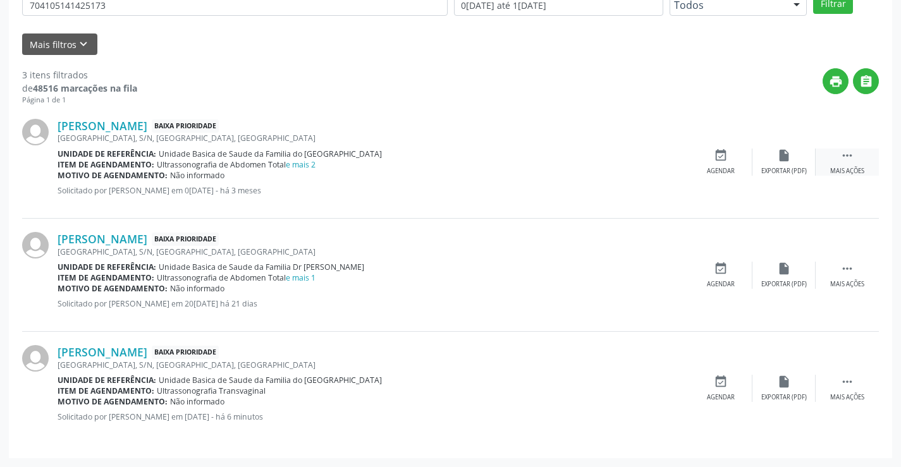
click at [847, 157] on icon "" at bounding box center [848, 156] width 14 height 14
click at [654, 154] on icon "print" at bounding box center [658, 156] width 14 height 14
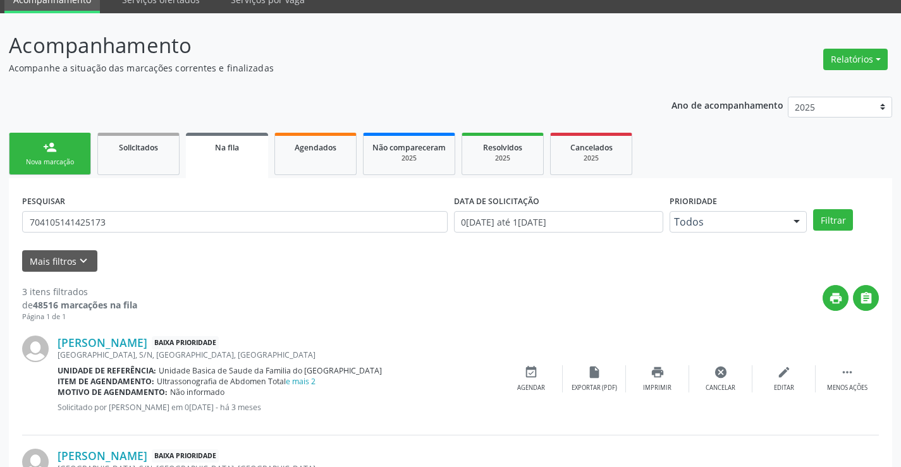
scroll to position [0, 0]
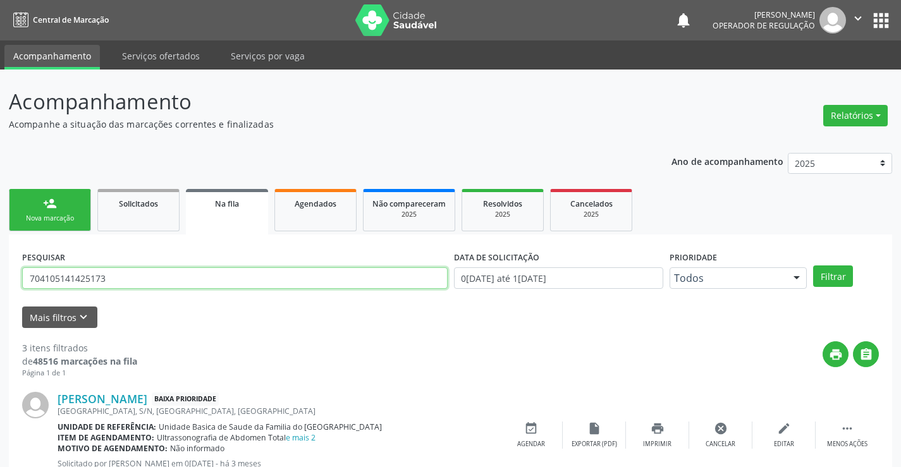
click at [164, 280] on input "704105141425173" at bounding box center [235, 279] width 426 height 22
type input "7"
type input "704809589834140"
click at [833, 280] on button "Filtrar" at bounding box center [833, 277] width 40 height 22
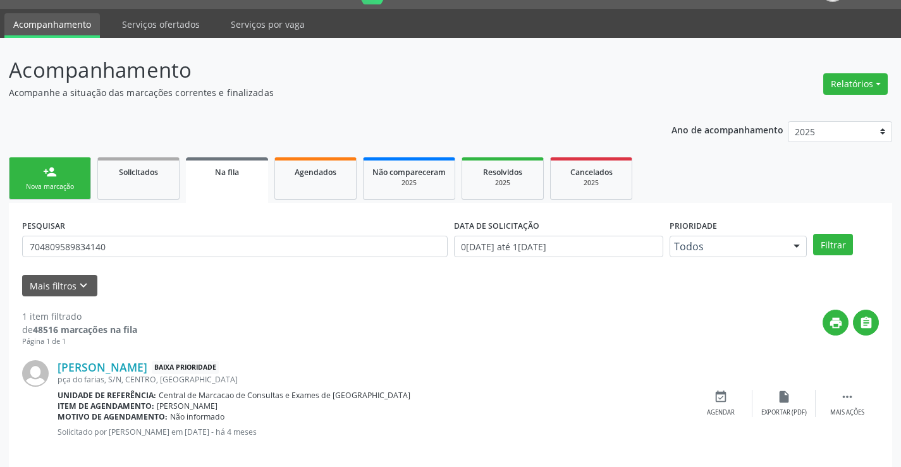
scroll to position [46, 0]
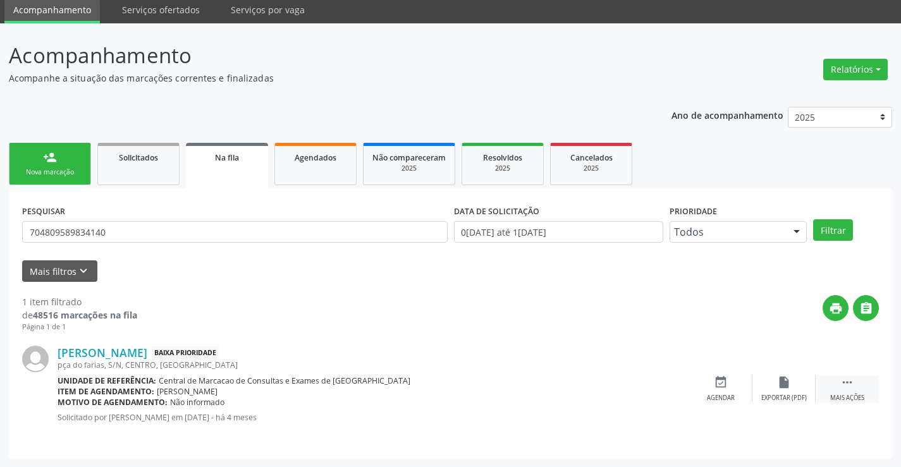
click at [851, 382] on icon "" at bounding box center [848, 383] width 14 height 14
click at [786, 385] on icon "edit" at bounding box center [784, 383] width 14 height 14
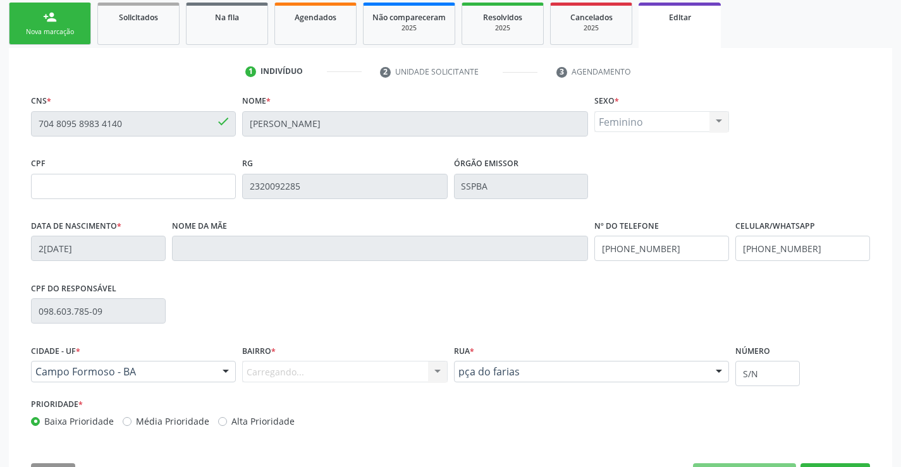
scroll to position [190, 0]
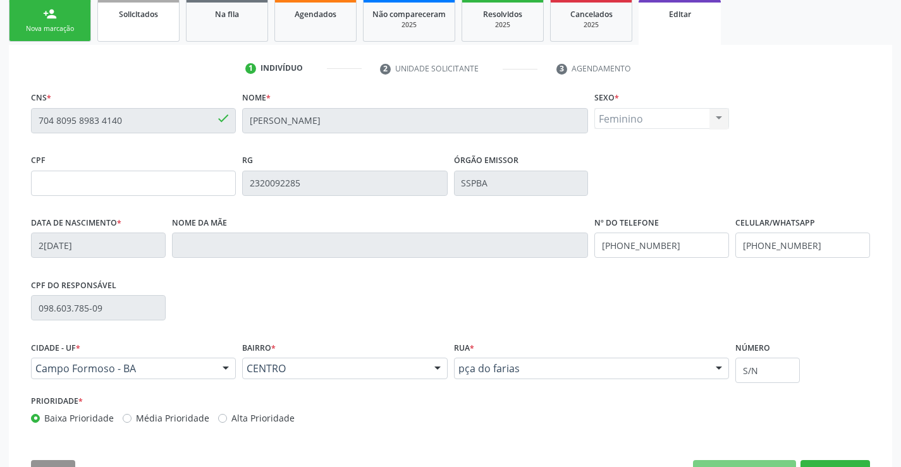
click at [139, 24] on link "Solicitados" at bounding box center [138, 20] width 82 height 42
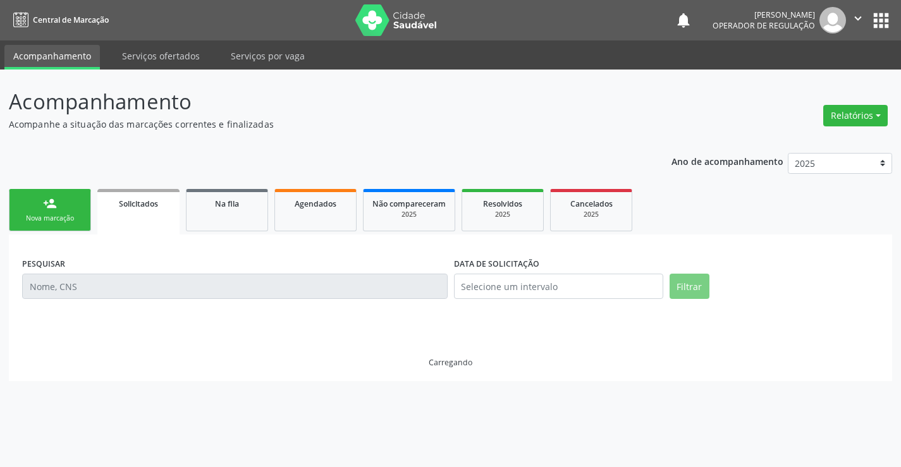
scroll to position [0, 0]
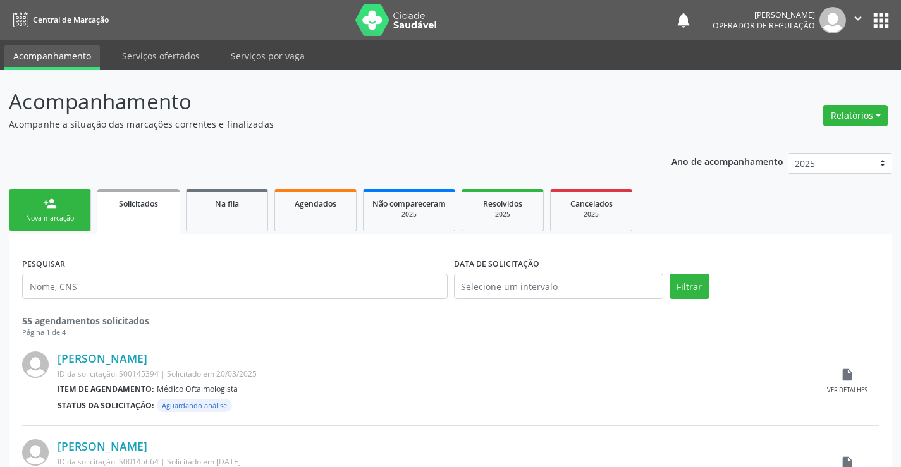
click at [78, 214] on div "Nova marcação" at bounding box center [49, 218] width 63 height 9
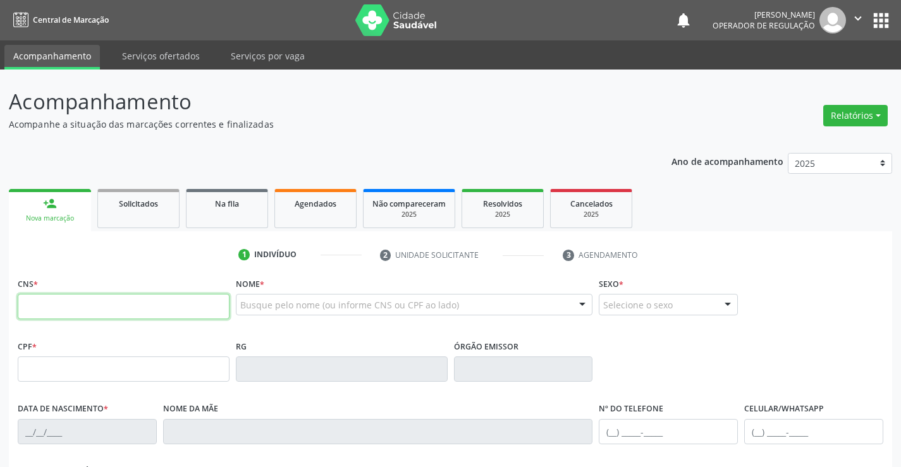
click at [55, 304] on input "text" at bounding box center [124, 306] width 212 height 25
type input "701 2060 9579 8915"
type input "[DATE]"
type input "[PERSON_NAME]"
type input "[PHONE_NUMBER]"
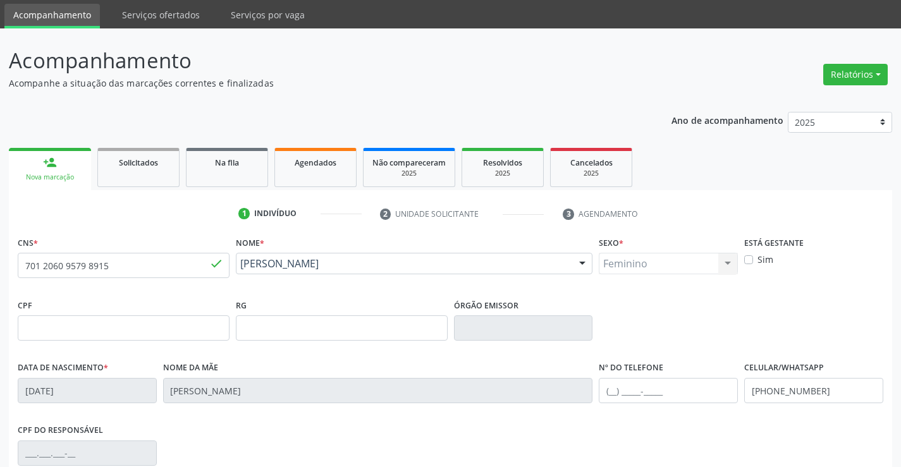
scroll to position [63, 0]
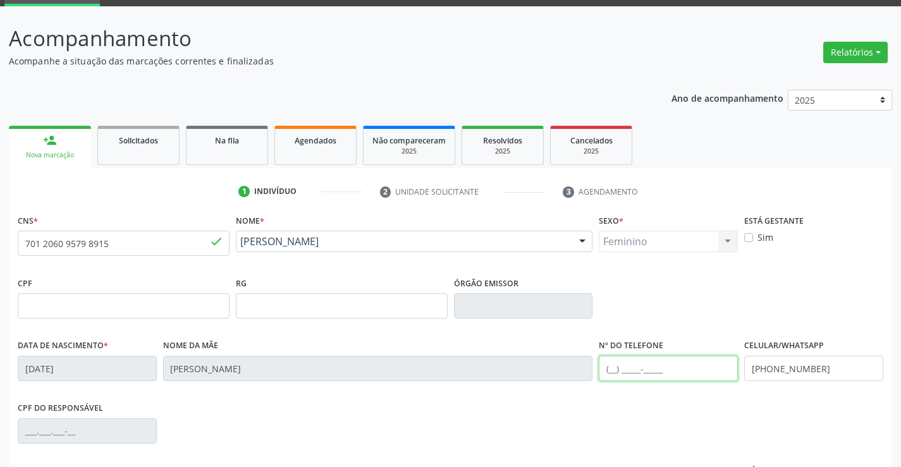
click at [612, 371] on input "text" at bounding box center [668, 368] width 139 height 25
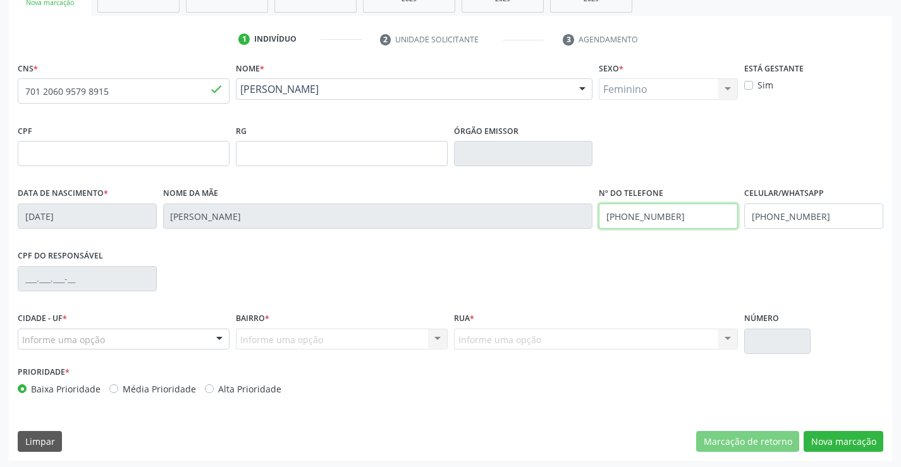
scroll to position [218, 0]
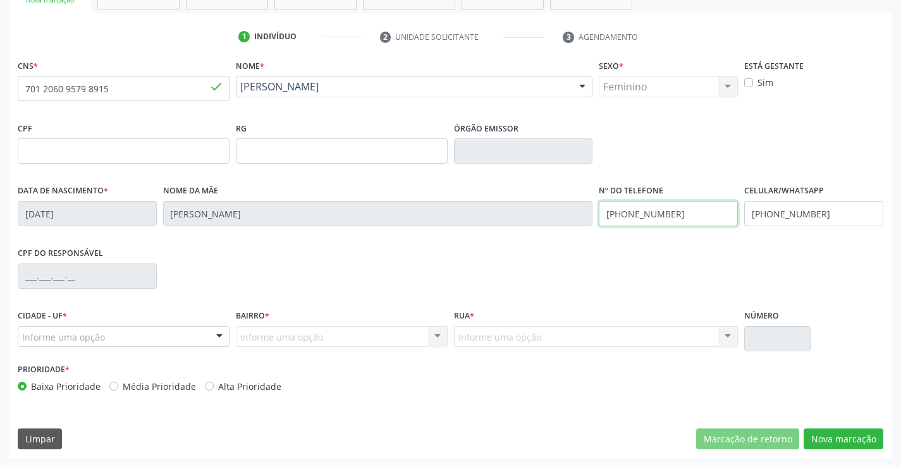
type input "[PHONE_NUMBER]"
click at [222, 333] on div at bounding box center [219, 338] width 19 height 22
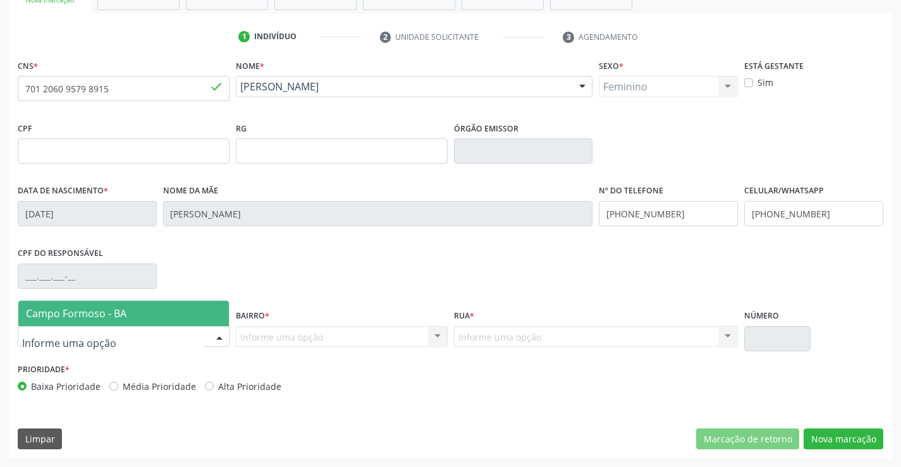
click at [180, 318] on span "Campo Formoso - BA" at bounding box center [123, 313] width 211 height 25
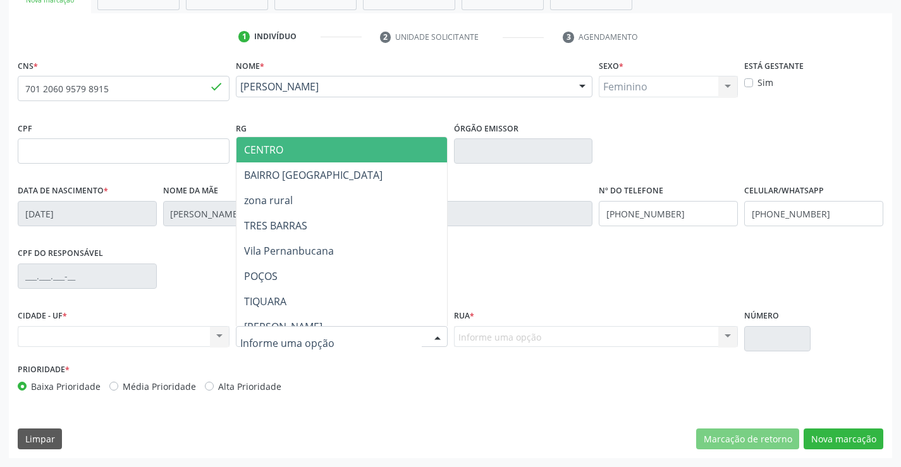
click at [437, 337] on div at bounding box center [437, 338] width 19 height 22
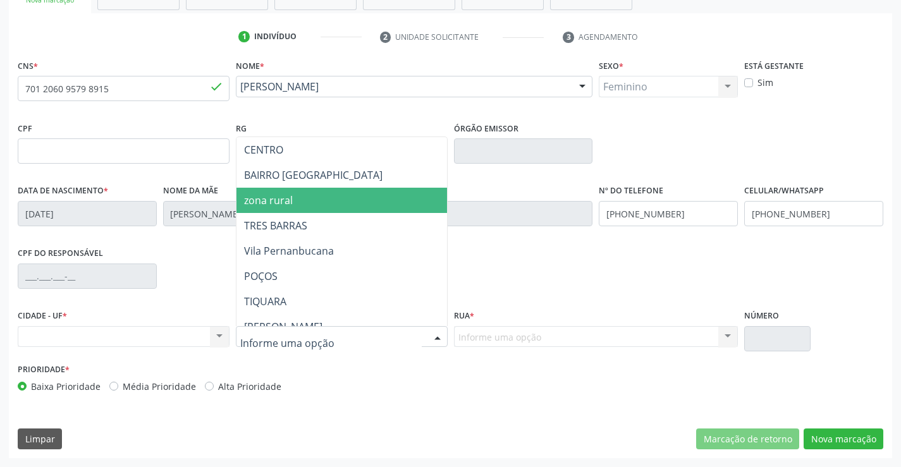
drag, startPoint x: 366, startPoint y: 197, endPoint x: 405, endPoint y: 280, distance: 91.1
click at [366, 201] on span "zona rural" at bounding box center [373, 200] width 273 height 25
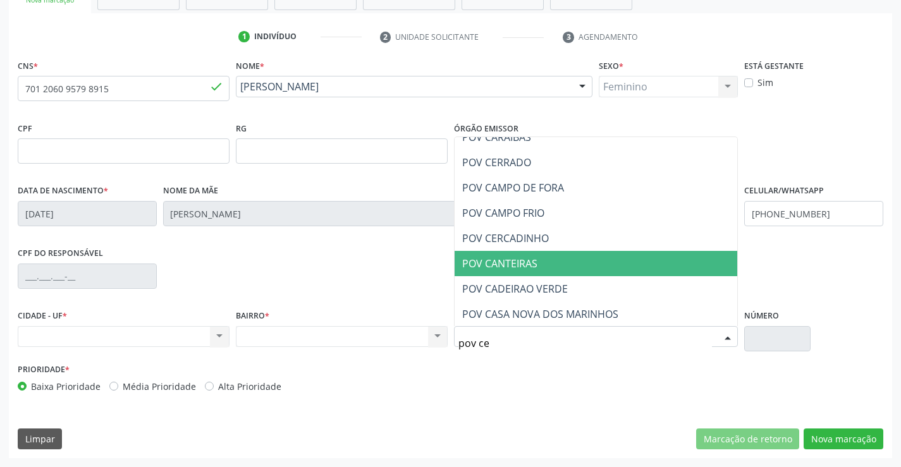
scroll to position [0, 0]
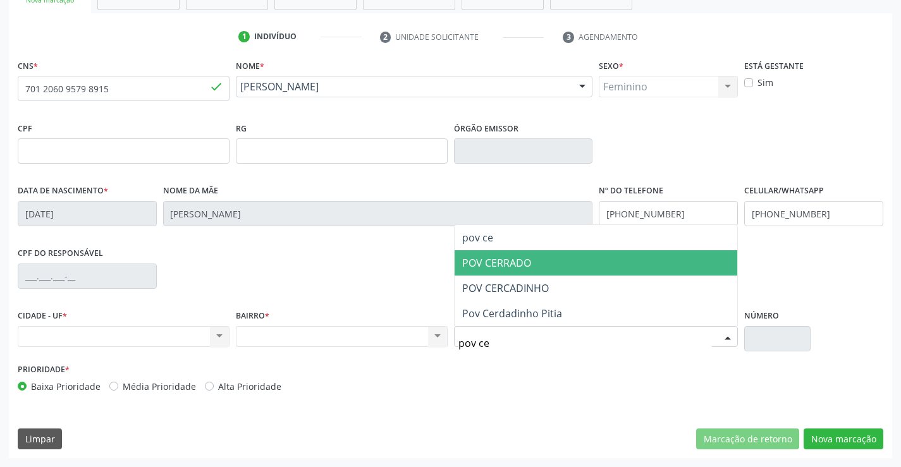
type input "pov cer"
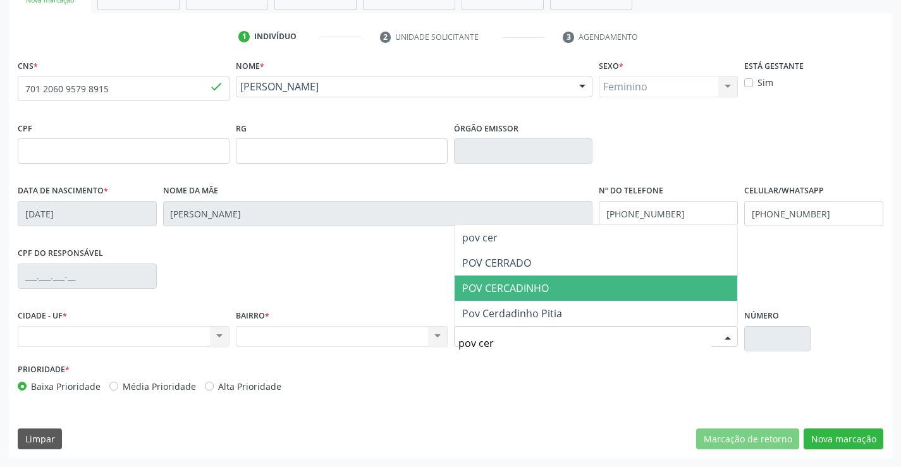
click at [541, 285] on span "POV CERCADINHO" at bounding box center [505, 288] width 87 height 14
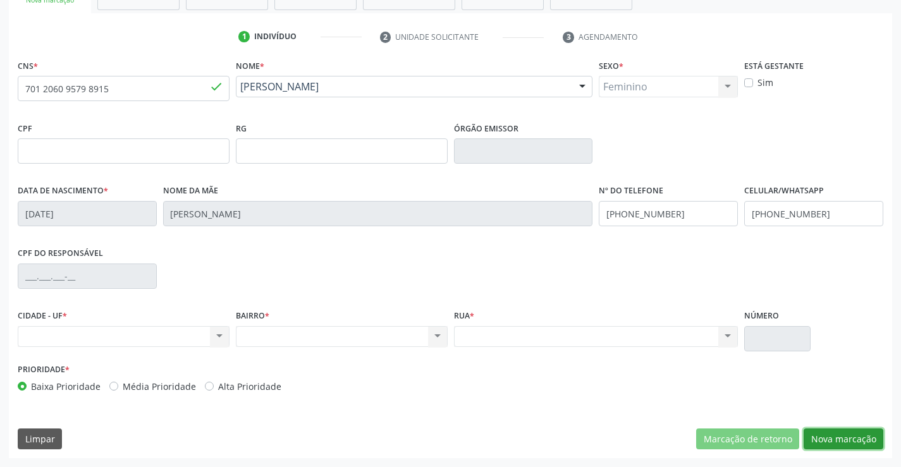
click at [841, 437] on button "Nova marcação" at bounding box center [844, 440] width 80 height 22
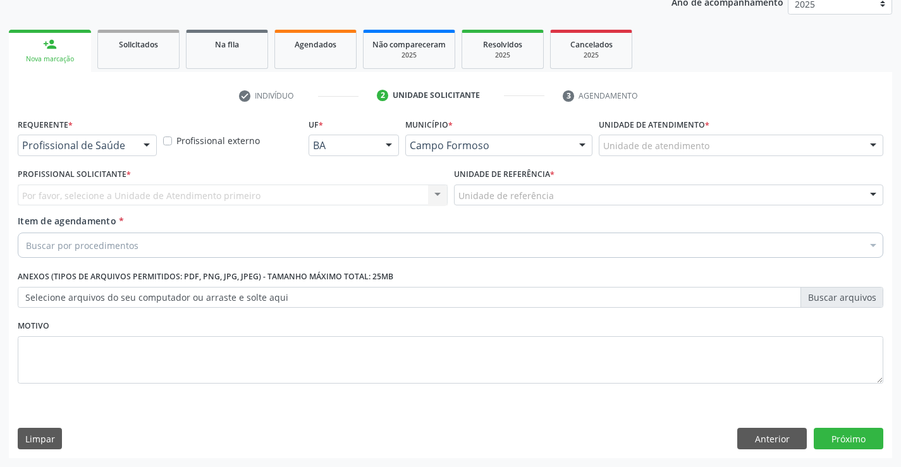
scroll to position [159, 0]
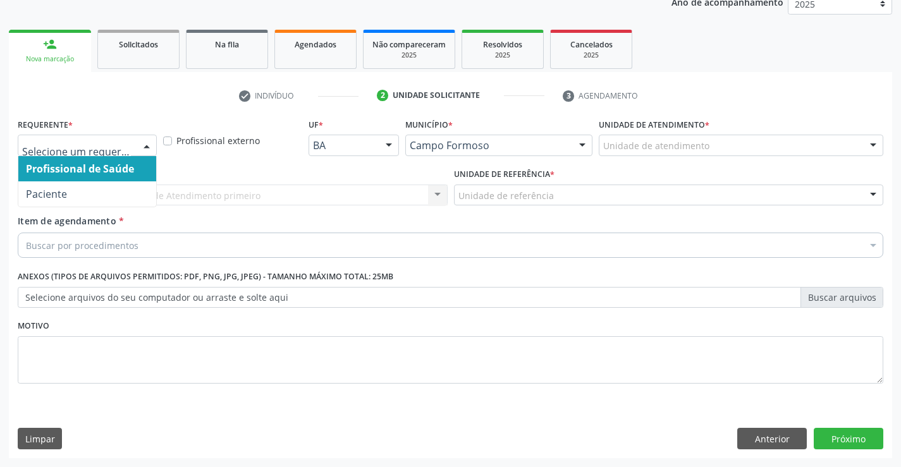
drag, startPoint x: 151, startPoint y: 142, endPoint x: 127, endPoint y: 189, distance: 53.2
click at [150, 142] on div at bounding box center [146, 146] width 19 height 22
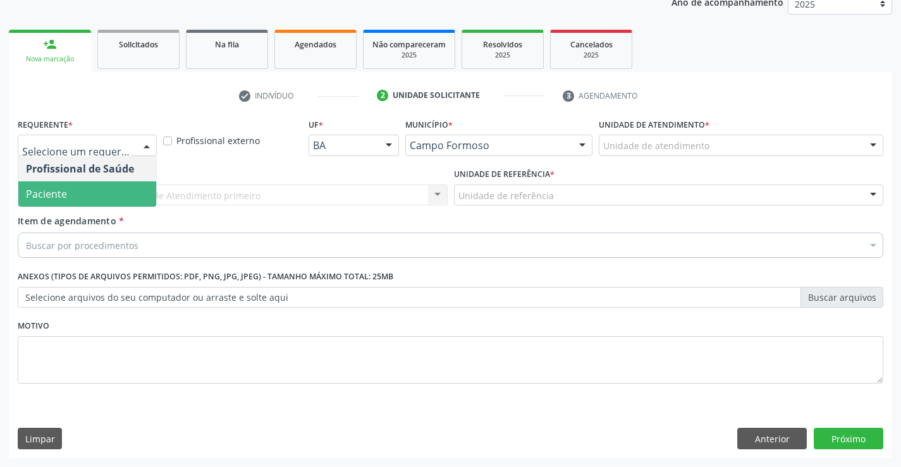
click at [111, 197] on span "Paciente" at bounding box center [87, 194] width 138 height 25
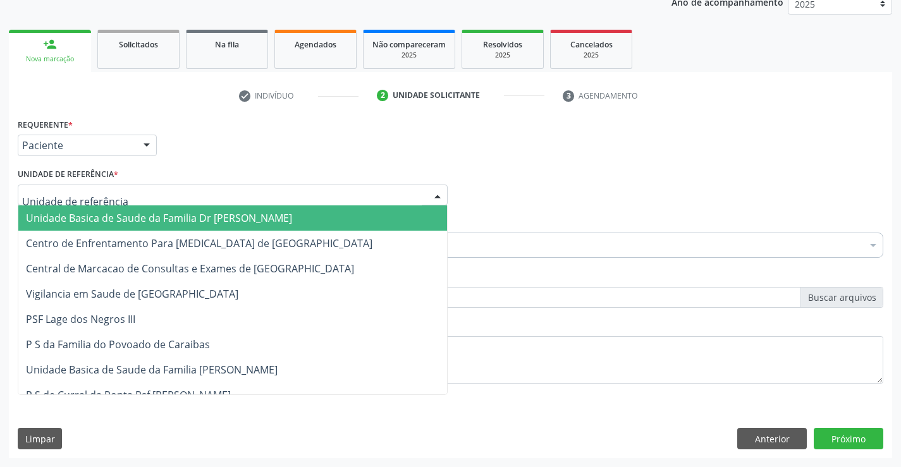
click at [147, 197] on div at bounding box center [233, 196] width 430 height 22
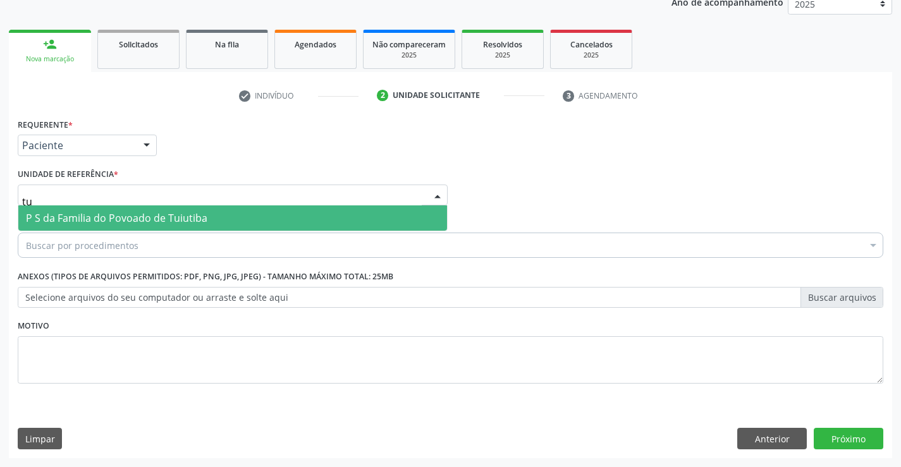
type input "tui"
click at [154, 217] on span "P S da Familia do Povoado de Tuiutiba" at bounding box center [117, 218] width 182 height 14
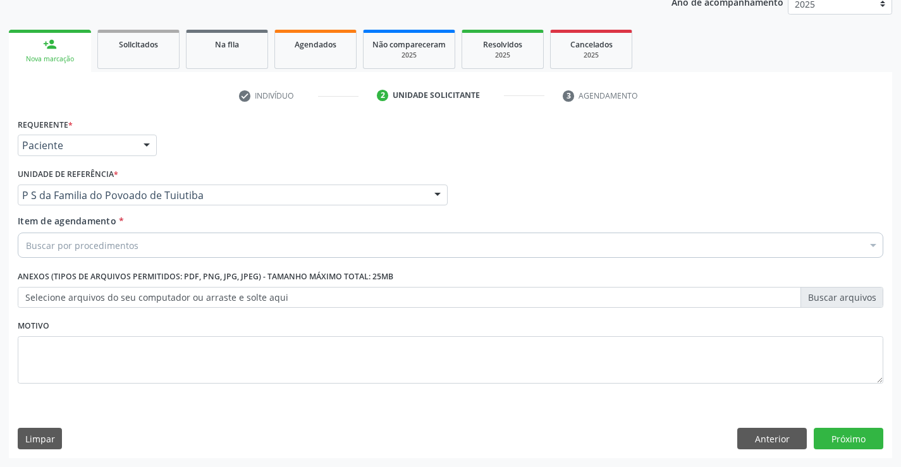
click at [146, 247] on div "Buscar por procedimentos" at bounding box center [451, 245] width 866 height 25
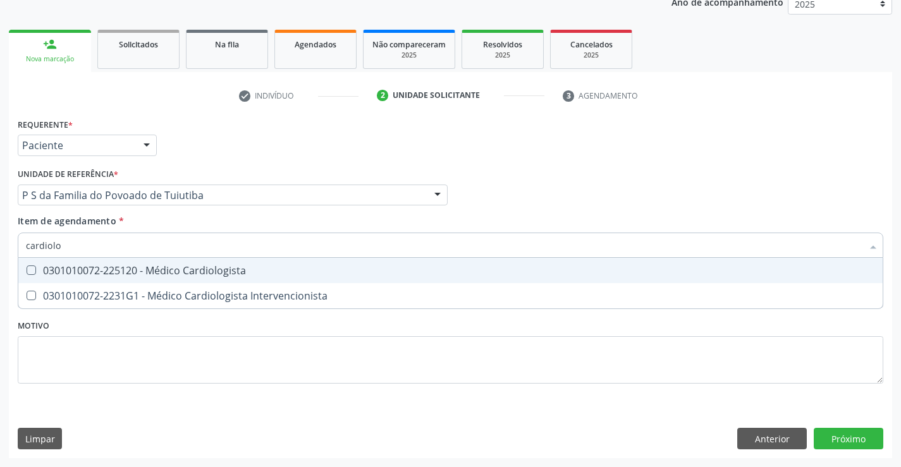
type input "cardiolog"
click at [187, 268] on div "0301010072-225120 - Médico Cardiologista" at bounding box center [450, 271] width 849 height 10
checkbox Cardiologista "true"
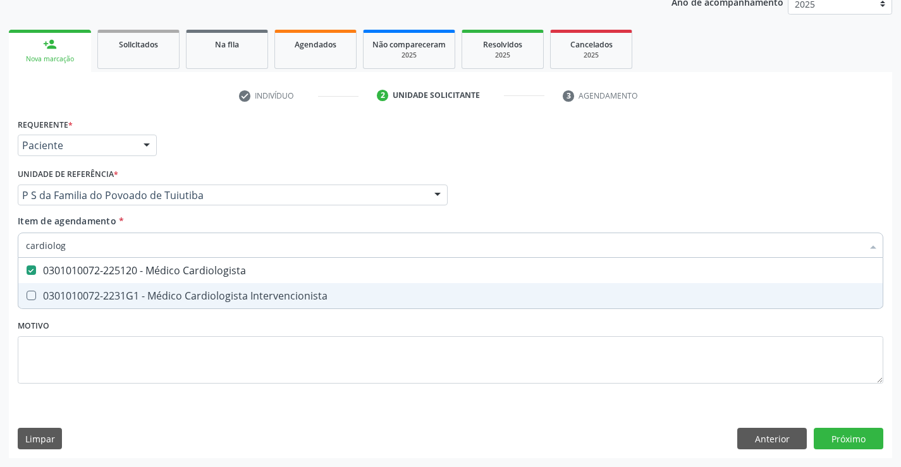
type input "cardiolog"
click at [178, 342] on div "Requerente * Paciente Profissional de Saúde Paciente Nenhum resultado encontrad…" at bounding box center [451, 258] width 866 height 287
checkbox Intervencionista "true"
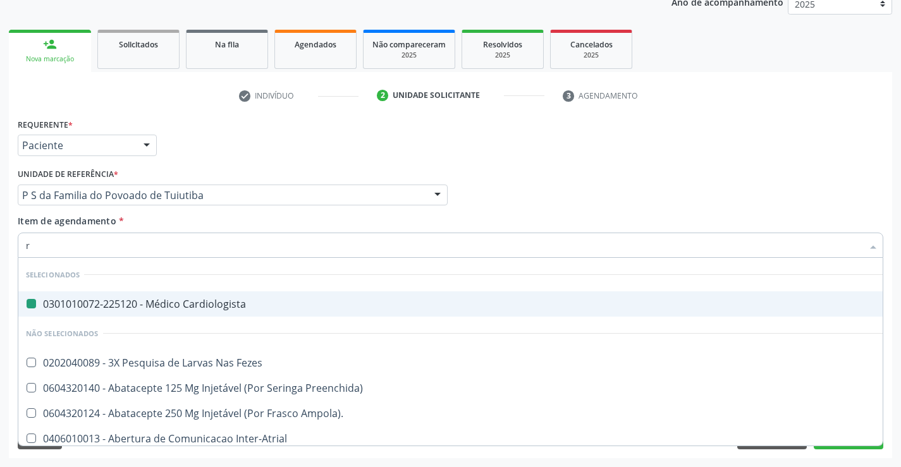
type input "ra"
checkbox Cardiologista "false"
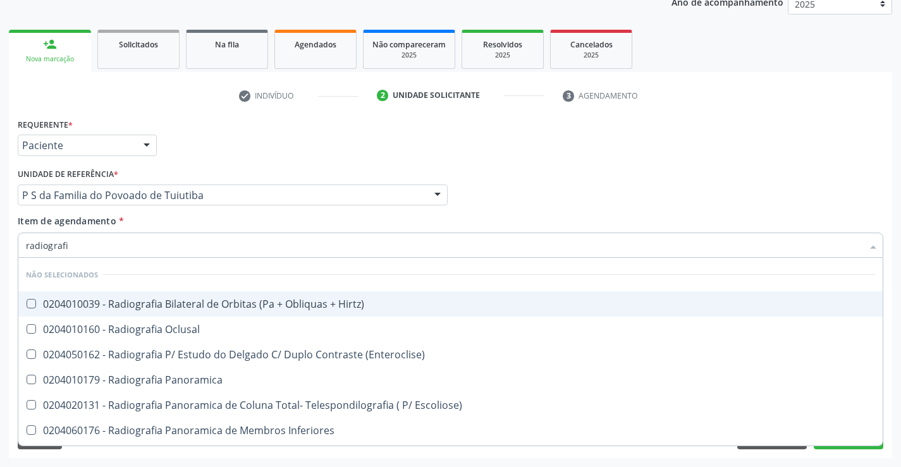
type input "radiografia"
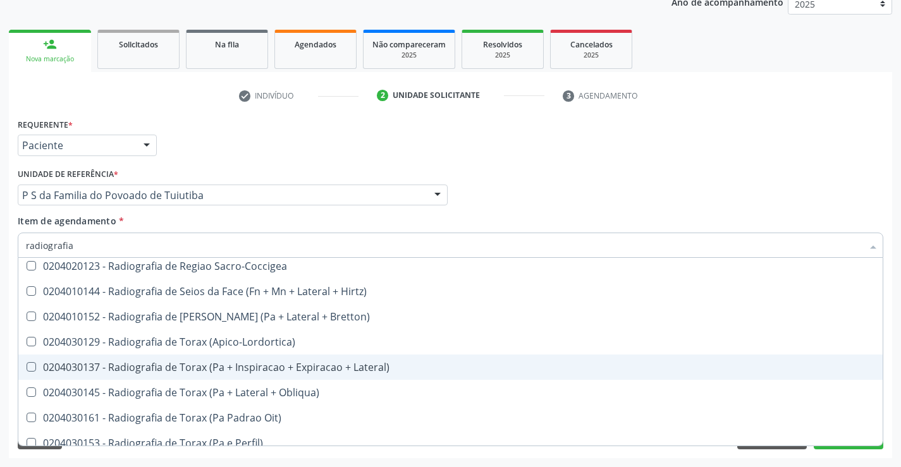
scroll to position [1642, 0]
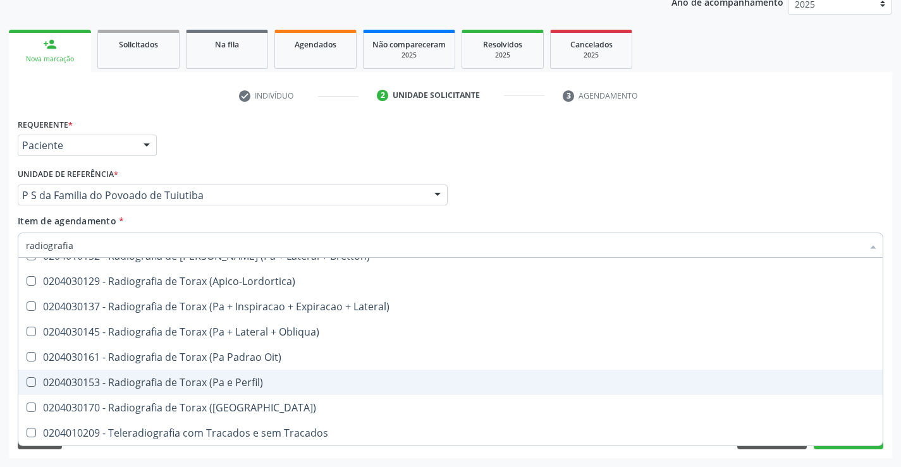
click at [266, 380] on div "0204030153 - Radiografia de Torax (Pa e Perfil)" at bounding box center [450, 383] width 849 height 10
checkbox Perfil\) "true"
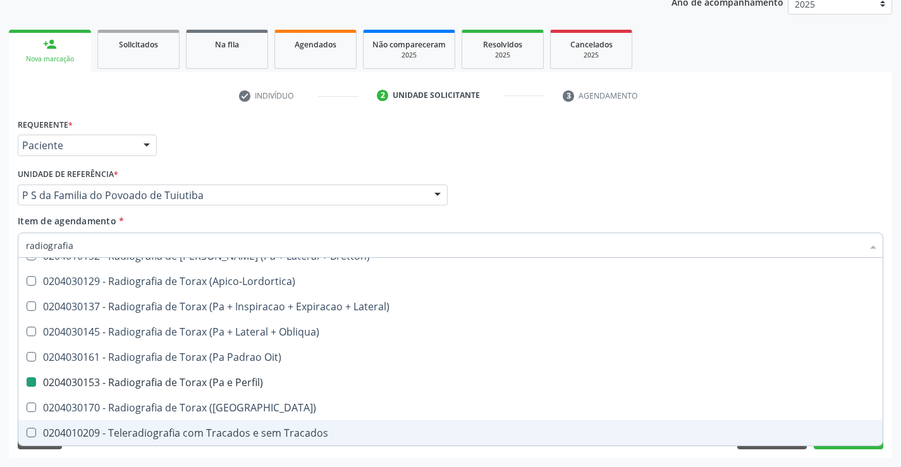
click at [321, 459] on div "Acompanhamento Acompanhe a situação das marcações correntes e finalizadas Relat…" at bounding box center [450, 188] width 901 height 557
checkbox Hirtz\) "true"
checkbox Perfil\) "false"
checkbox Oclusal "true"
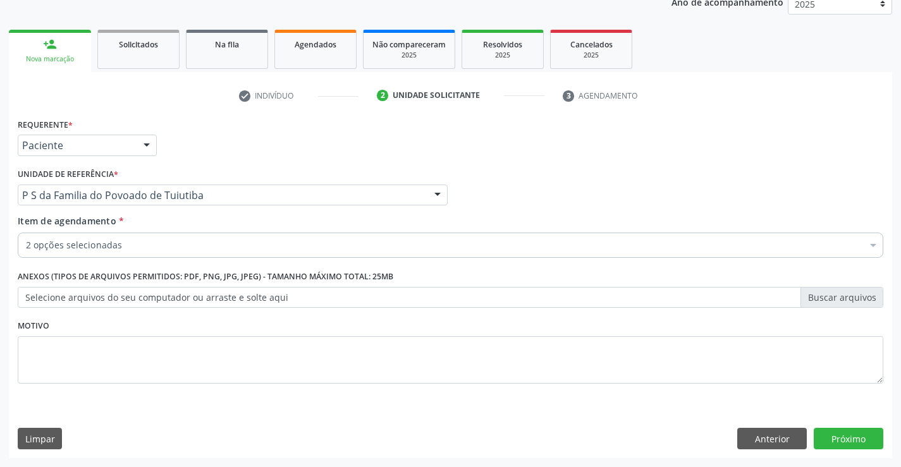
scroll to position [0, 0]
click at [837, 431] on button "Próximo" at bounding box center [849, 439] width 70 height 22
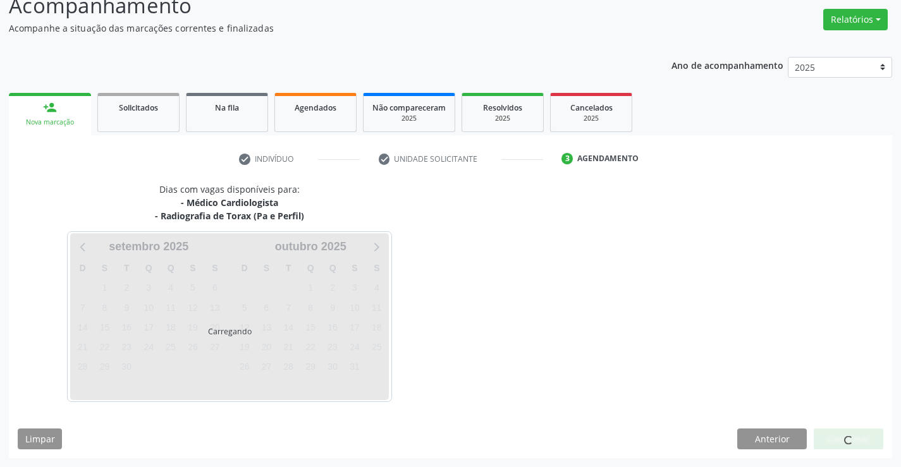
scroll to position [133, 0]
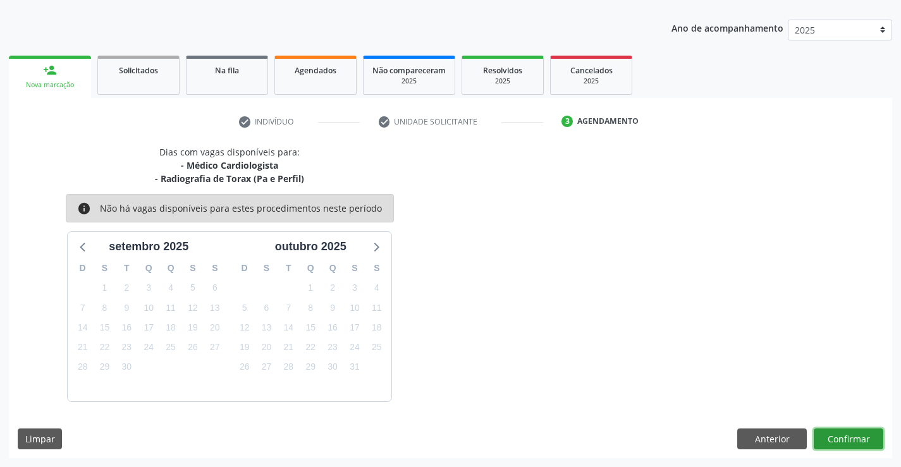
click at [846, 439] on button "Confirmar" at bounding box center [849, 440] width 70 height 22
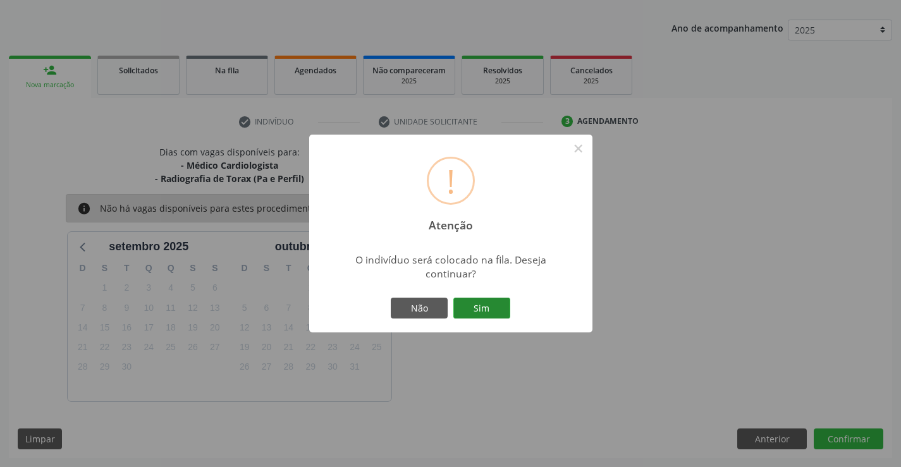
click at [493, 303] on button "Sim" at bounding box center [482, 309] width 57 height 22
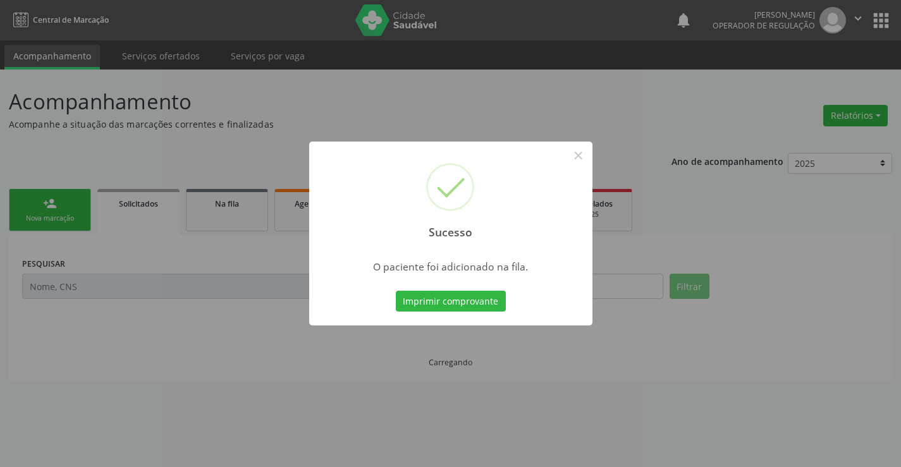
scroll to position [0, 0]
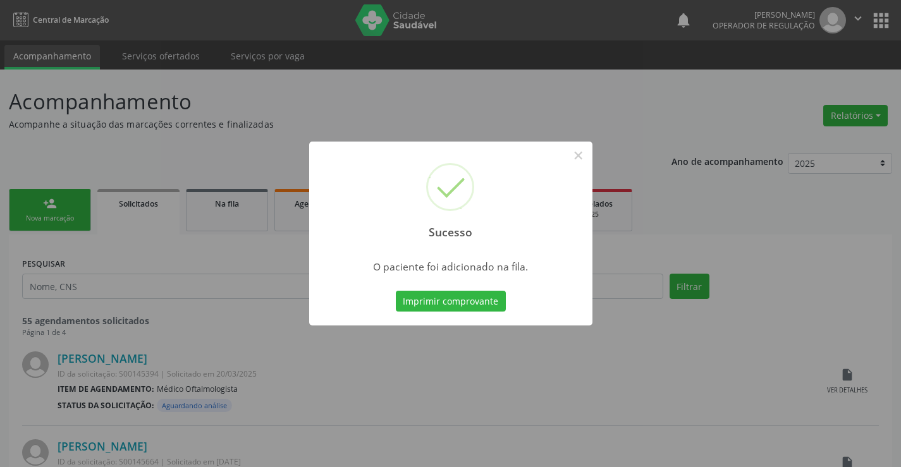
click at [396, 291] on button "Imprimir comprovante" at bounding box center [451, 302] width 110 height 22
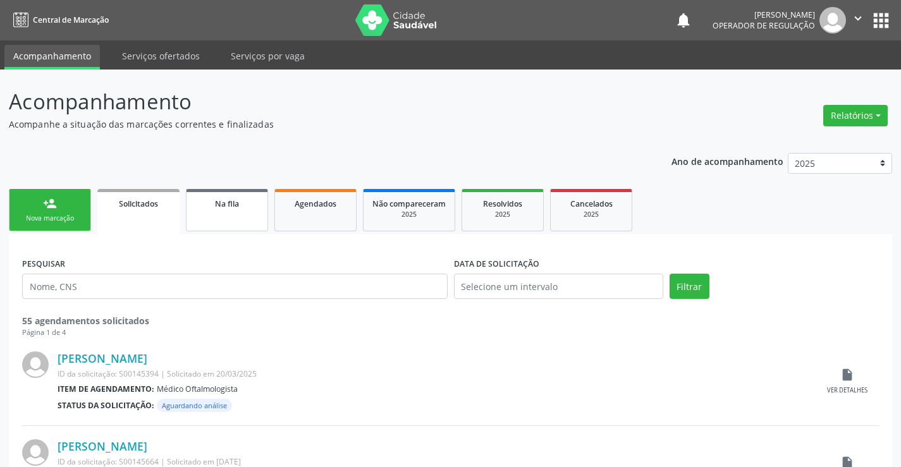
click at [239, 212] on link "Na fila" at bounding box center [227, 210] width 82 height 42
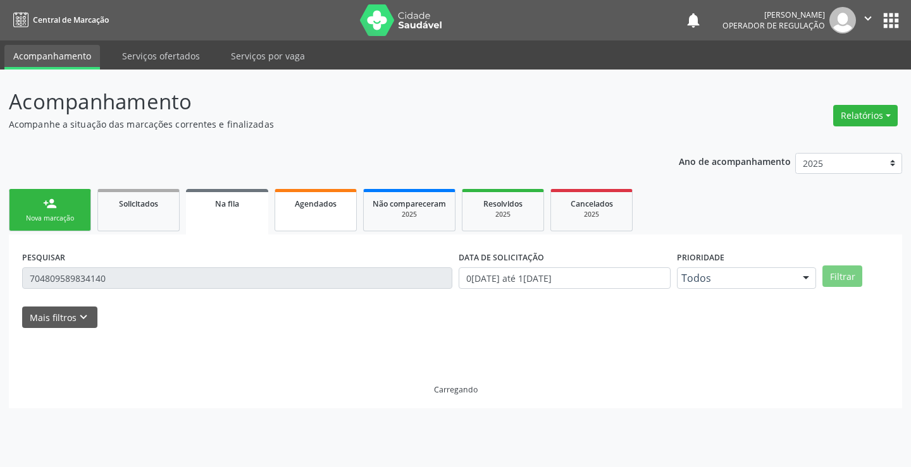
click at [293, 213] on link "Agendados" at bounding box center [316, 210] width 82 height 42
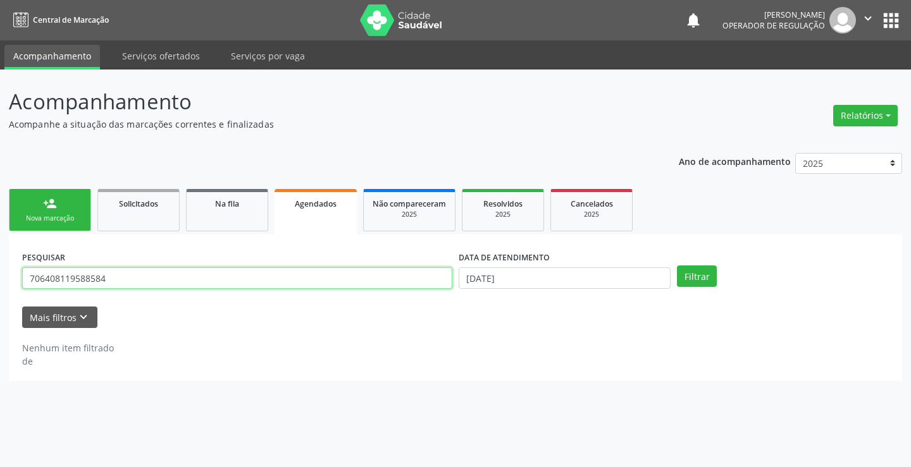
click at [151, 272] on input "706408119588584" at bounding box center [237, 279] width 430 height 22
type input "7"
type input "[PERSON_NAME]"
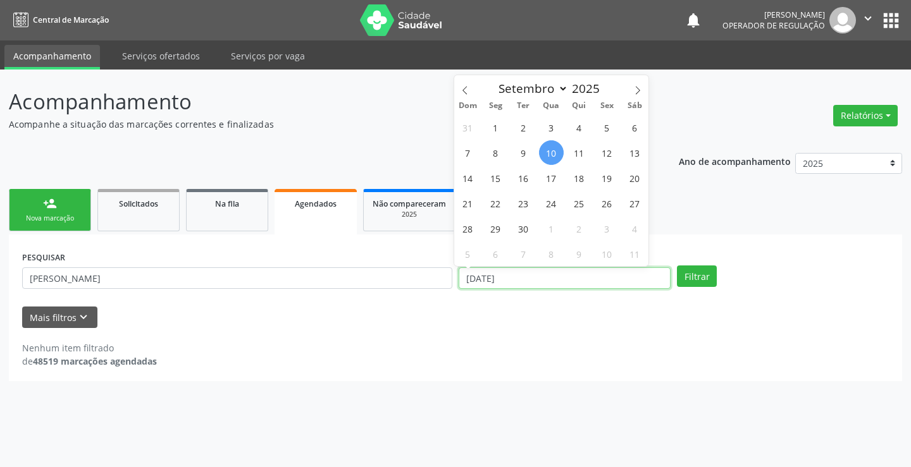
click at [632, 281] on input "[DATE]" at bounding box center [565, 279] width 212 height 22
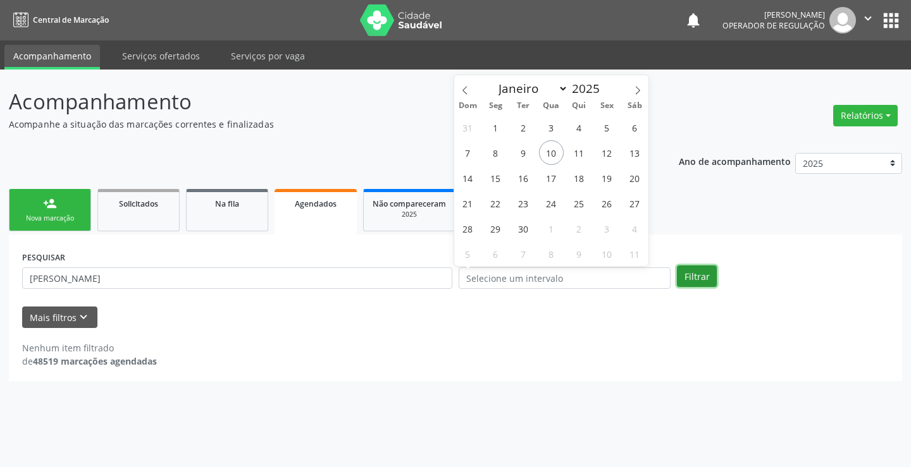
click at [693, 279] on button "Filtrar" at bounding box center [697, 277] width 40 height 22
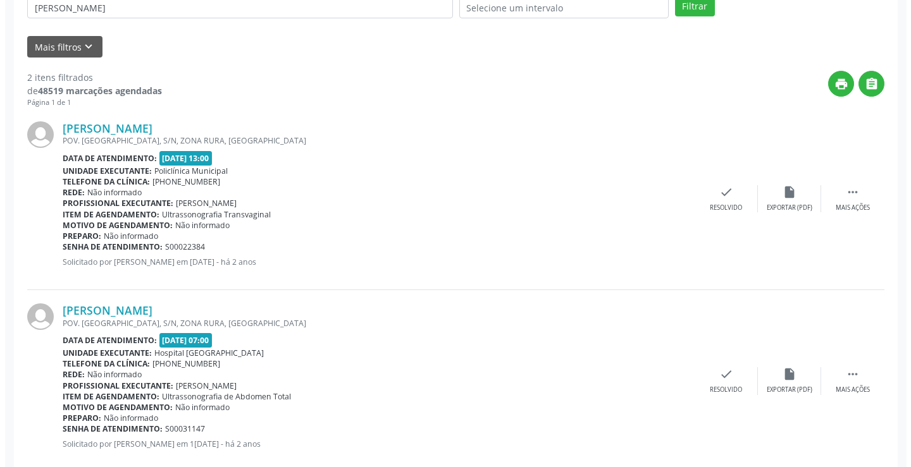
scroll to position [298, 0]
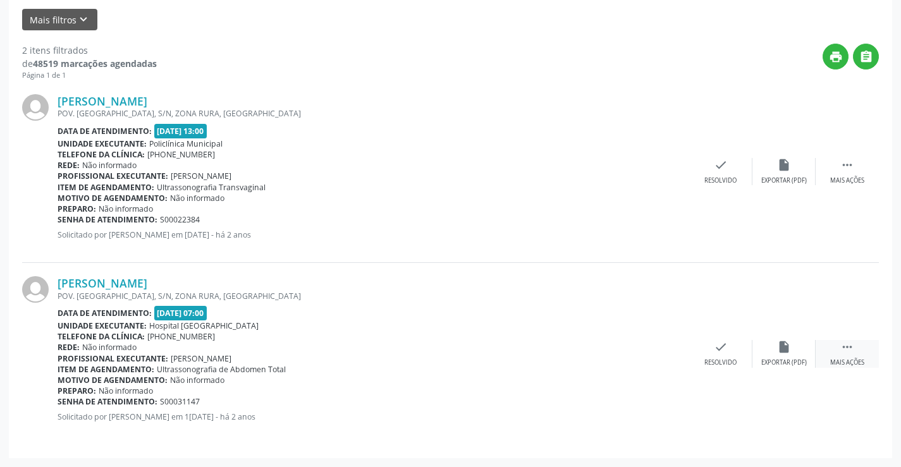
click at [853, 355] on div " Mais ações" at bounding box center [847, 353] width 63 height 27
click at [657, 352] on icon "cancel" at bounding box center [658, 347] width 14 height 14
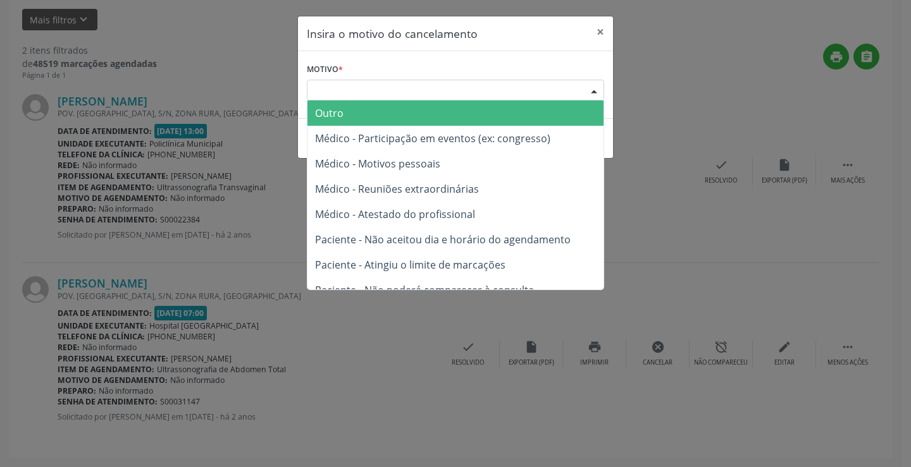
click at [552, 89] on div "Escolha o motivo" at bounding box center [455, 91] width 297 height 22
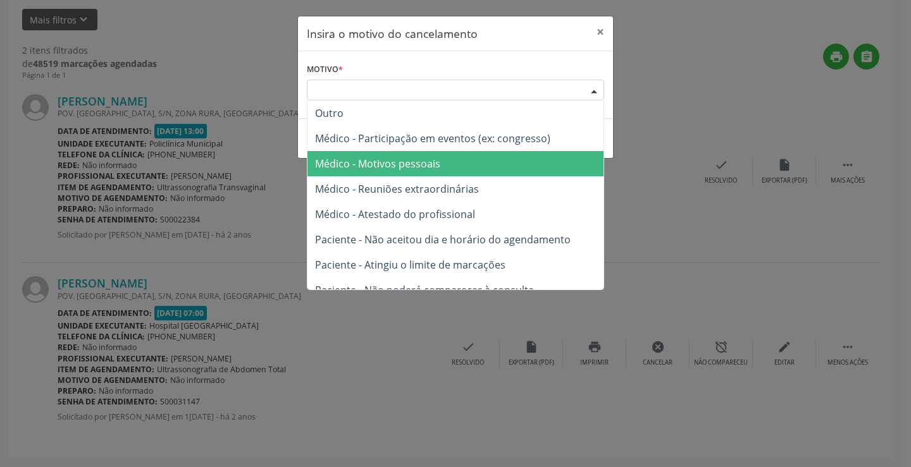
click at [368, 165] on span "Médico - Motivos pessoais" at bounding box center [377, 164] width 125 height 14
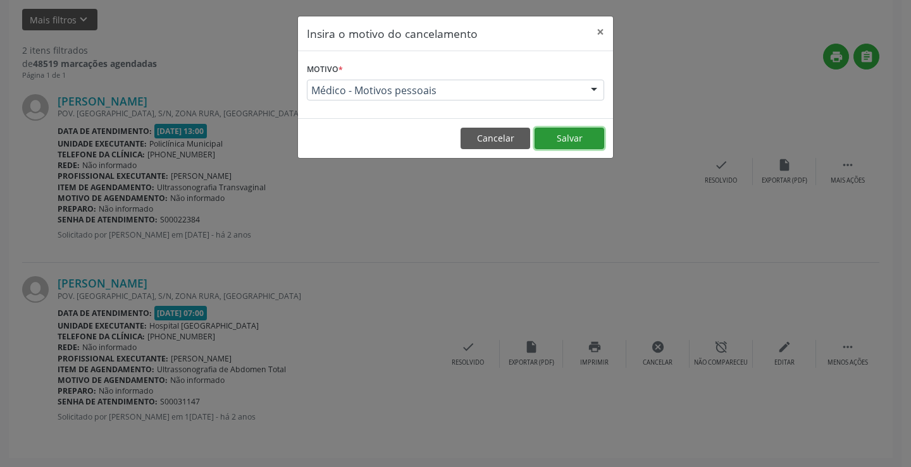
click at [563, 140] on button "Salvar" at bounding box center [569, 139] width 70 height 22
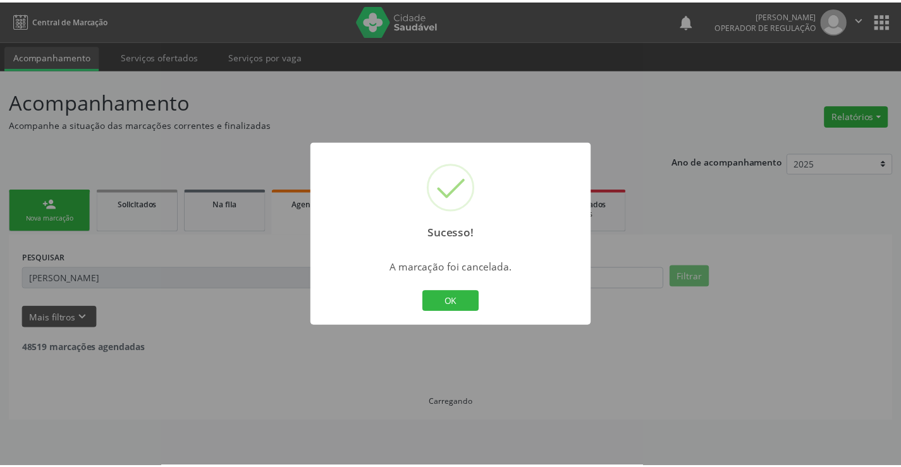
scroll to position [0, 0]
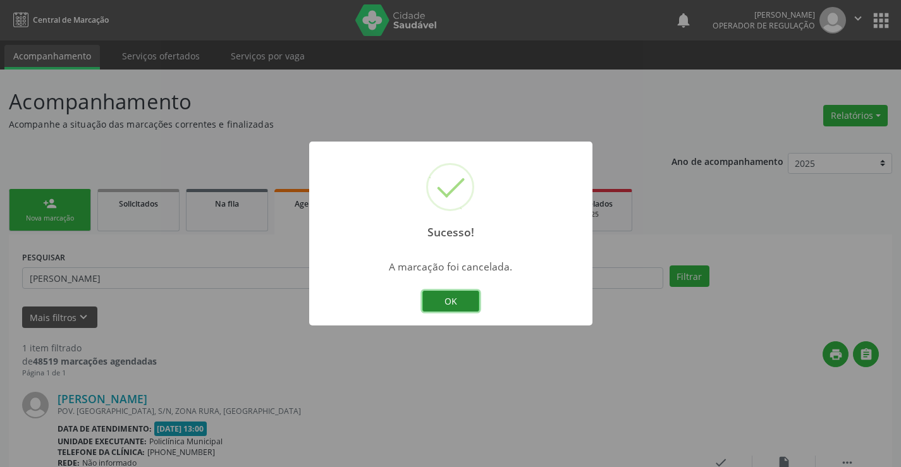
click at [450, 299] on button "OK" at bounding box center [451, 302] width 57 height 22
